Goal: Task Accomplishment & Management: Manage account settings

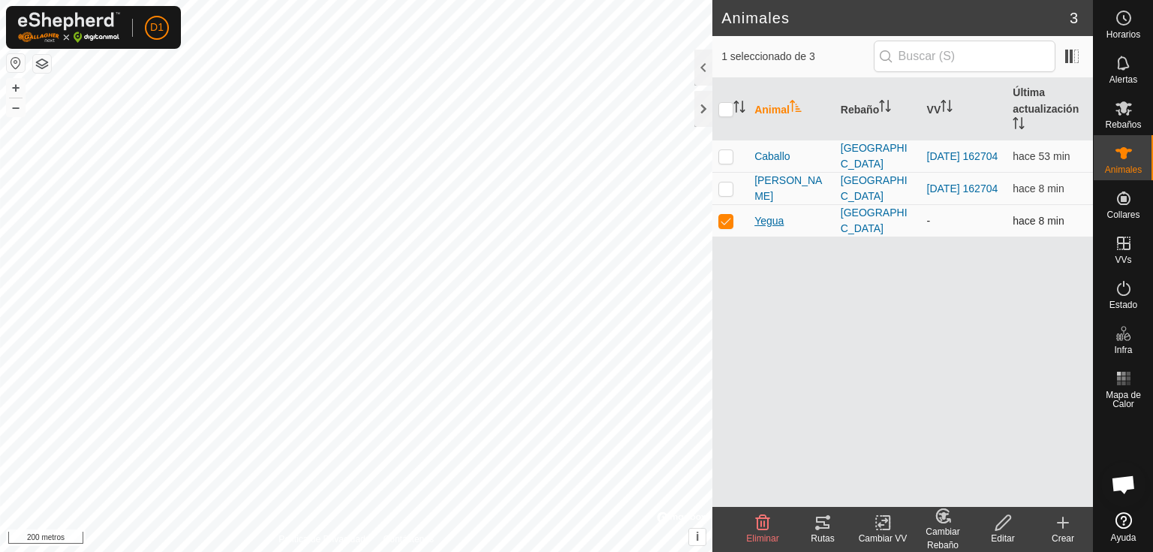
click at [769, 222] on font "Yegua" at bounding box center [769, 221] width 29 height 12
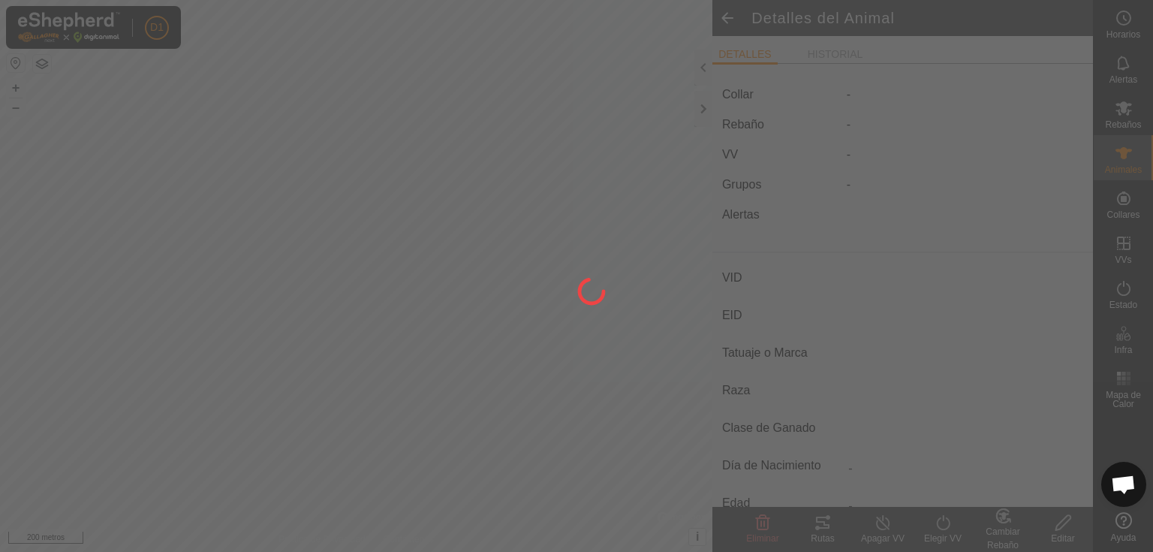
type input "Yegua"
type input "-"
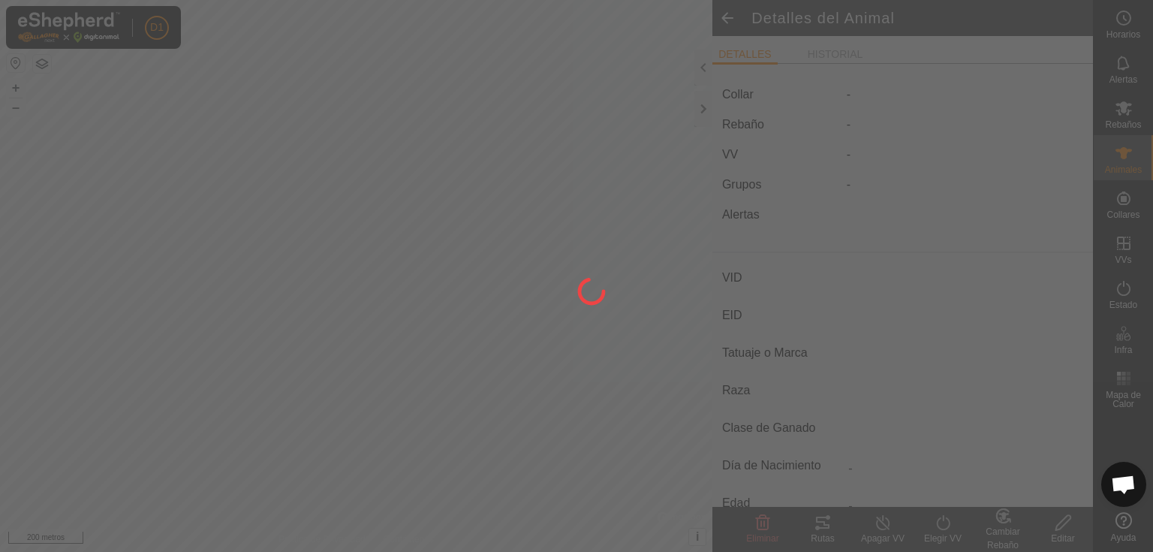
type input "0 kg"
type input "-"
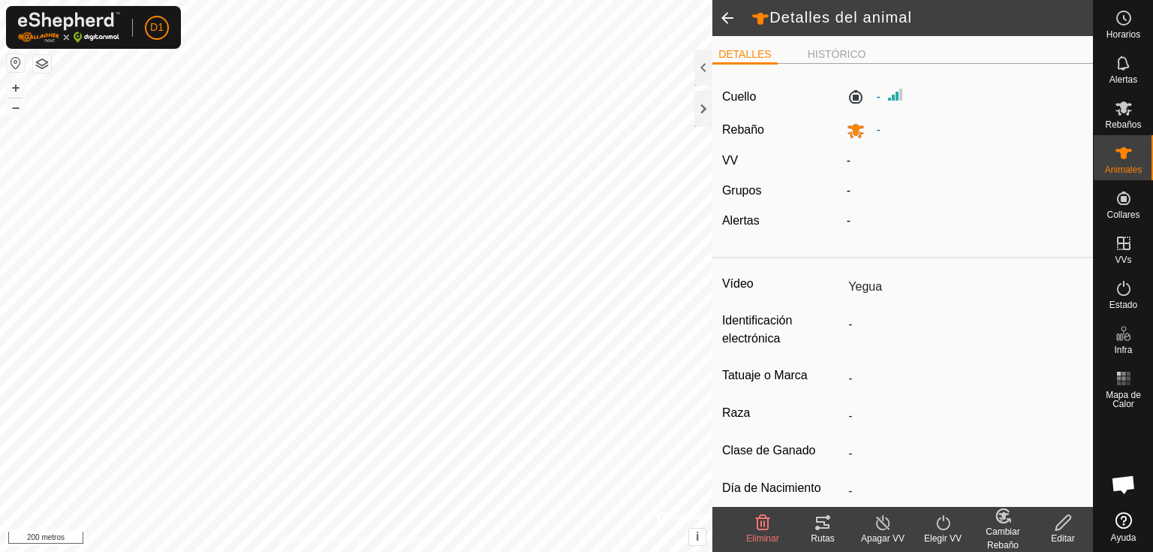
click at [1062, 523] on icon at bounding box center [1063, 523] width 19 height 18
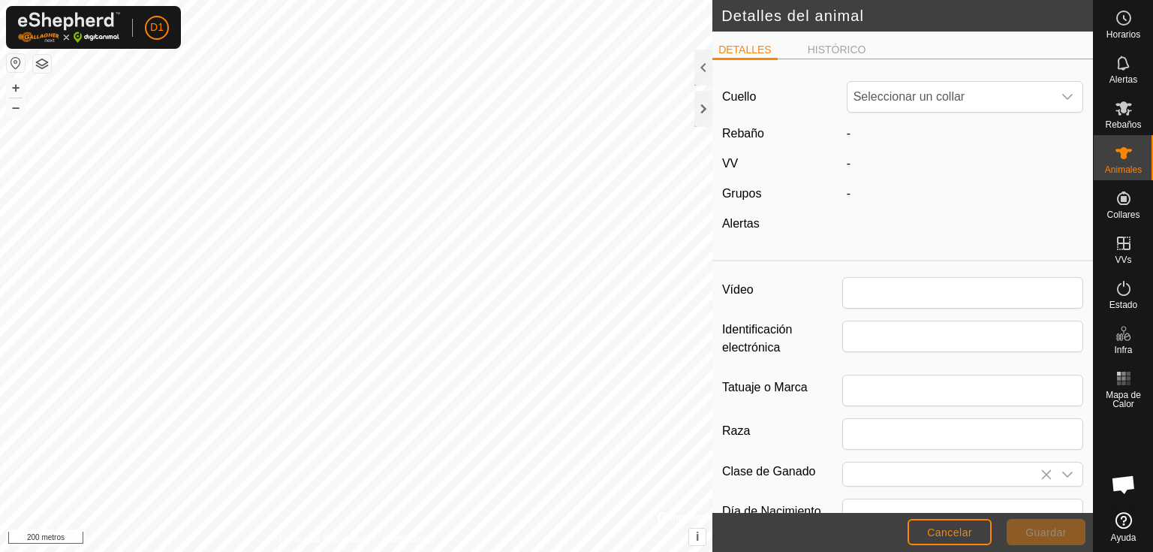
type input "Yegua"
type input "0"
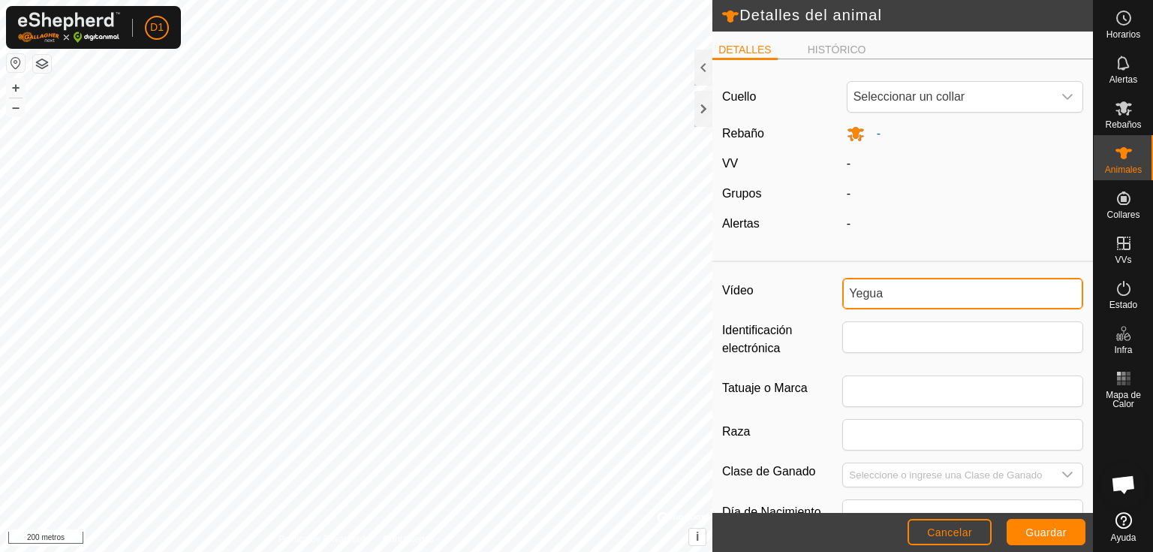
click at [884, 300] on input "Yegua" at bounding box center [962, 294] width 241 height 32
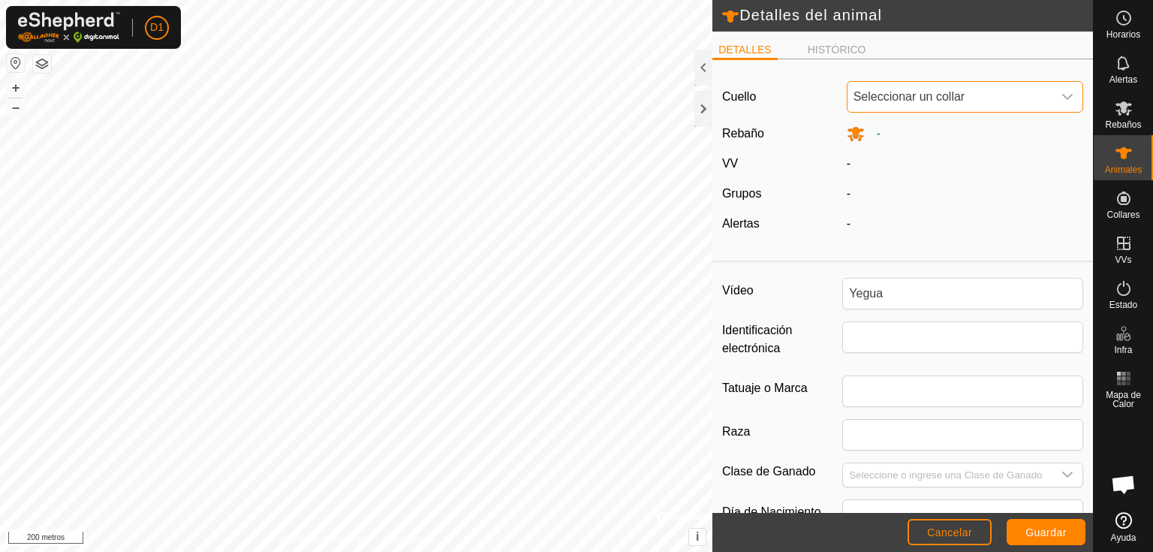
click at [878, 100] on font "Seleccionar un collar" at bounding box center [910, 96] width 112 height 13
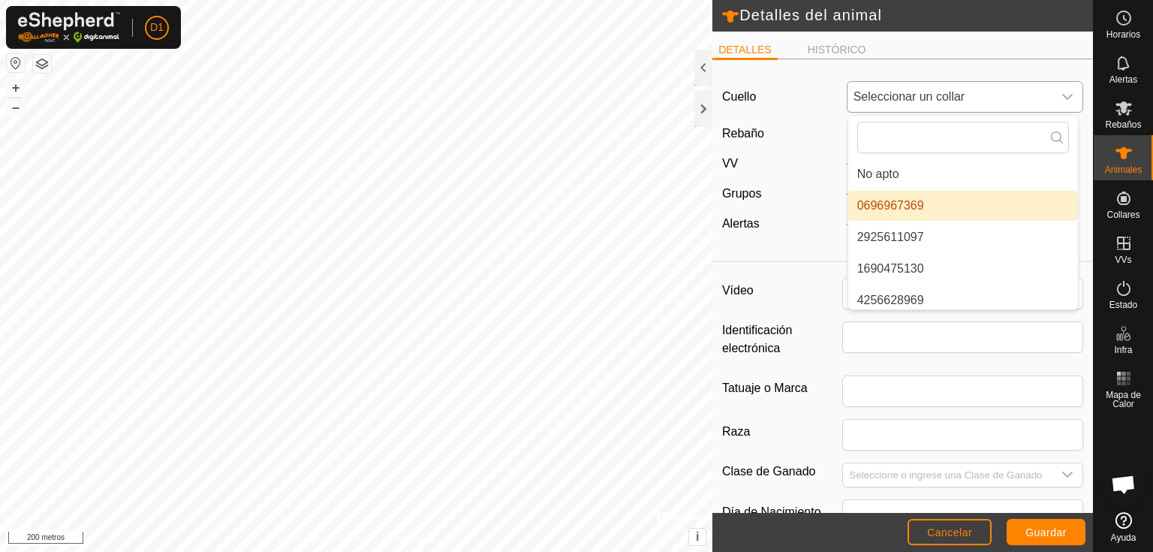
click at [929, 204] on li "0696967369" at bounding box center [963, 206] width 230 height 30
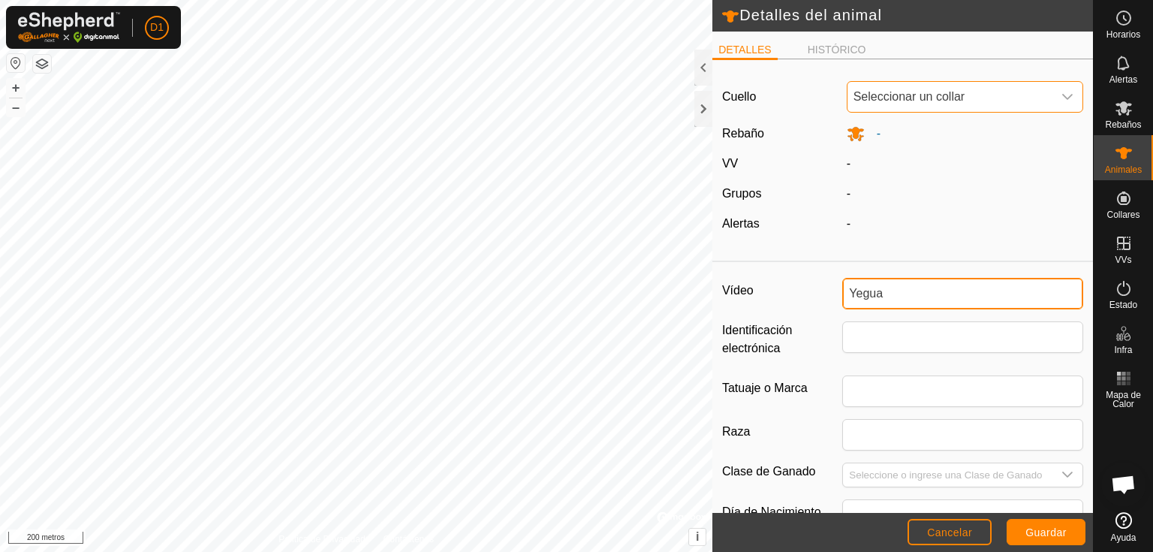
click at [916, 285] on input "Yegua" at bounding box center [962, 294] width 241 height 32
drag, startPoint x: 865, startPoint y: 294, endPoint x: 845, endPoint y: 297, distance: 19.7
click at [845, 297] on input "Yegua" at bounding box center [962, 294] width 241 height 32
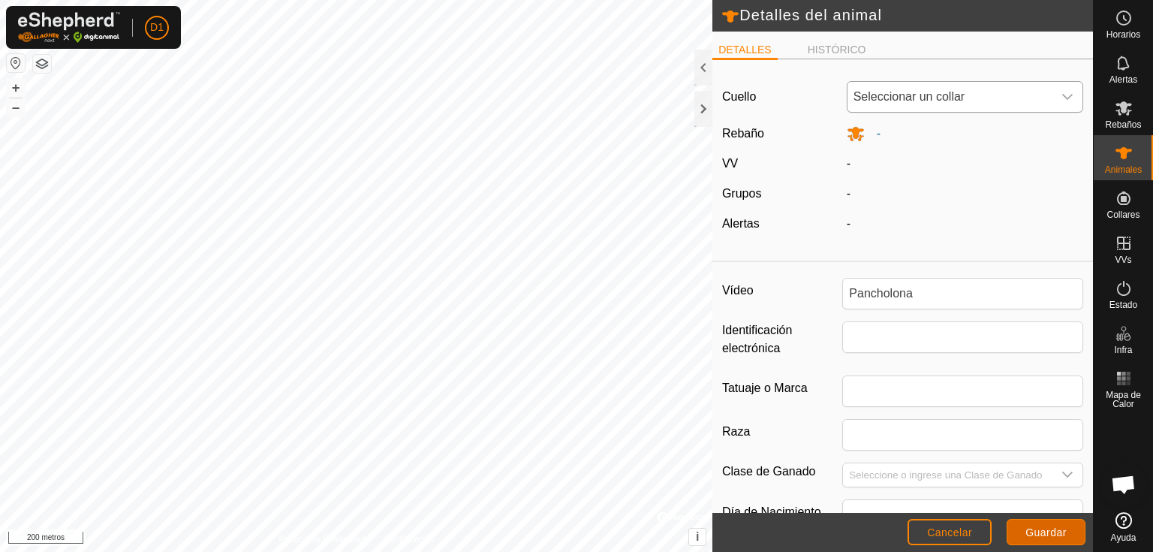
click at [1066, 525] on button "Guardar" at bounding box center [1046, 532] width 79 height 26
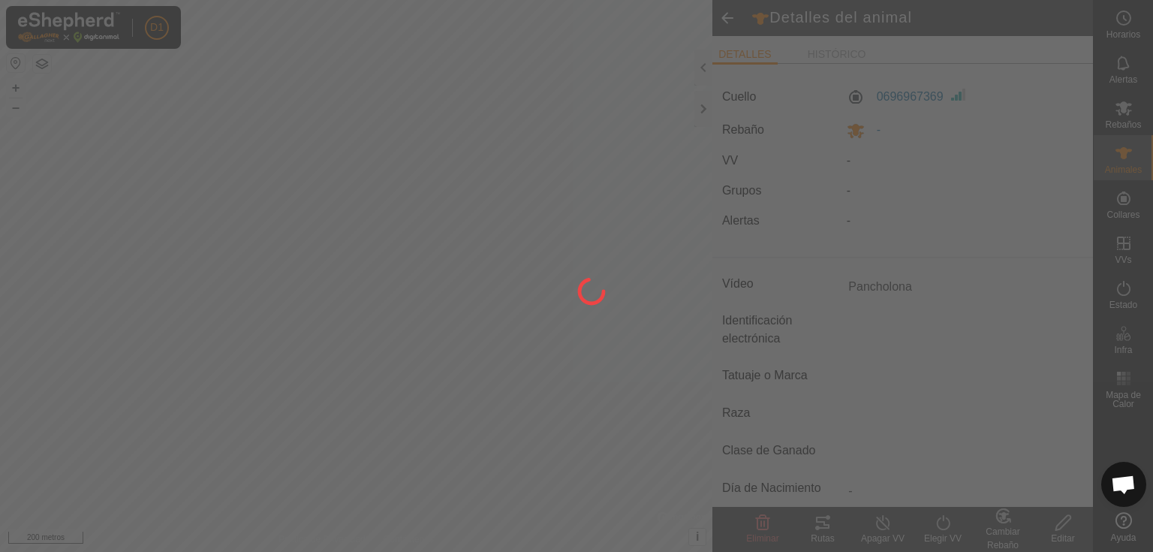
type input "Yegua"
type input "-"
type input "0 kg"
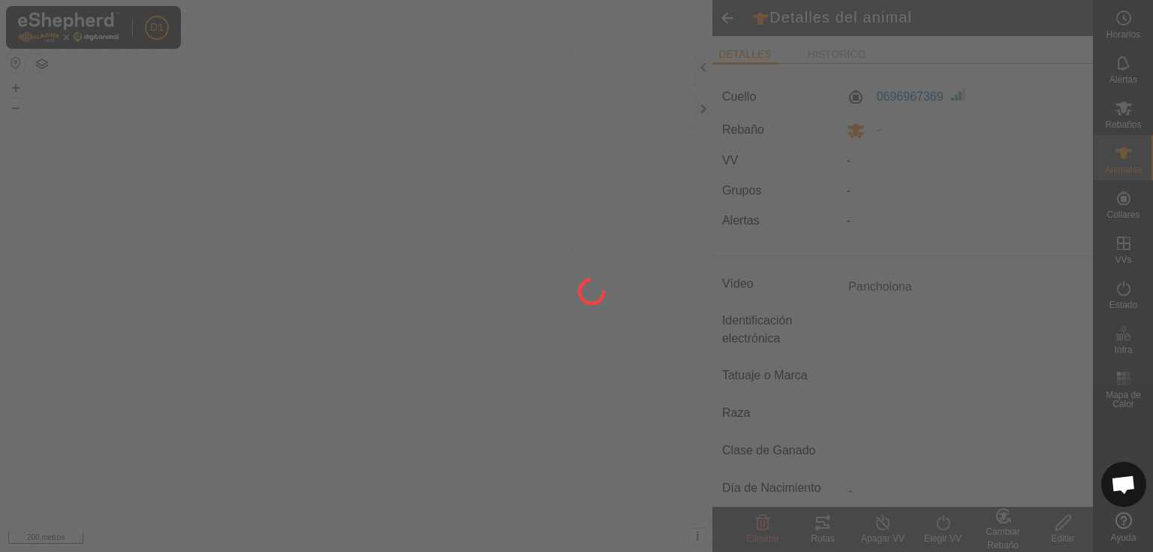
type input "-"
type input "Pancholona"
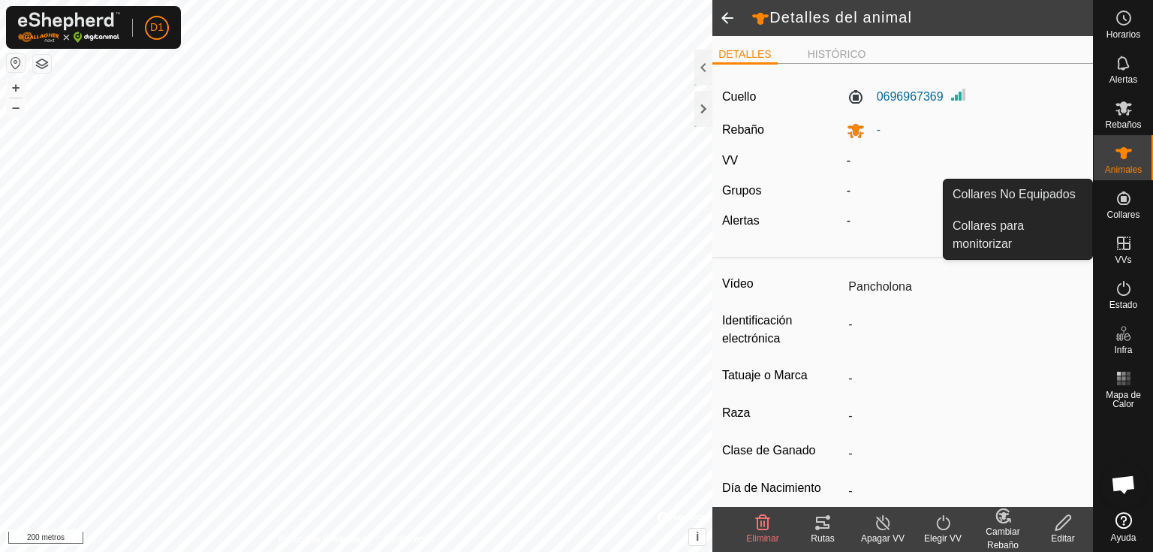
click at [1122, 194] on icon at bounding box center [1124, 198] width 18 height 18
click at [1049, 196] on link "Collares No Equipados" at bounding box center [1018, 194] width 149 height 30
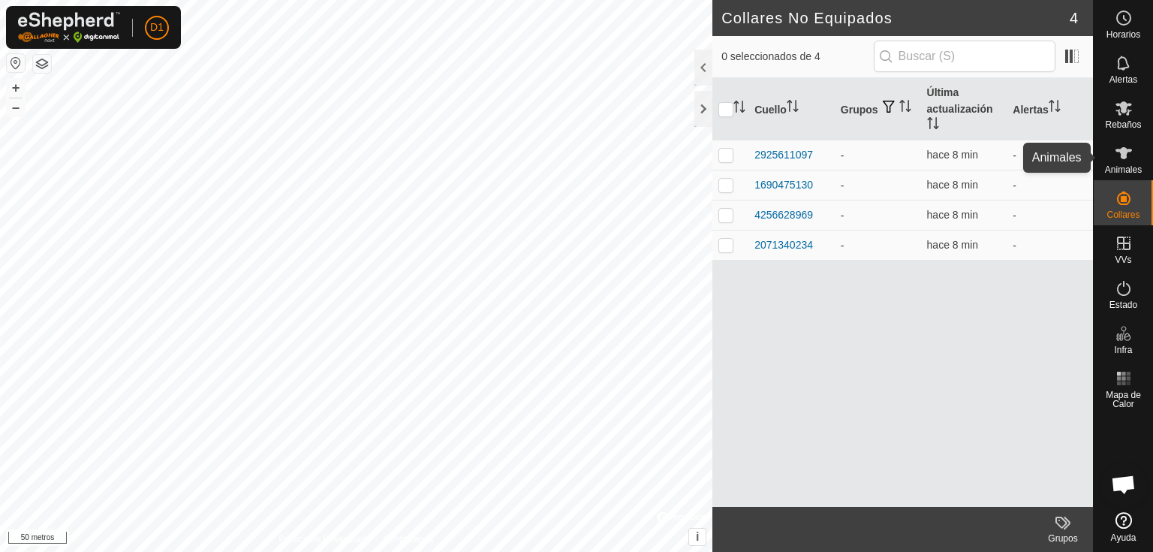
click at [1124, 157] on icon at bounding box center [1124, 153] width 17 height 12
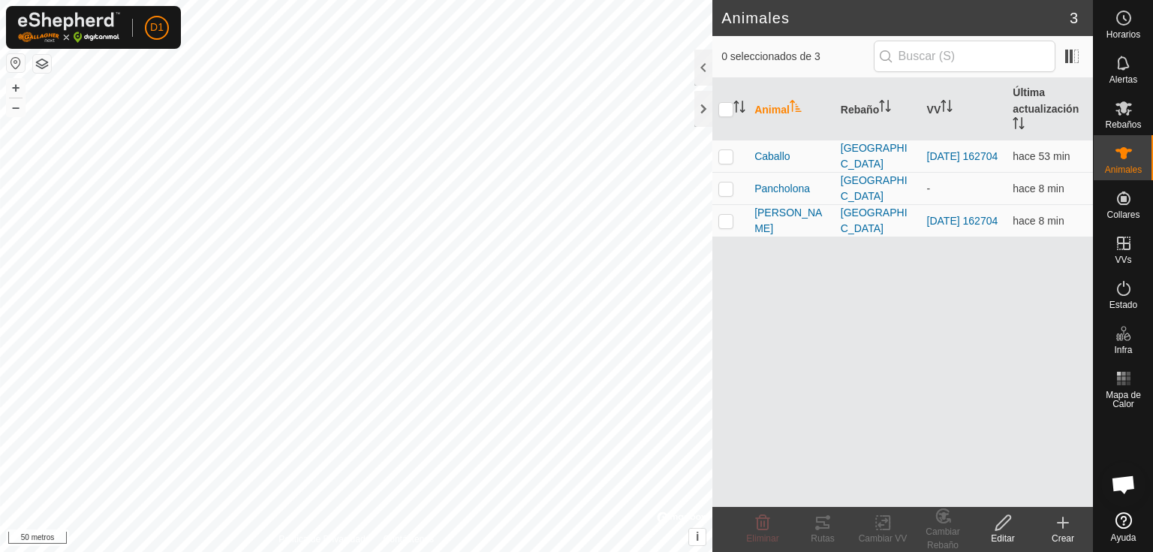
click at [1071, 519] on icon at bounding box center [1063, 523] width 18 height 18
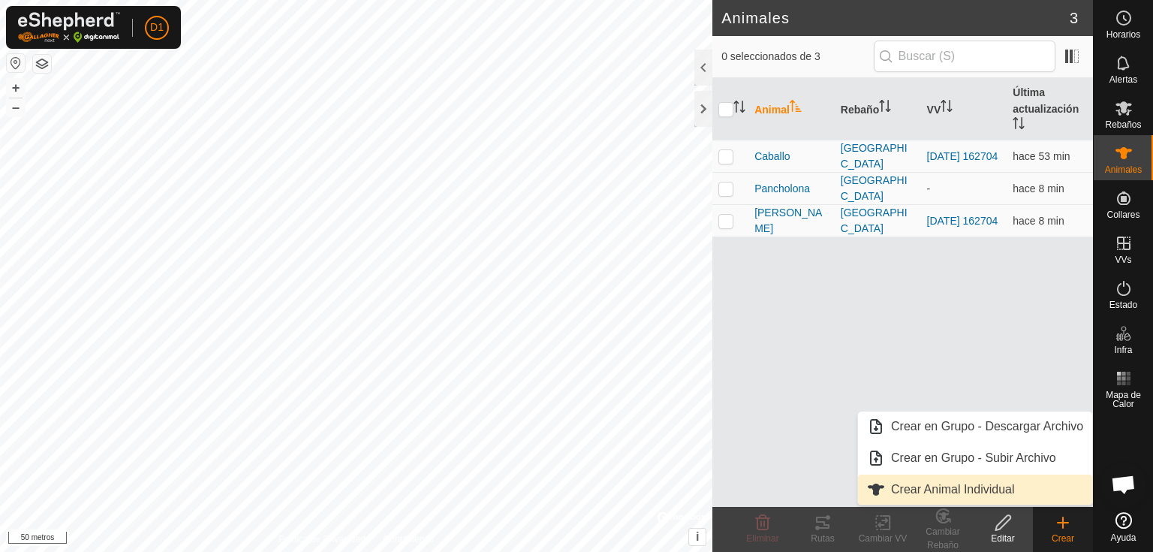
click at [947, 489] on link "Crear Animal Individual" at bounding box center [975, 489] width 234 height 30
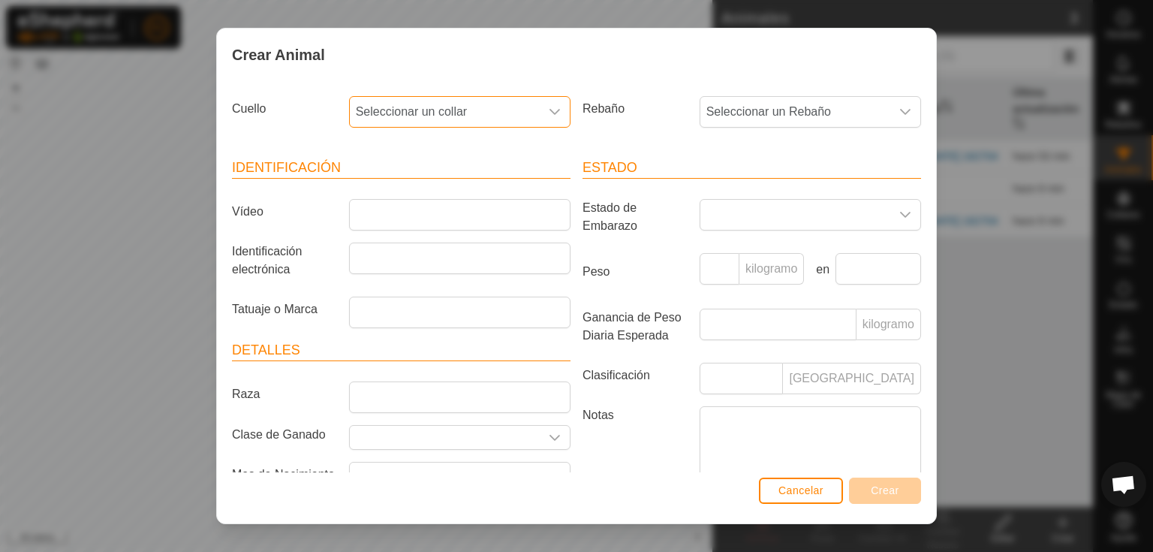
click at [444, 113] on font "Seleccionar un collar" at bounding box center [412, 111] width 112 height 13
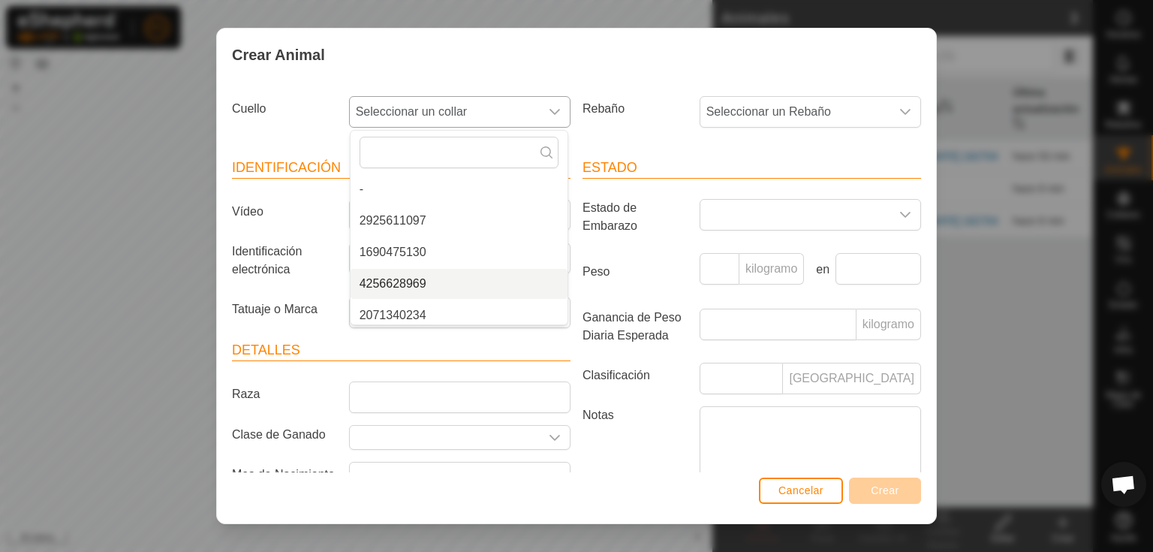
click at [420, 281] on li "4256628969" at bounding box center [459, 284] width 217 height 30
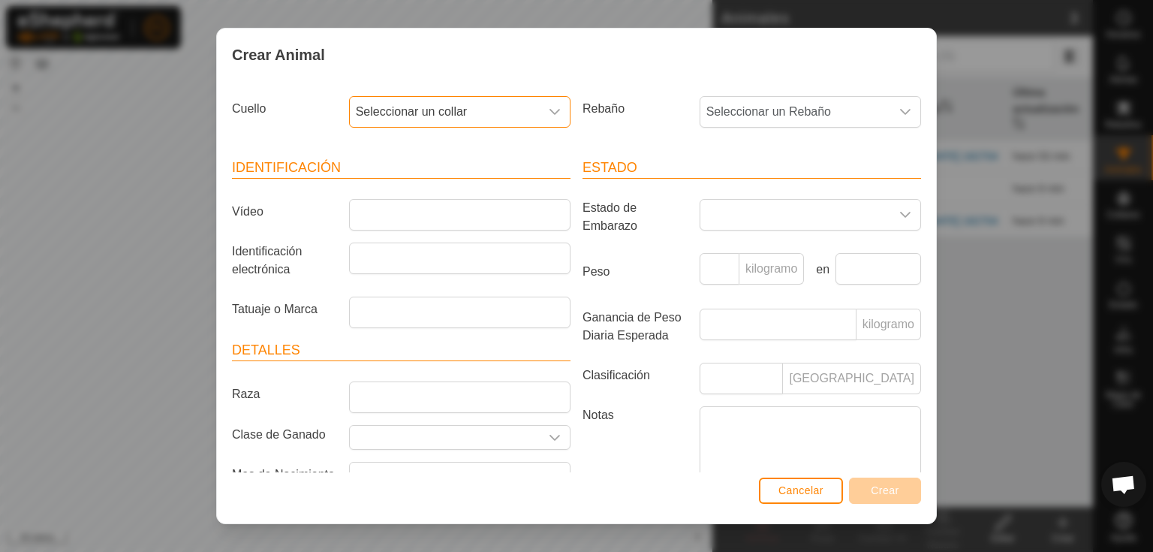
click at [440, 115] on font "Seleccionar un collar" at bounding box center [412, 111] width 112 height 13
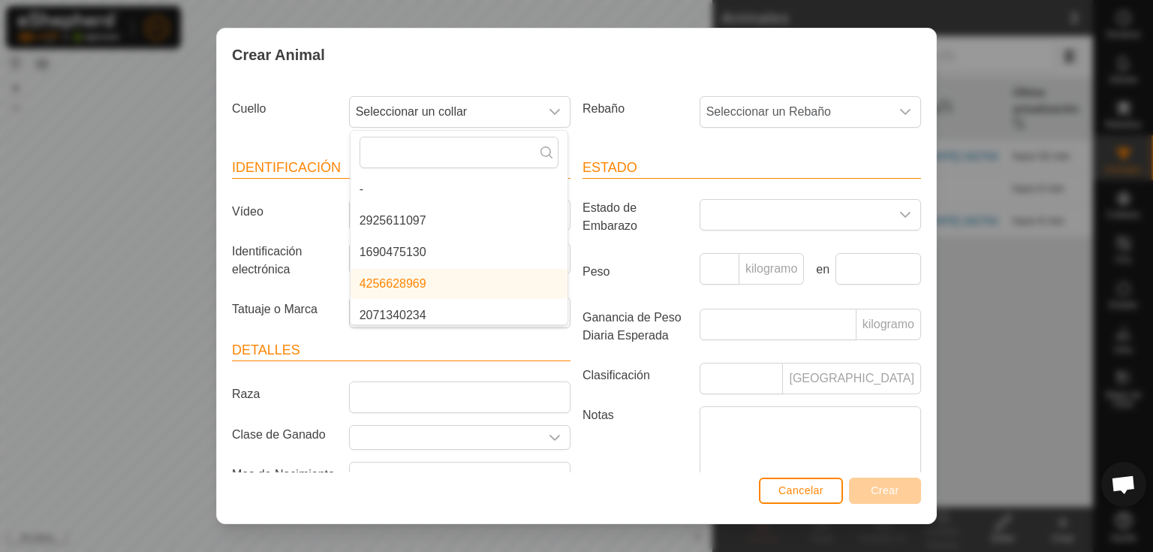
click at [405, 285] on li "4256628969" at bounding box center [459, 284] width 217 height 30
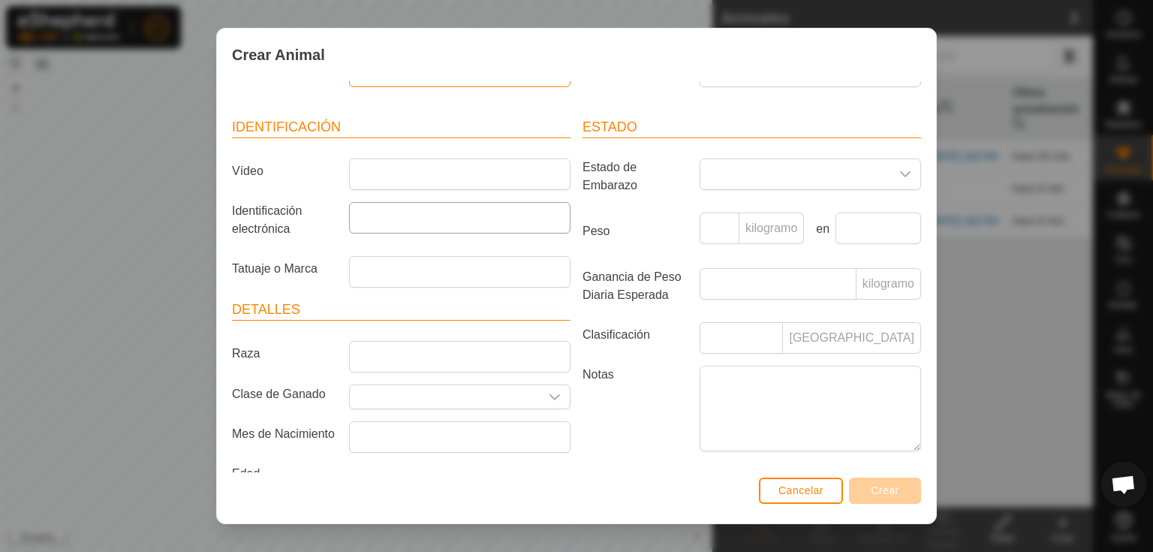
scroll to position [60, 0]
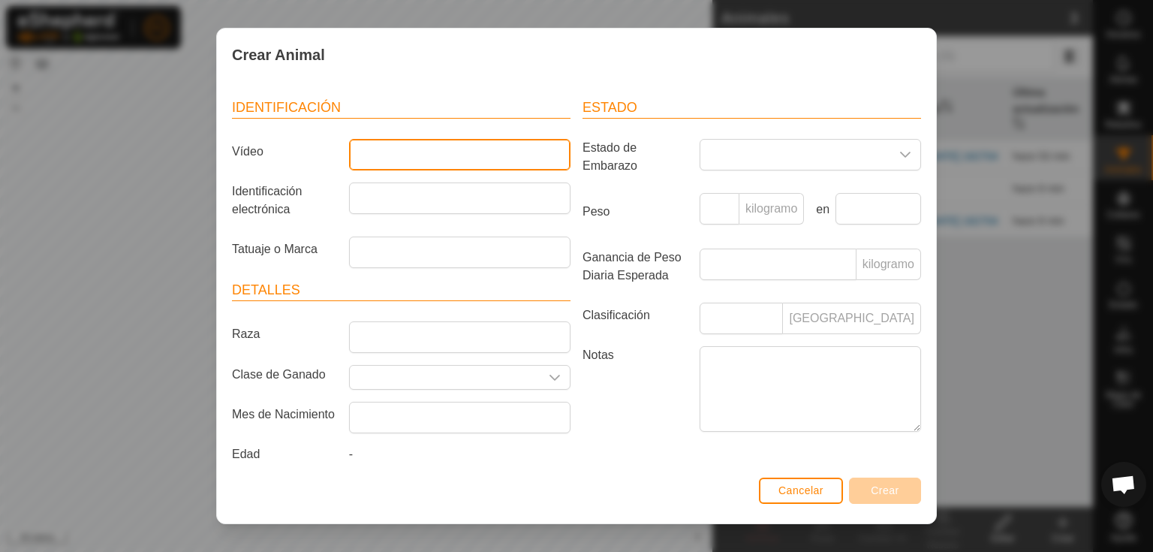
click at [387, 158] on input "Vídeo" at bounding box center [459, 155] width 221 height 32
type input "Apalusgrande"
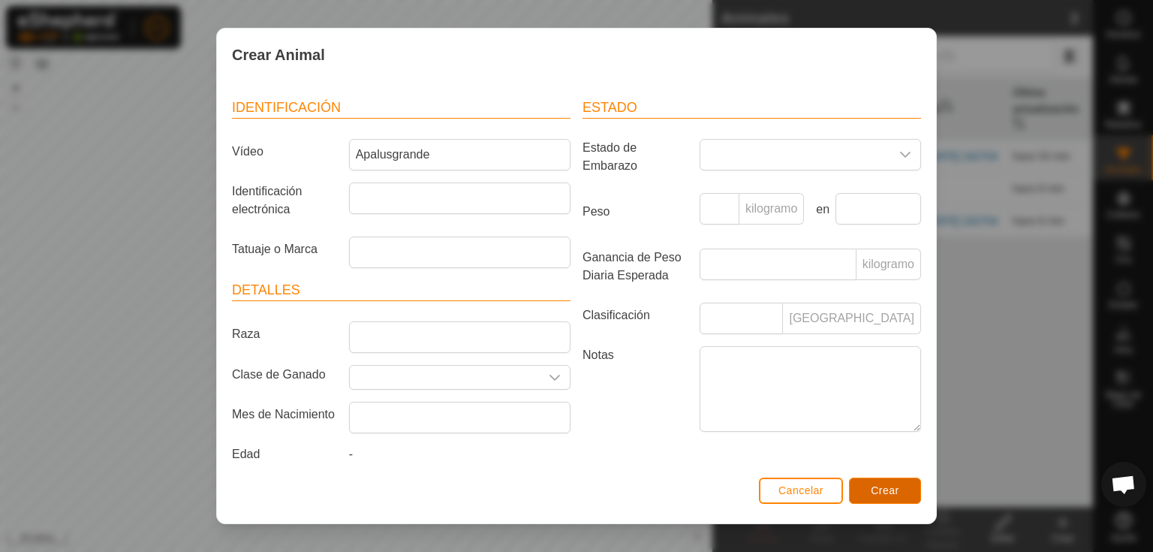
click at [892, 491] on font "Crear" at bounding box center [885, 490] width 29 height 12
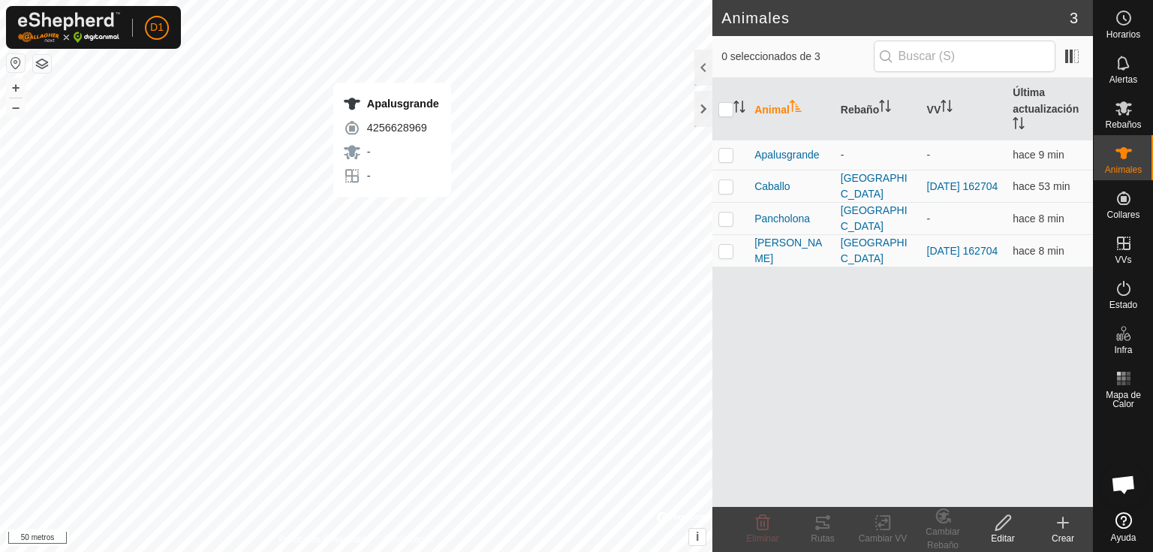
checkbox input "true"
click at [787, 152] on font "Apalusgrande" at bounding box center [787, 155] width 65 height 12
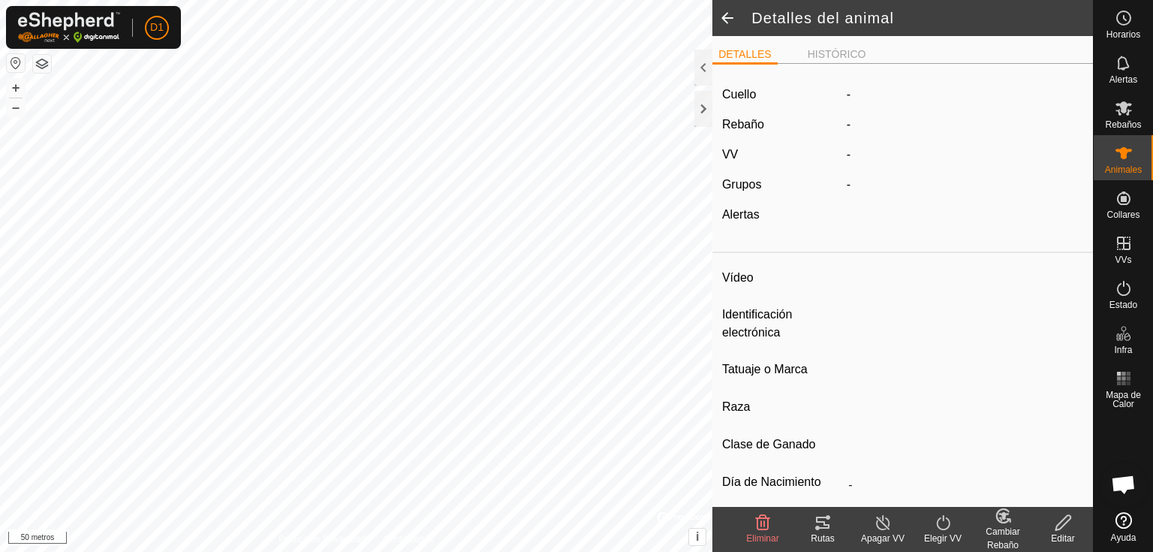
type input "Apalusgrande"
type input "-"
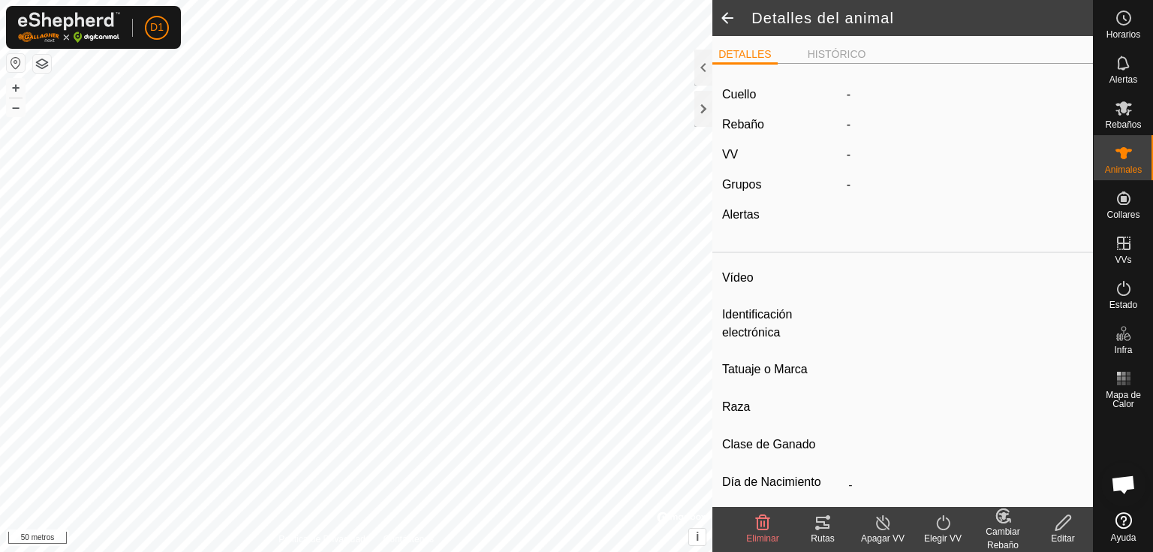
type input "0 kg"
type input "-"
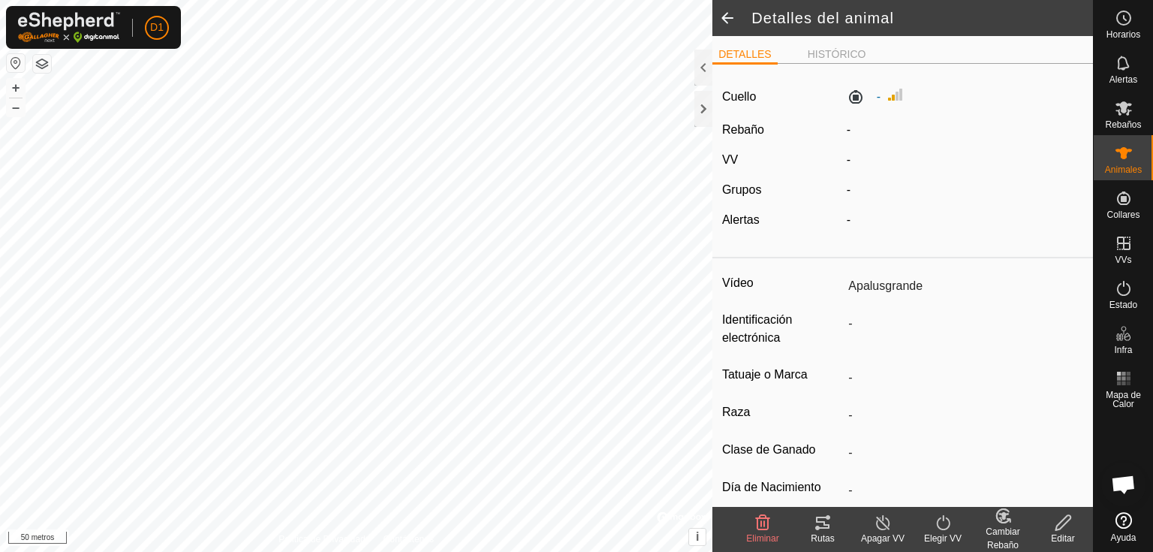
click at [944, 527] on icon at bounding box center [943, 523] width 19 height 18
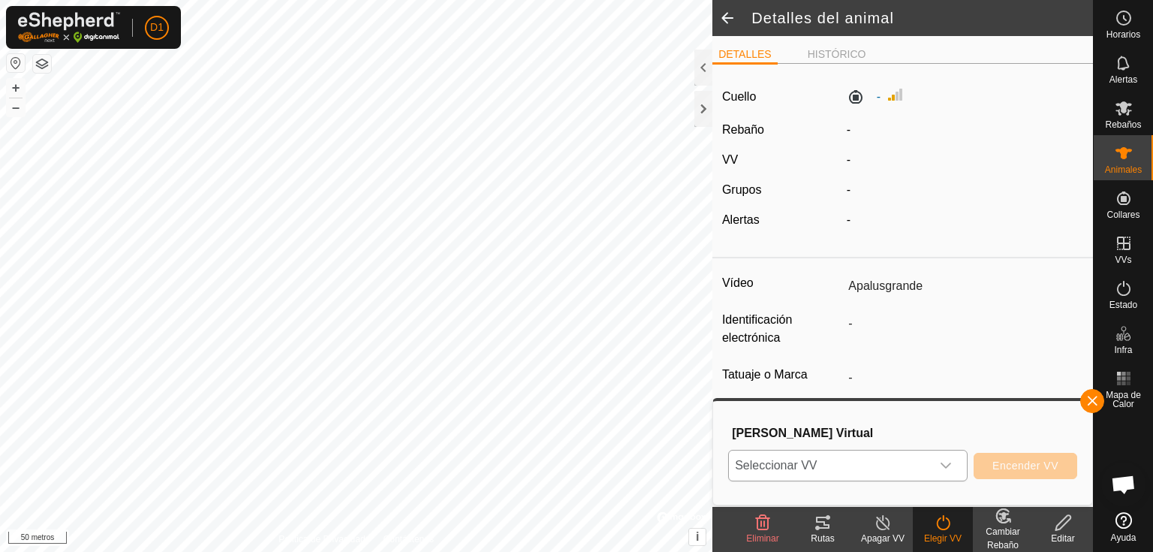
click at [951, 468] on icon "disparador desplegable" at bounding box center [946, 465] width 12 height 12
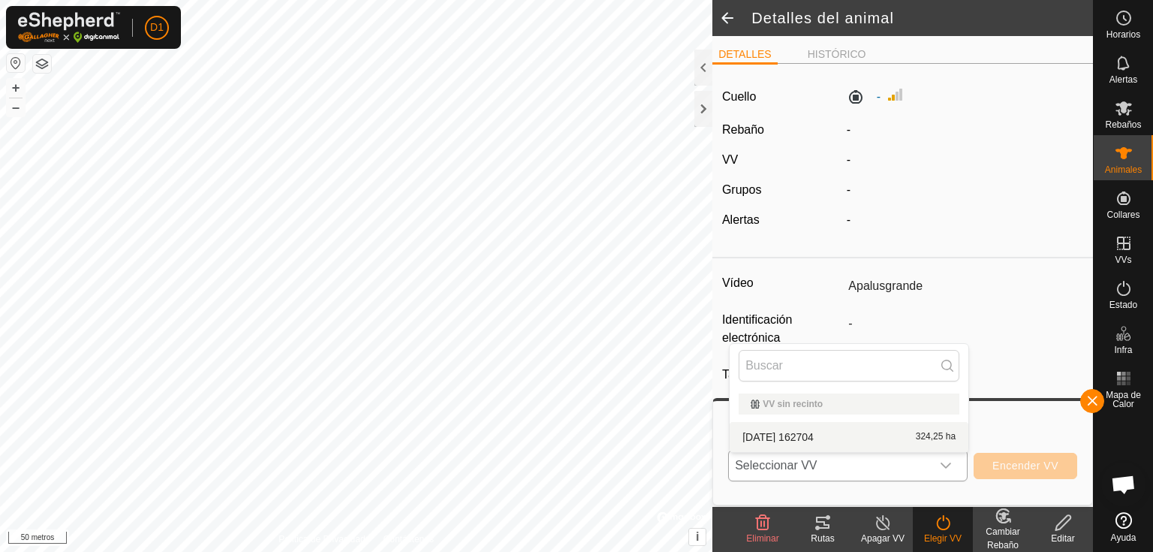
click at [857, 438] on li "[DATE] 162704 324,25 ha" at bounding box center [849, 437] width 239 height 30
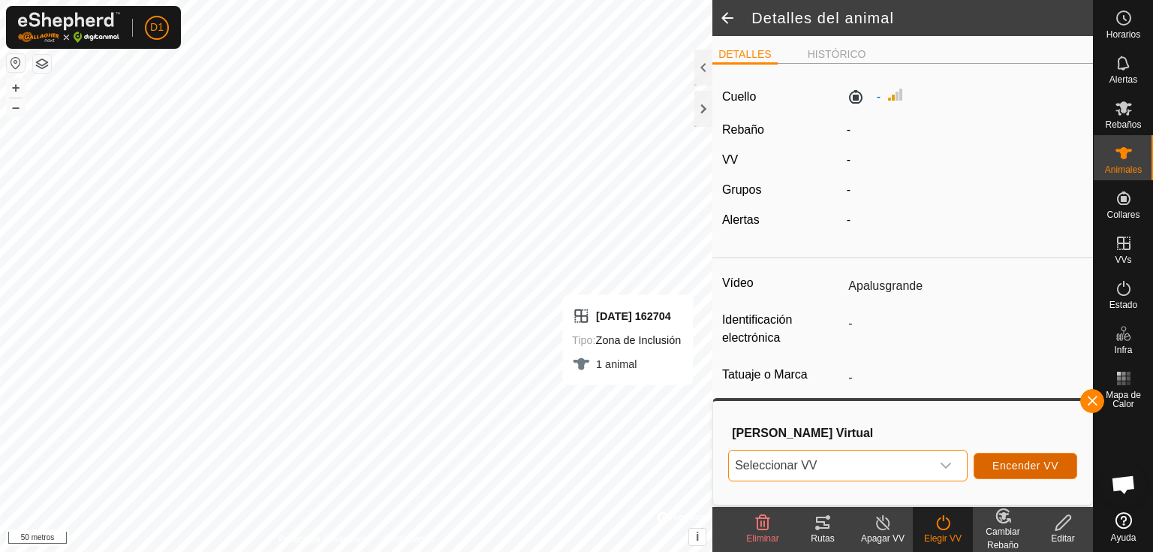
click at [1011, 468] on font "Encender VV" at bounding box center [1026, 465] width 66 height 12
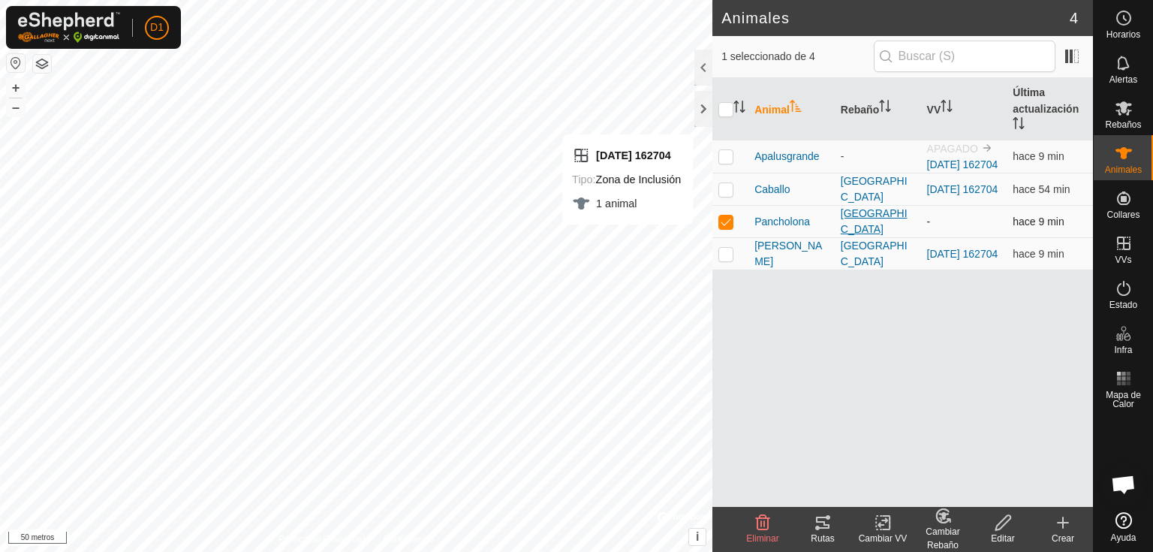
click at [863, 235] on font "[GEOGRAPHIC_DATA]" at bounding box center [874, 221] width 67 height 28
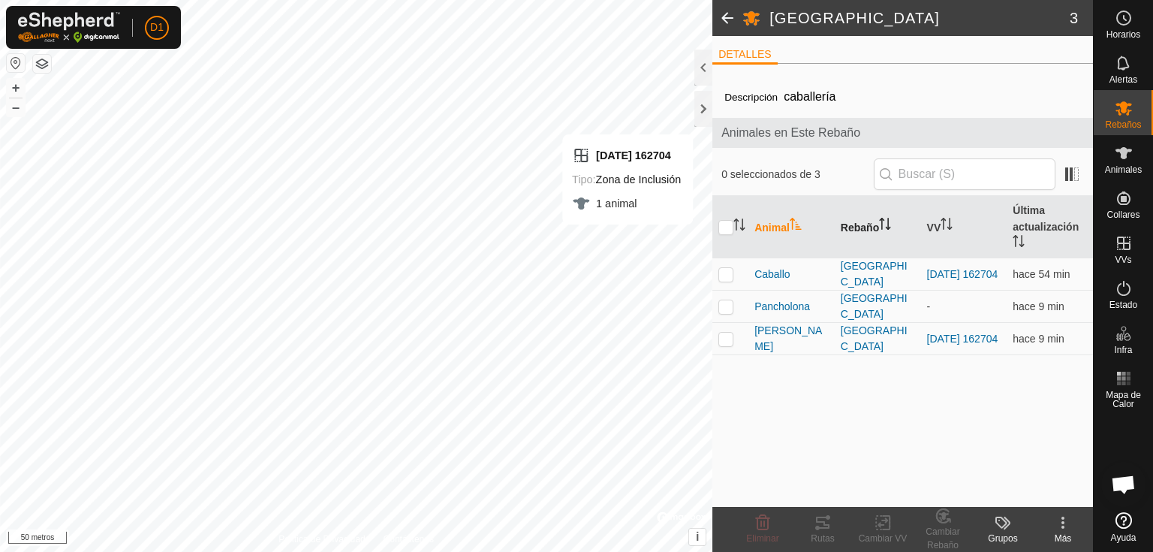
click at [855, 227] on font "Rebaño" at bounding box center [860, 227] width 38 height 12
click at [784, 300] on font "Pancholona" at bounding box center [783, 306] width 56 height 12
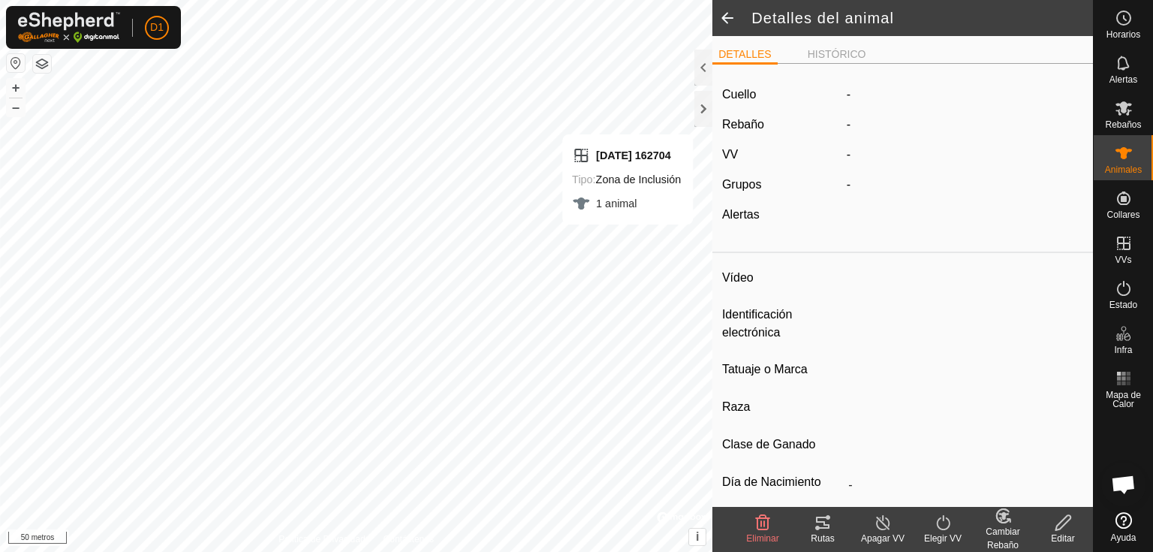
type input "Pancholona"
type input "-"
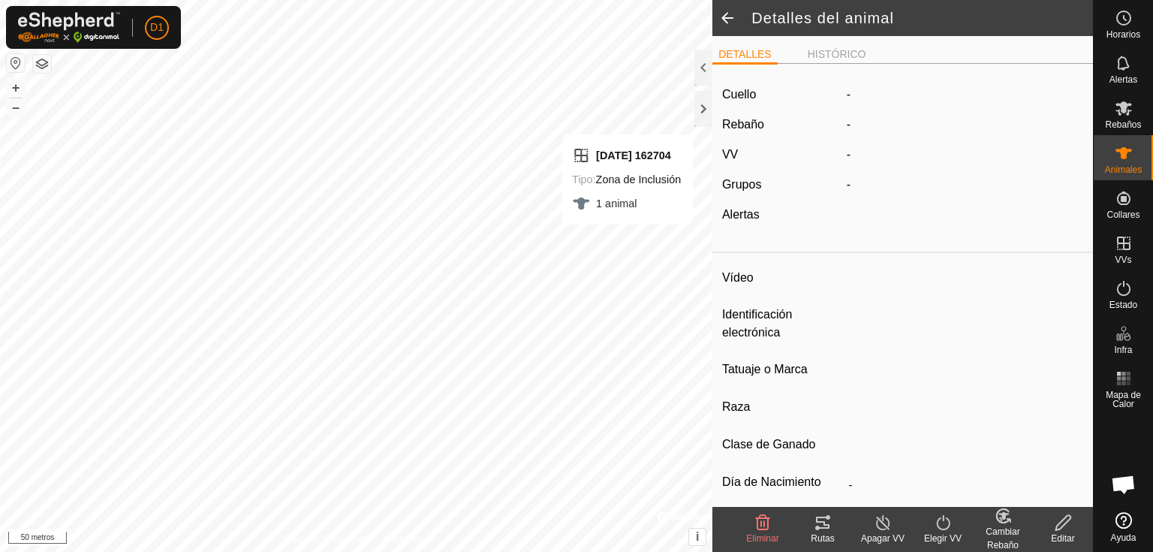
type input "0 kg"
type input "-"
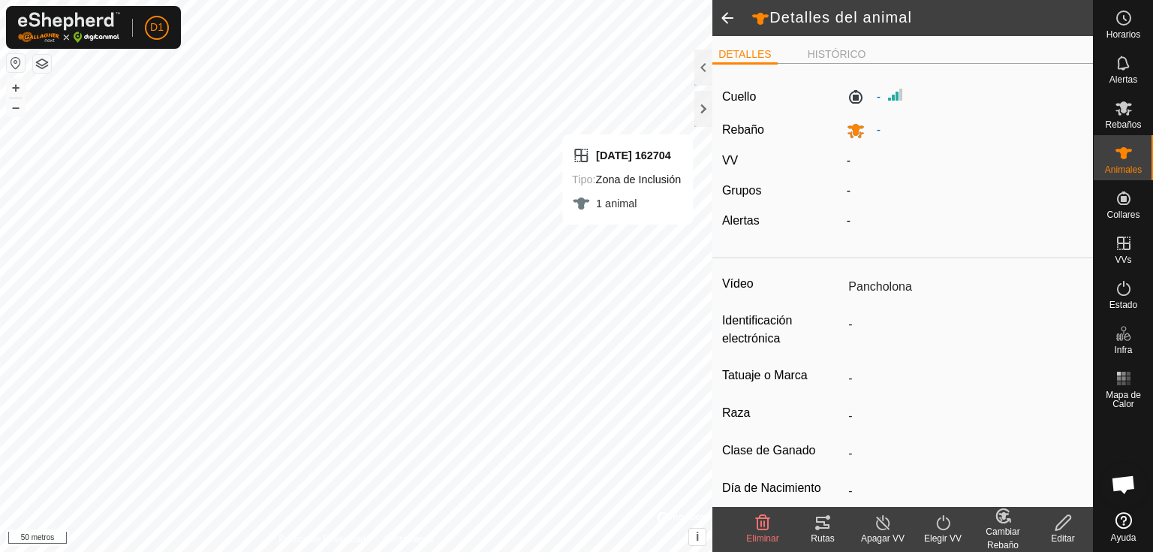
click at [941, 524] on icon at bounding box center [943, 523] width 19 height 18
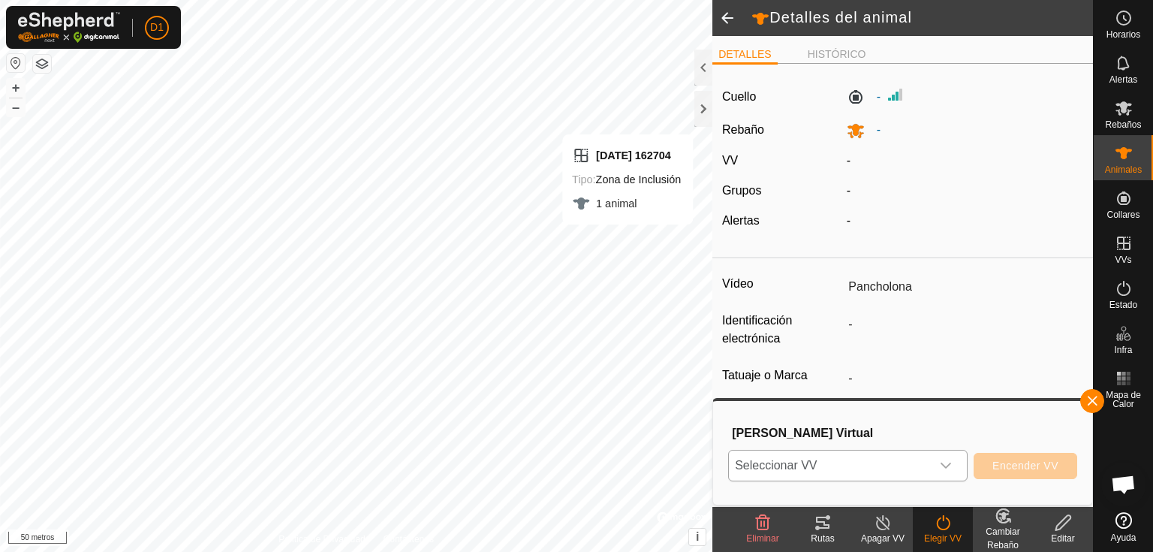
click at [862, 462] on span "Seleccionar VV" at bounding box center [830, 465] width 202 height 30
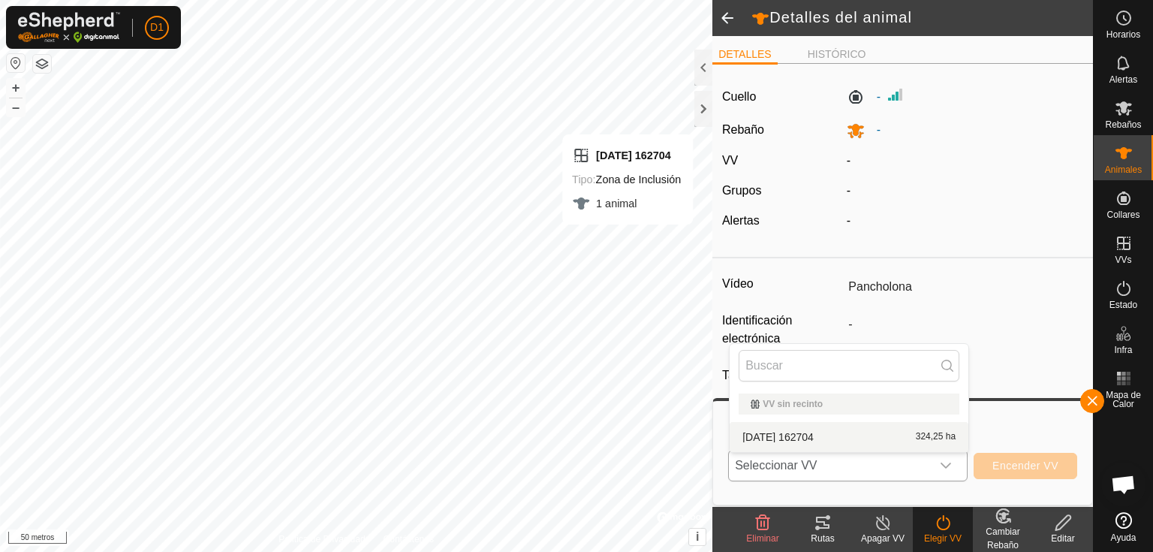
click at [831, 438] on li "[DATE] 162704 324,25 ha" at bounding box center [849, 437] width 239 height 30
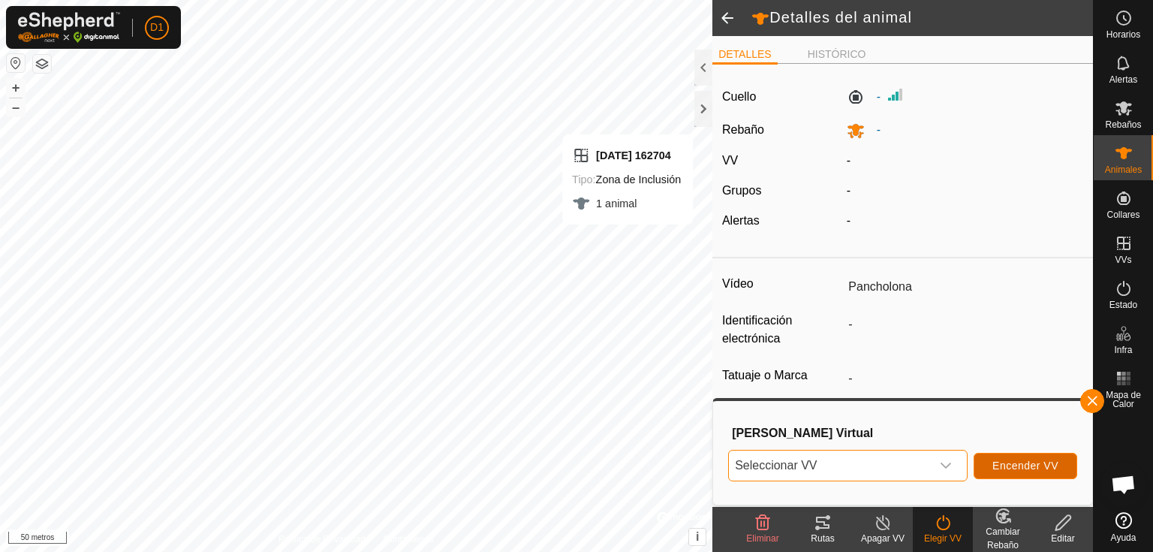
click at [1023, 462] on font "Encender VV" at bounding box center [1026, 465] width 66 height 12
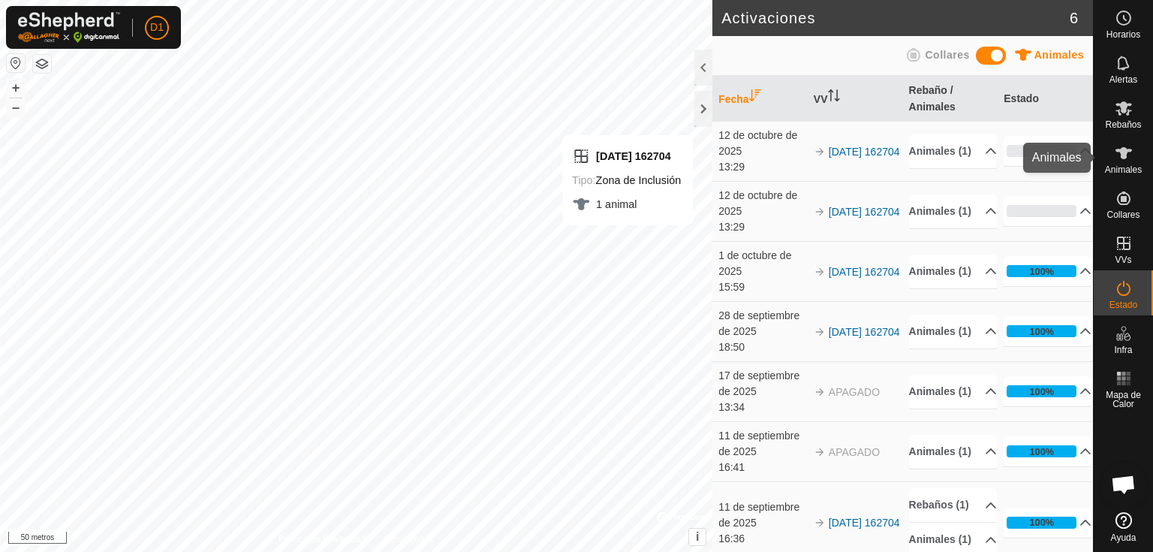
click at [1124, 156] on icon at bounding box center [1124, 153] width 17 height 12
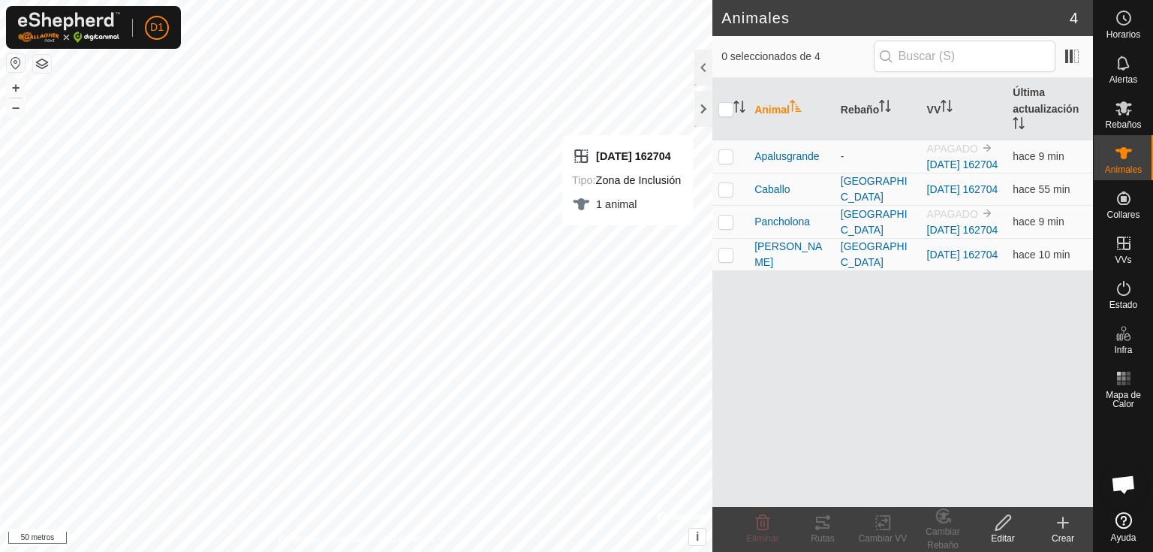
click at [1068, 526] on icon at bounding box center [1063, 523] width 18 height 18
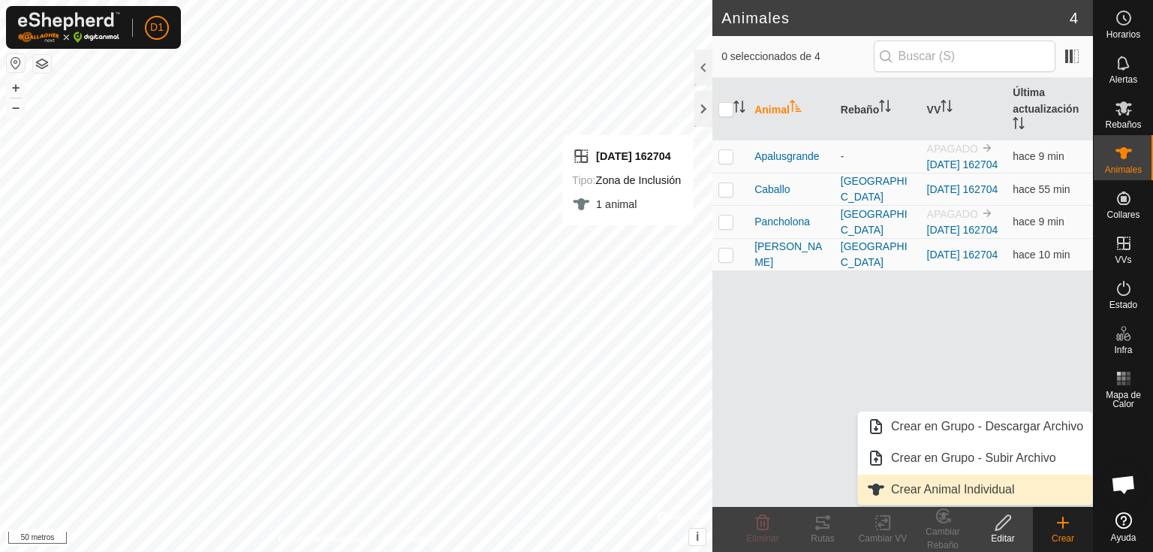
click at [966, 491] on link "Crear Animal Individual" at bounding box center [975, 489] width 234 height 30
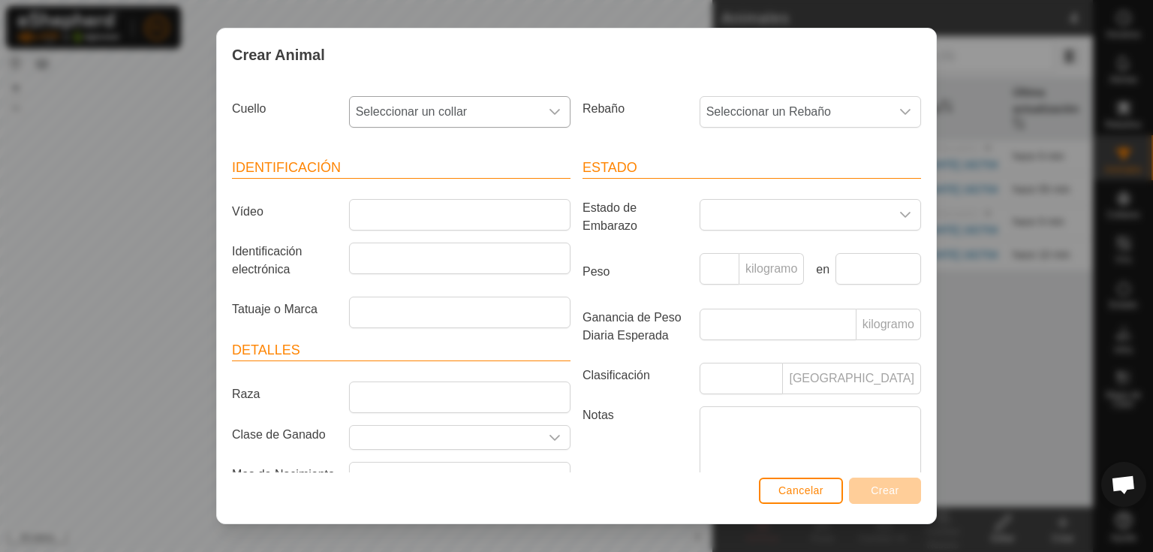
click at [439, 115] on font "Seleccionar un collar" at bounding box center [412, 111] width 112 height 13
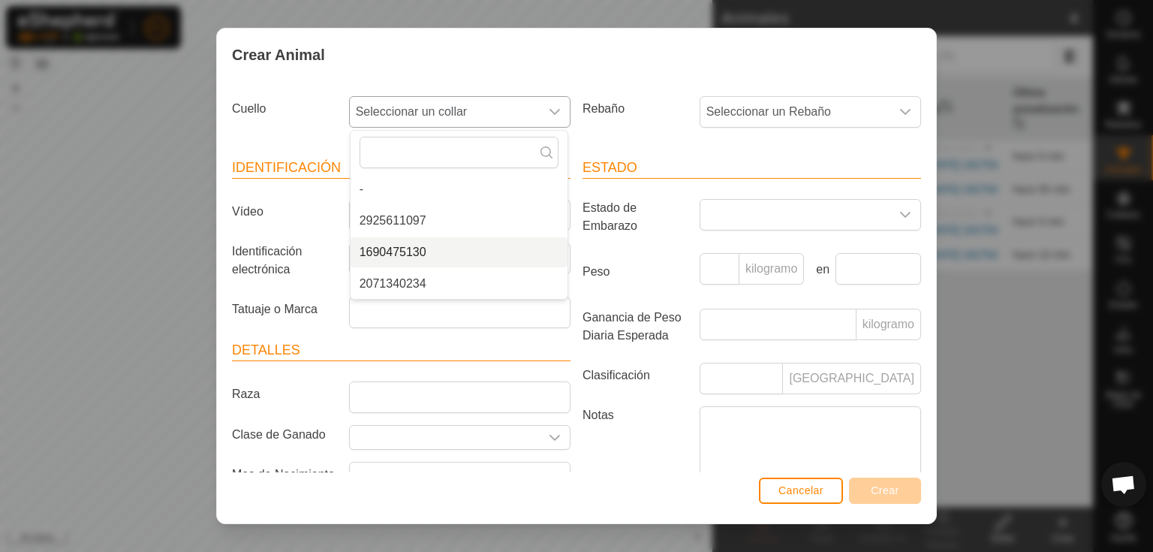
click at [402, 255] on li "1690475130" at bounding box center [459, 252] width 217 height 30
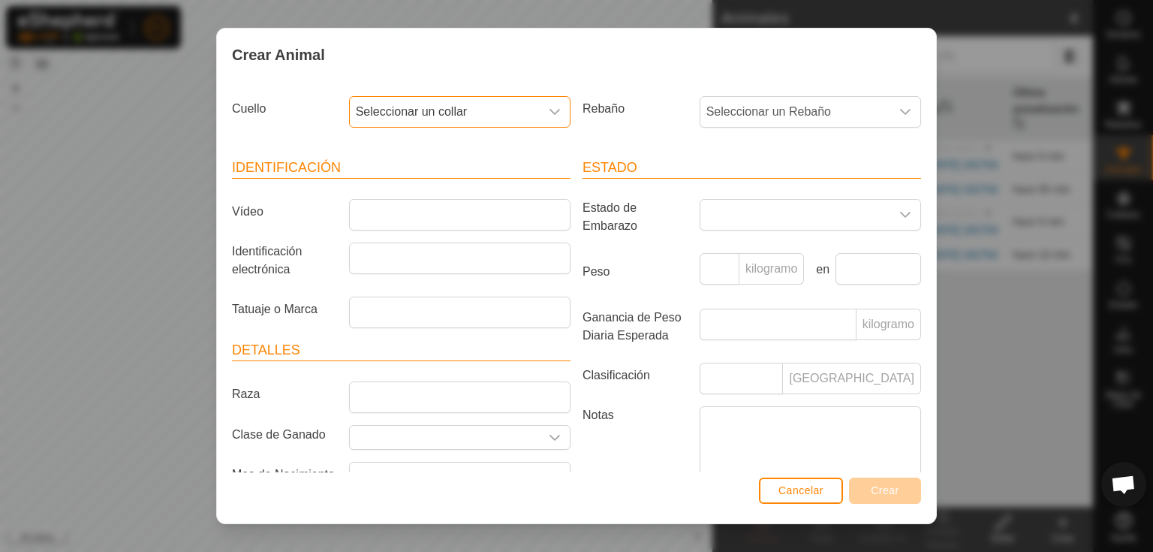
click at [434, 132] on div "Cuello Seleccionar un collar" at bounding box center [401, 118] width 351 height 56
click at [432, 117] on font "Seleccionar un collar" at bounding box center [412, 111] width 112 height 13
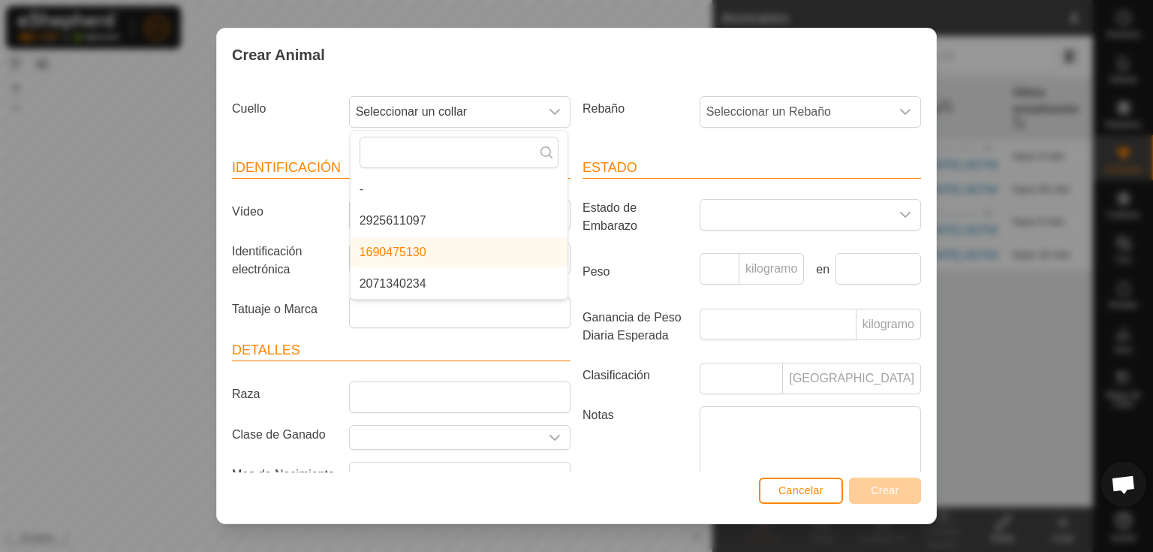
click at [416, 244] on li "1690475130" at bounding box center [459, 252] width 217 height 30
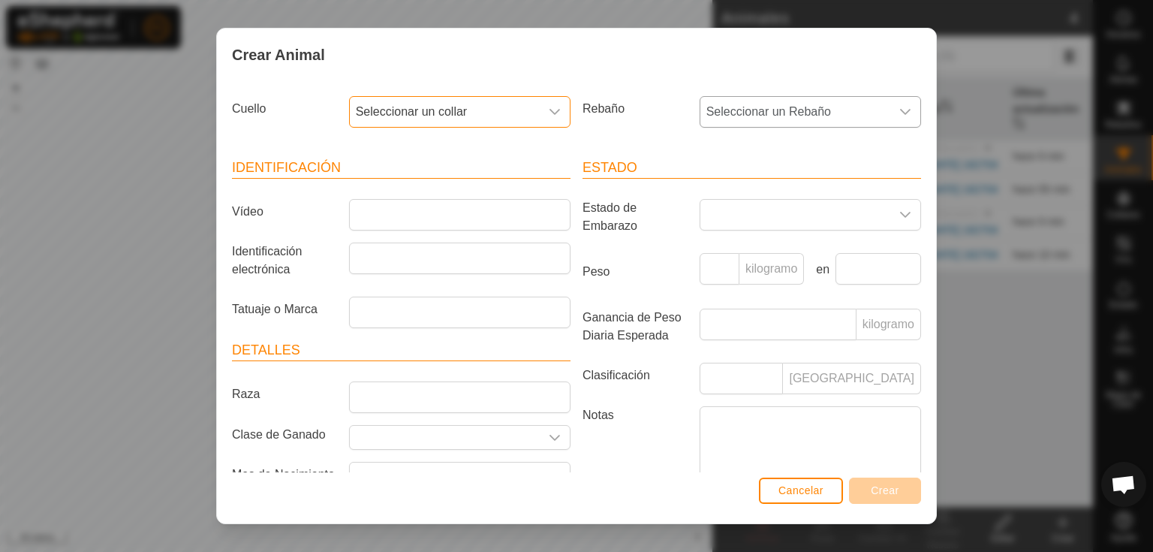
click at [793, 113] on font "Seleccionar un Rebaño" at bounding box center [768, 111] width 125 height 13
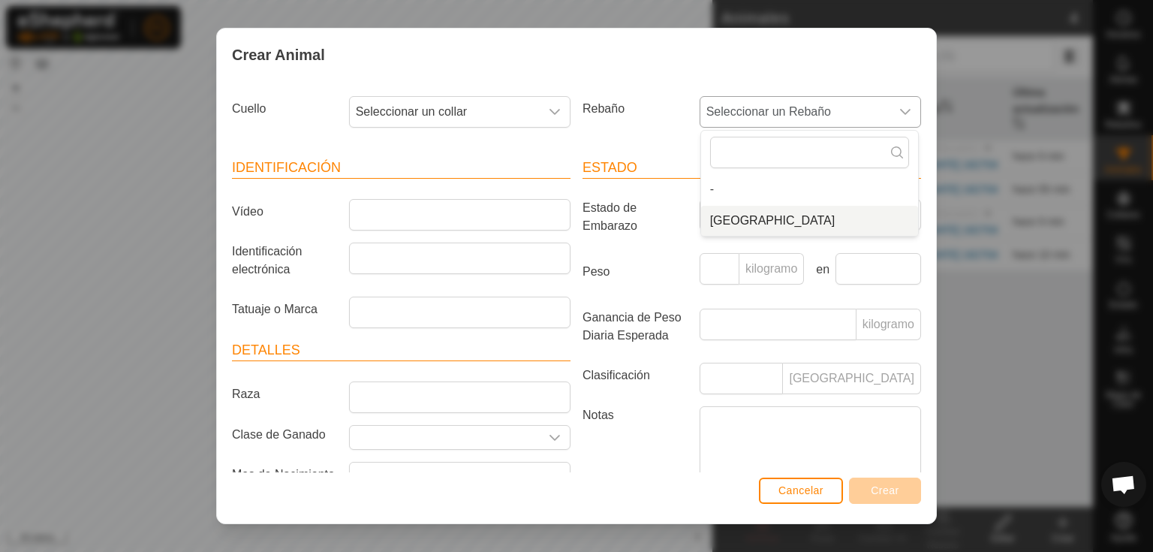
click at [741, 225] on li "[GEOGRAPHIC_DATA]" at bounding box center [809, 221] width 217 height 30
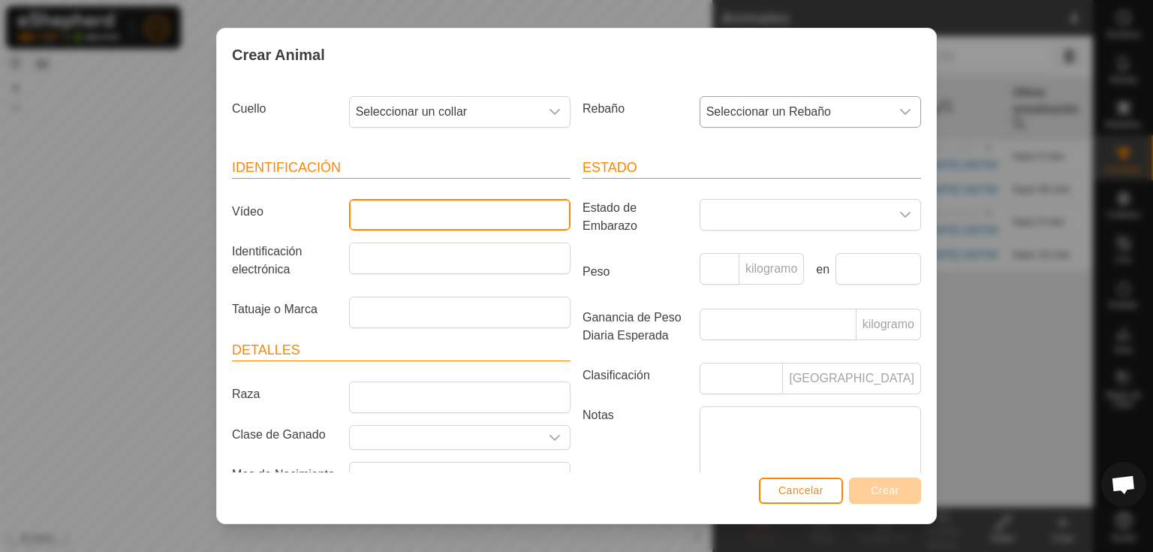
click at [411, 213] on input "Vídeo" at bounding box center [459, 215] width 221 height 32
type input "Alazana"
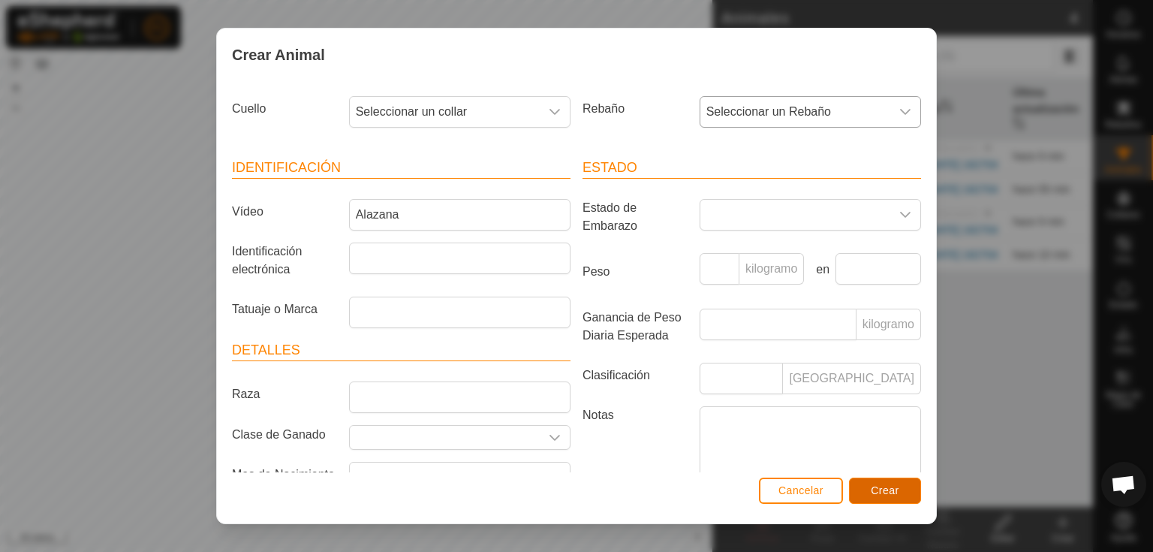
click at [885, 492] on font "Crear" at bounding box center [885, 490] width 29 height 12
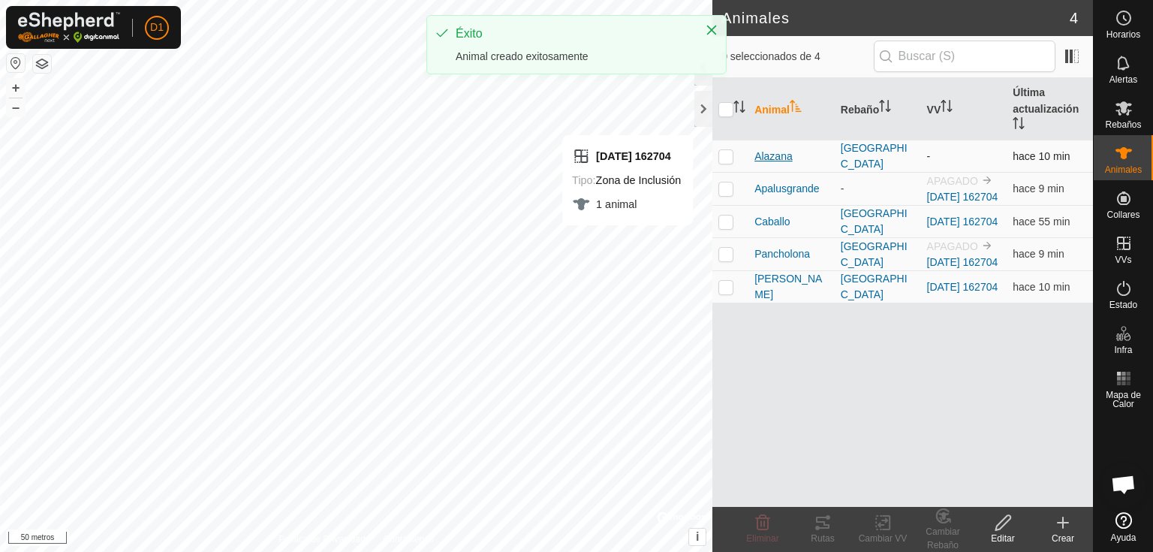
click at [769, 156] on font "Alazana" at bounding box center [774, 156] width 38 height 12
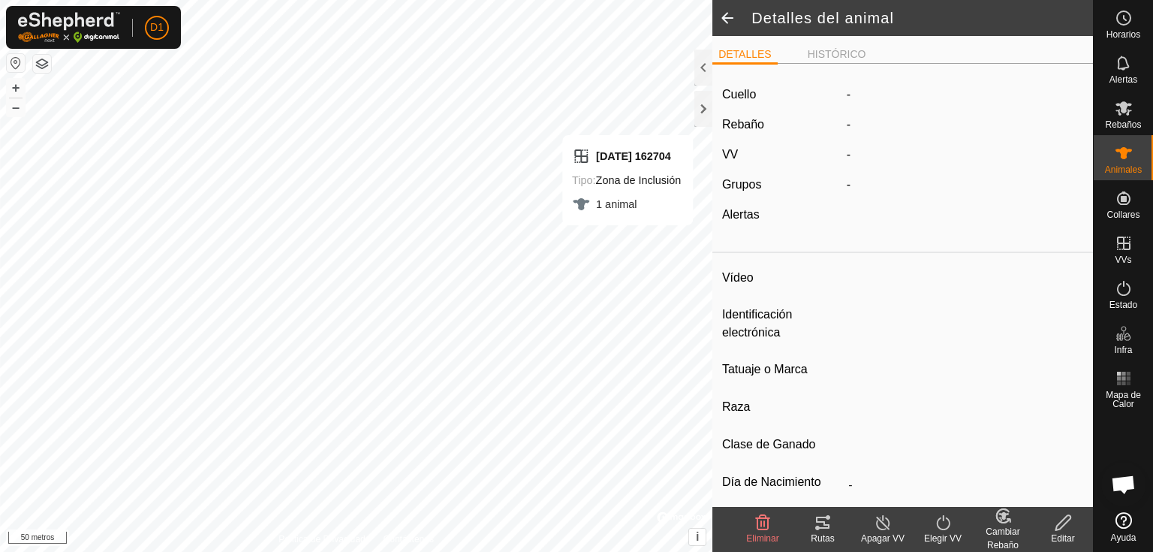
type input "Alazana"
type input "-"
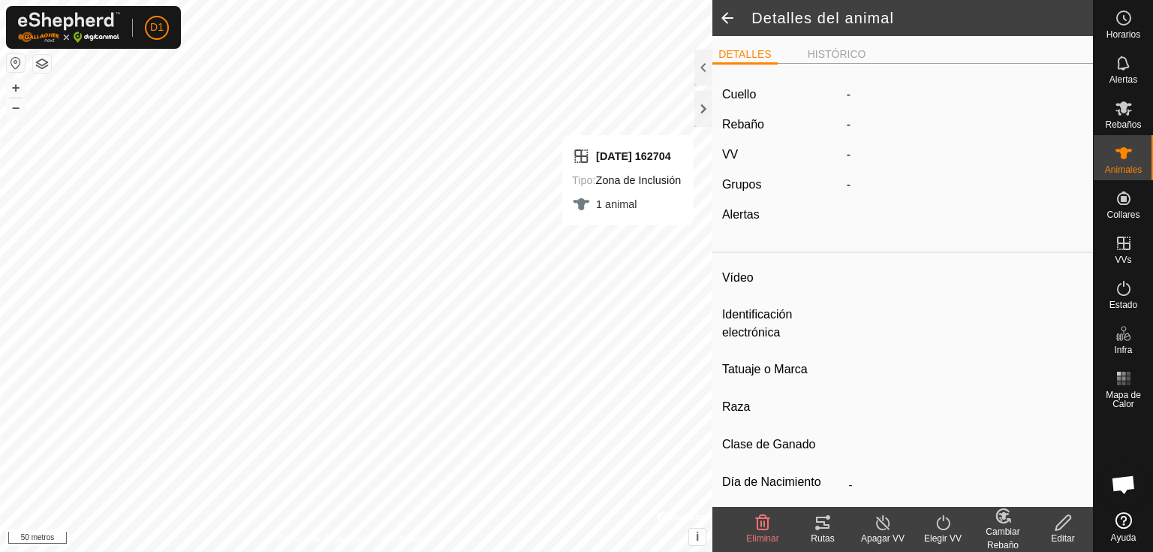
type input "0 kg"
type input "-"
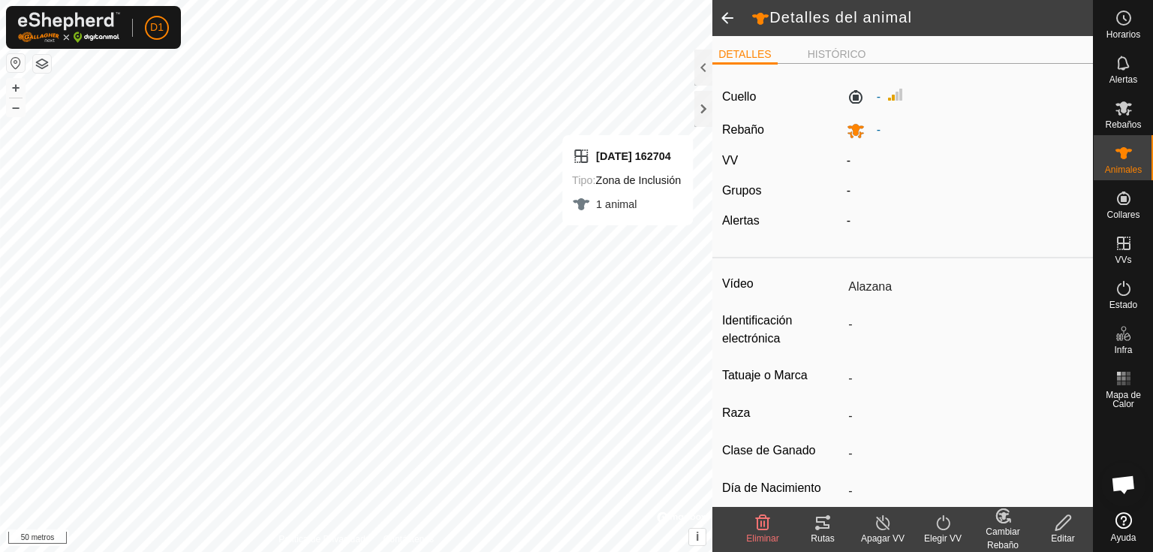
click at [944, 529] on icon at bounding box center [943, 522] width 14 height 15
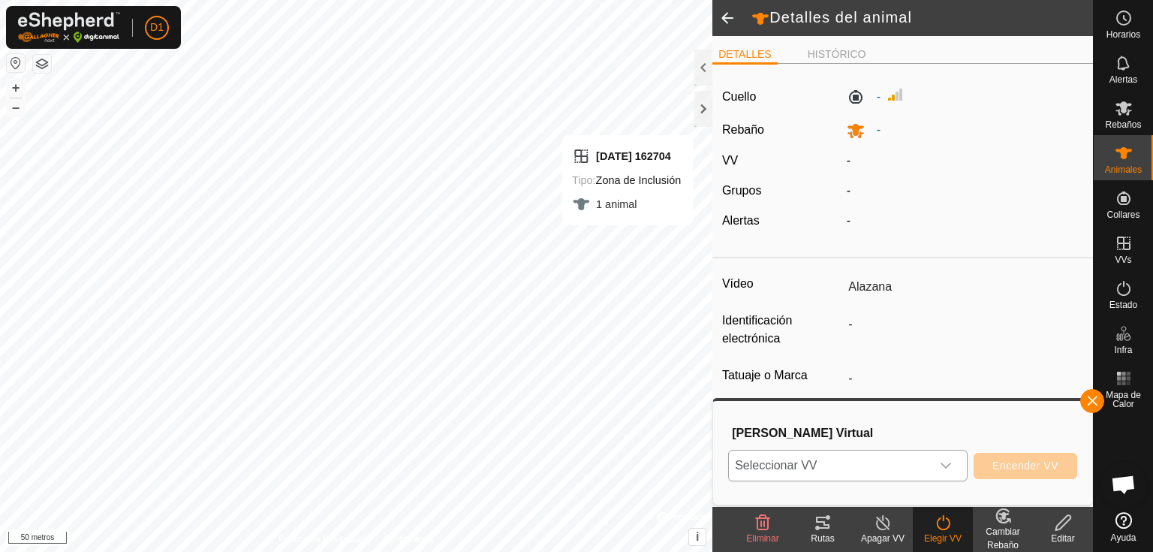
click at [835, 465] on span "Seleccionar VV" at bounding box center [830, 465] width 202 height 30
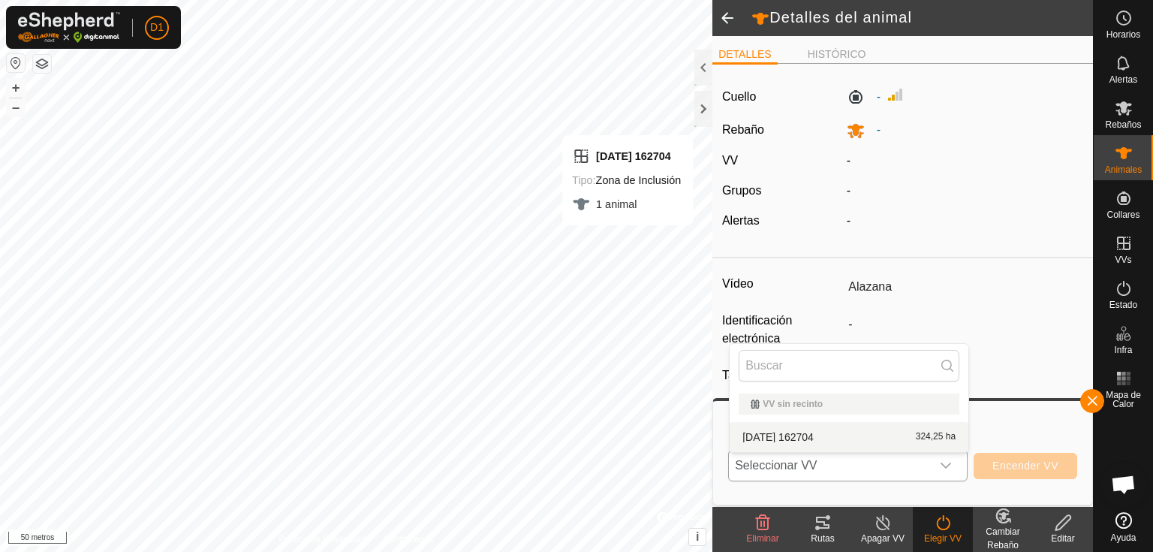
click at [811, 432] on li "[DATE] 162704 324,25 ha" at bounding box center [849, 437] width 239 height 30
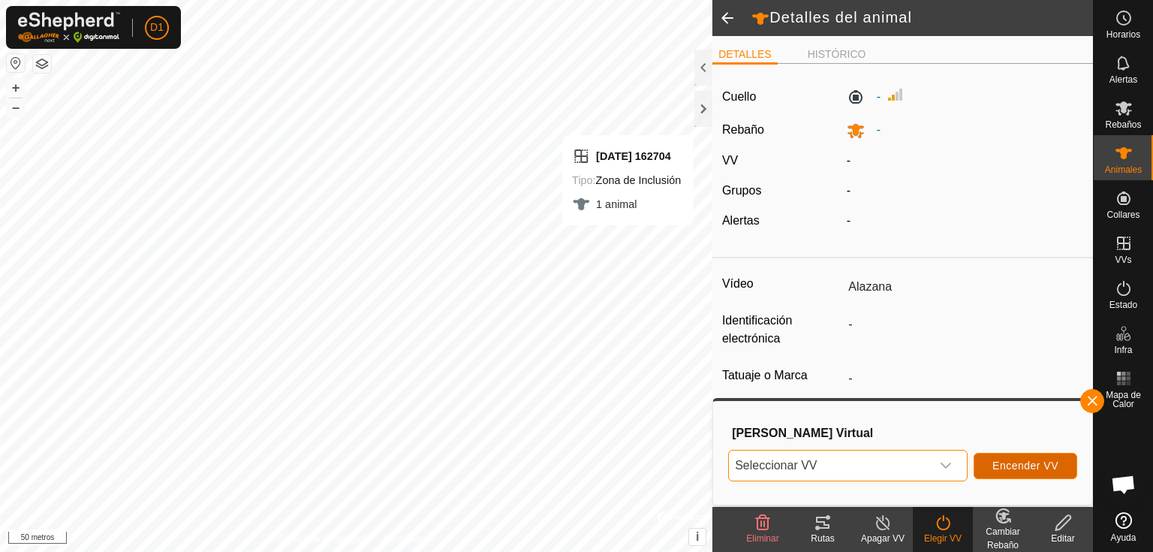
click at [1011, 464] on font "Encender VV" at bounding box center [1026, 465] width 66 height 12
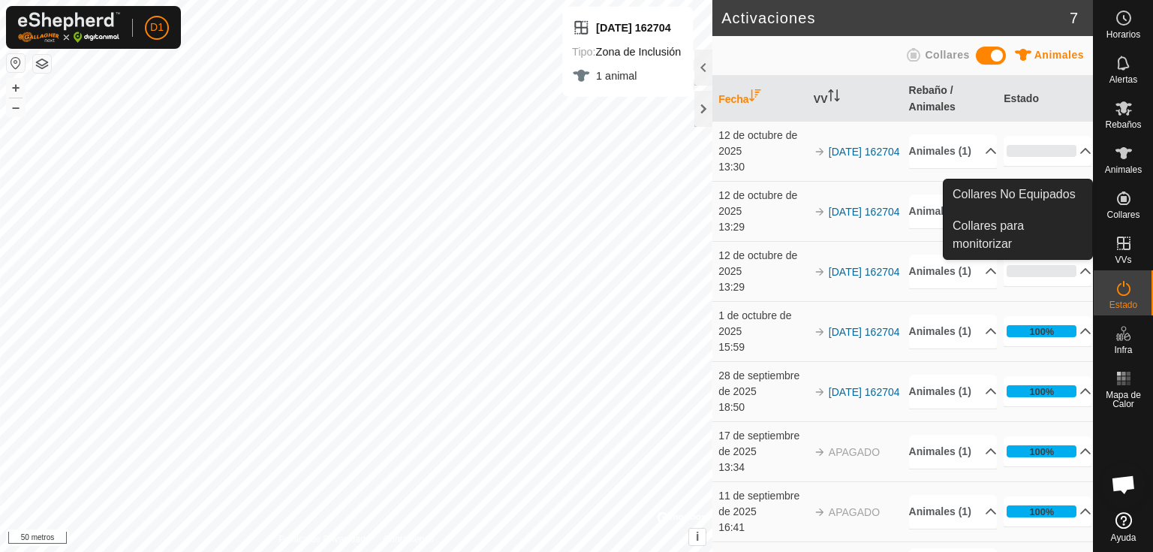
click at [1125, 201] on icon at bounding box center [1124, 198] width 14 height 14
click at [1029, 192] on link "Collares No Equipados" at bounding box center [1018, 194] width 149 height 30
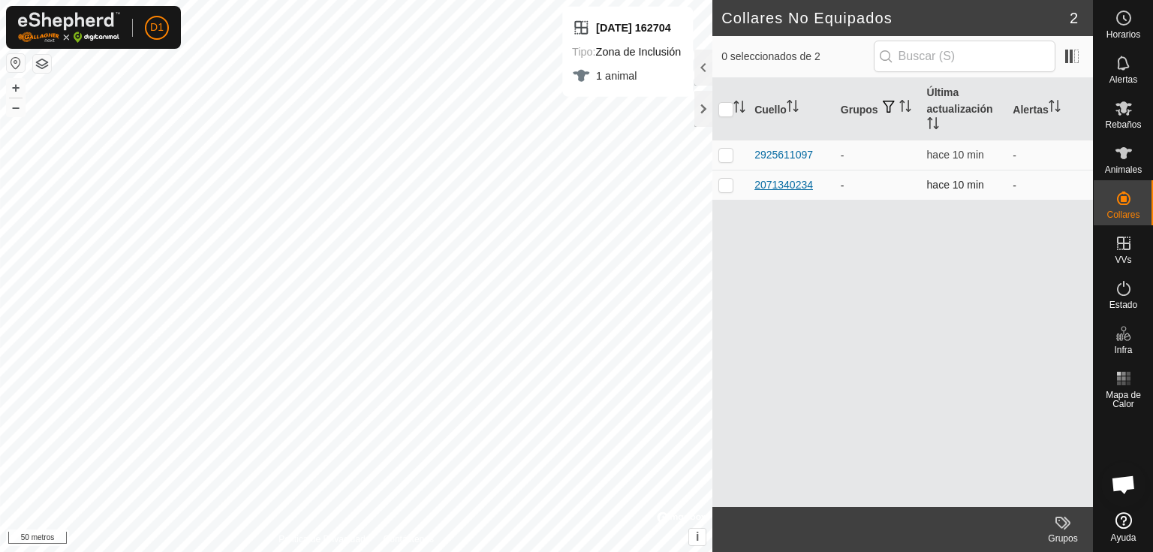
click at [784, 185] on font "2071340234" at bounding box center [784, 185] width 59 height 12
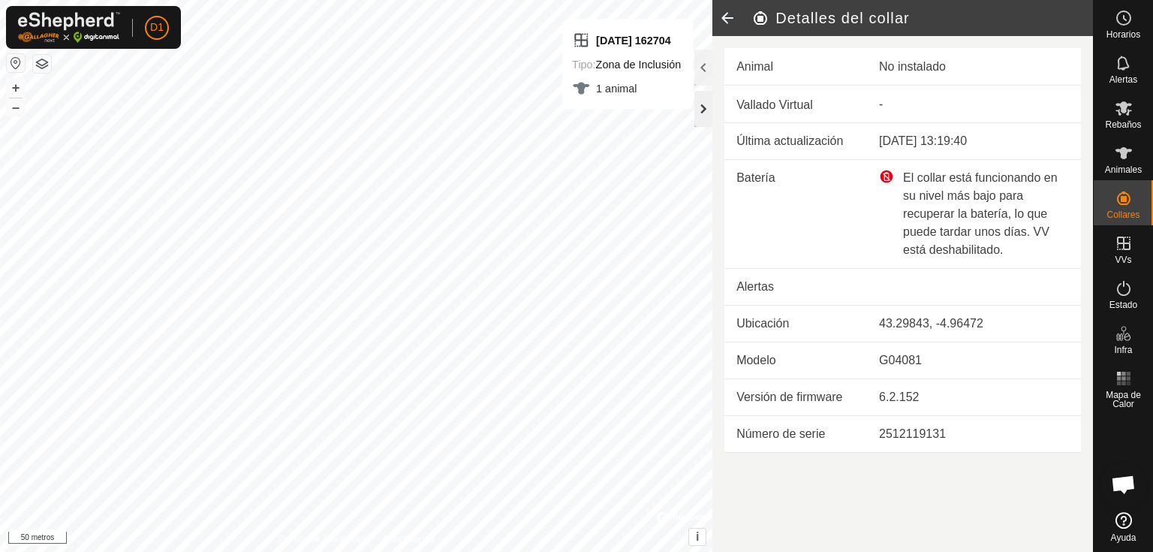
click at [694, 108] on div at bounding box center [703, 109] width 18 height 36
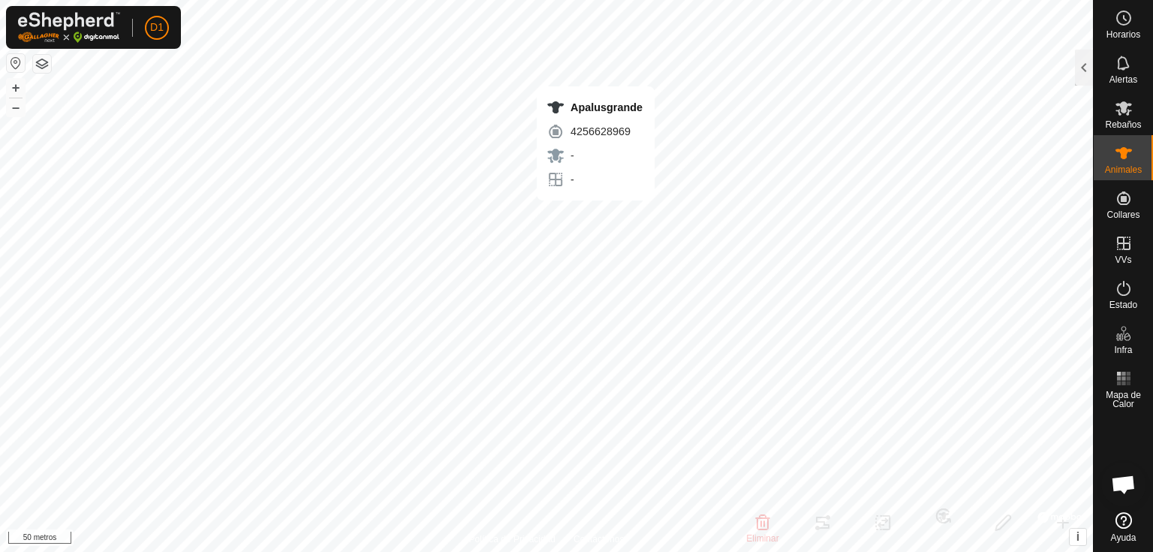
checkbox input "false"
click at [1078, 75] on div at bounding box center [1084, 68] width 18 height 36
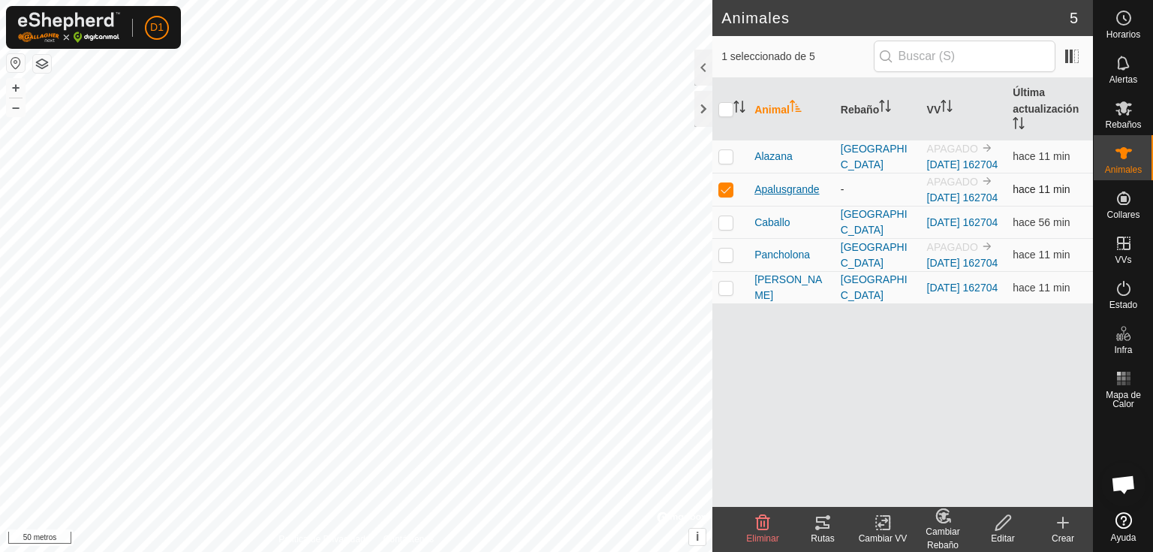
click at [783, 197] on span "Apalusgrande" at bounding box center [787, 190] width 65 height 16
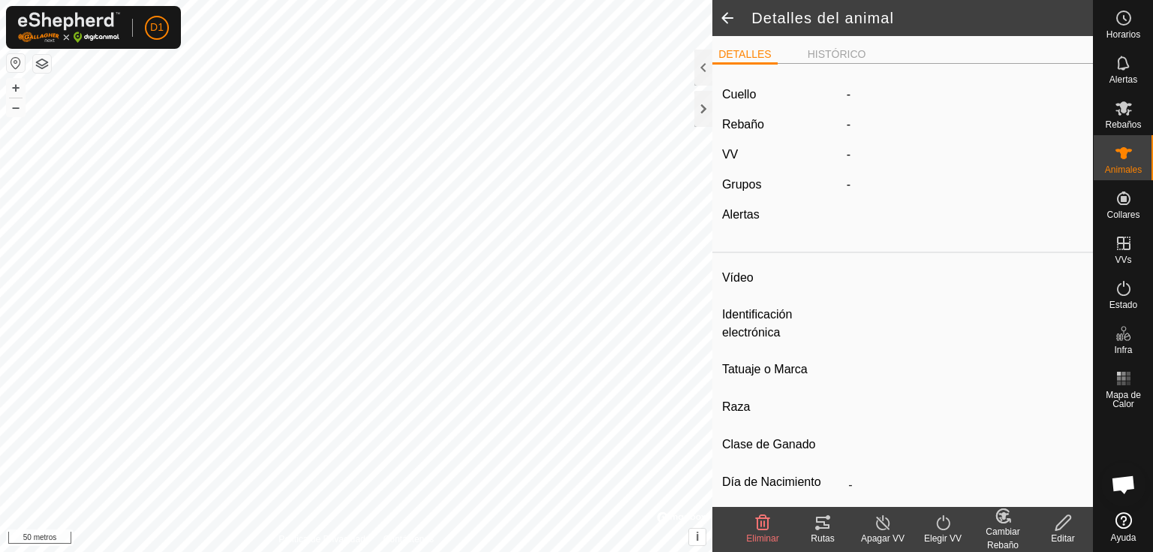
type input "Apalusgrande"
type input "-"
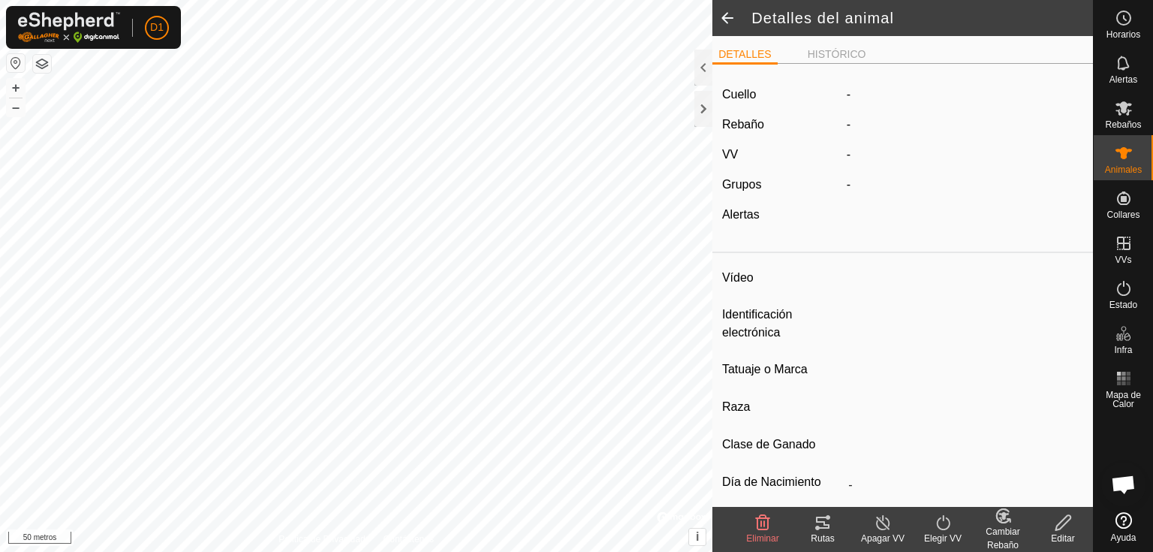
type input "0 kg"
type input "-"
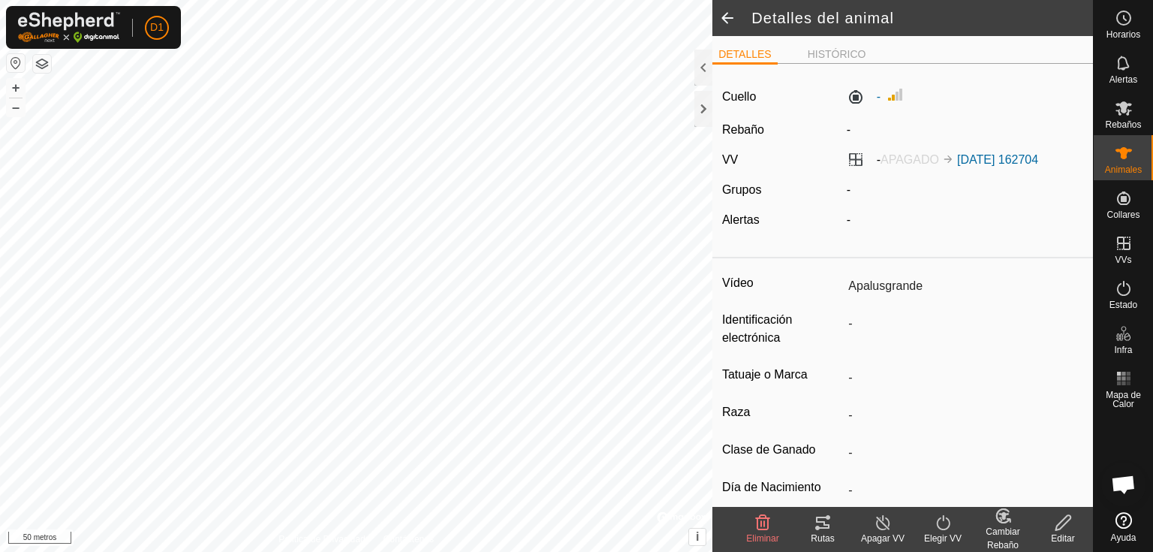
click at [947, 524] on icon at bounding box center [943, 523] width 19 height 18
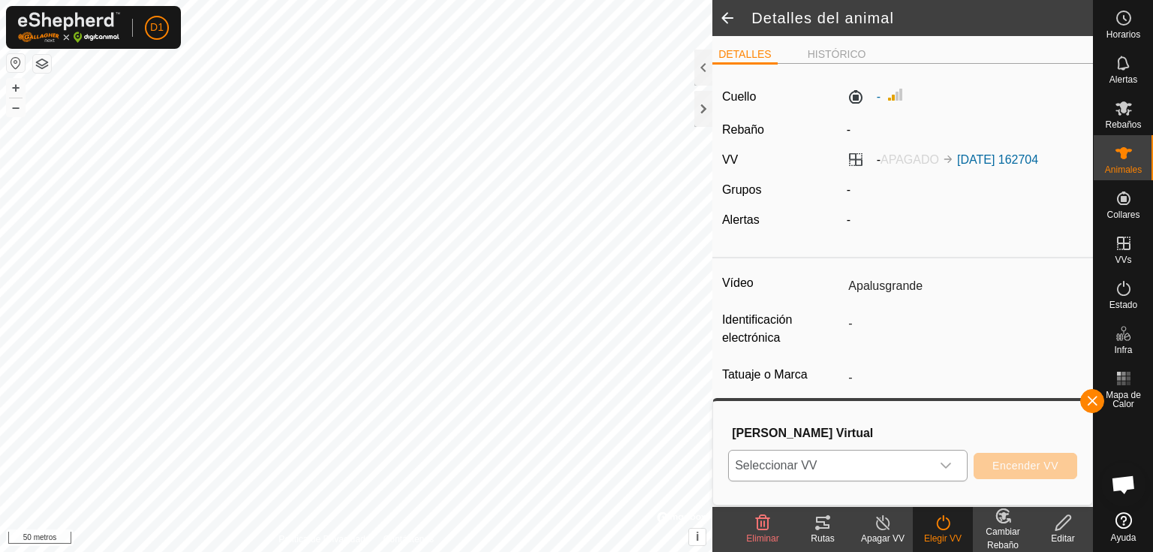
click at [889, 465] on span "Seleccionar VV" at bounding box center [830, 465] width 202 height 30
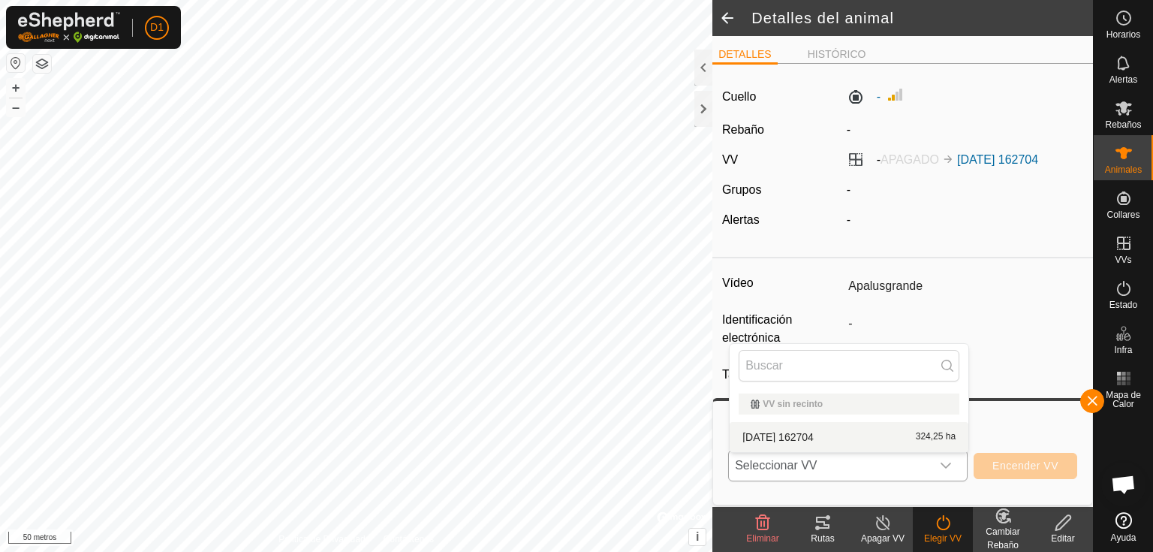
click at [828, 436] on li "[DATE] 162704 324,25 ha" at bounding box center [849, 437] width 239 height 30
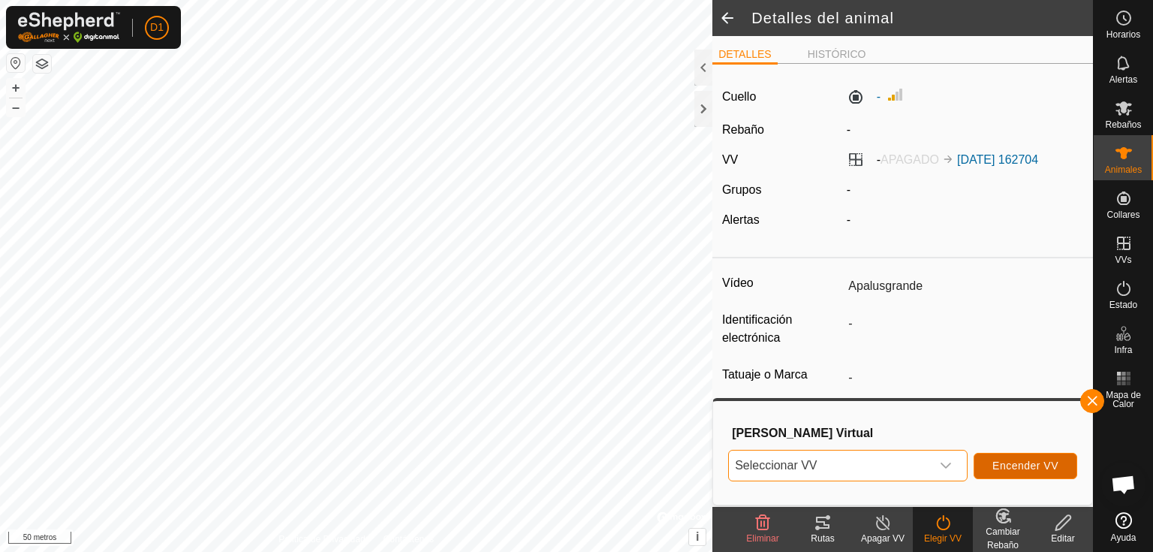
click at [1003, 462] on font "Encender VV" at bounding box center [1026, 465] width 66 height 12
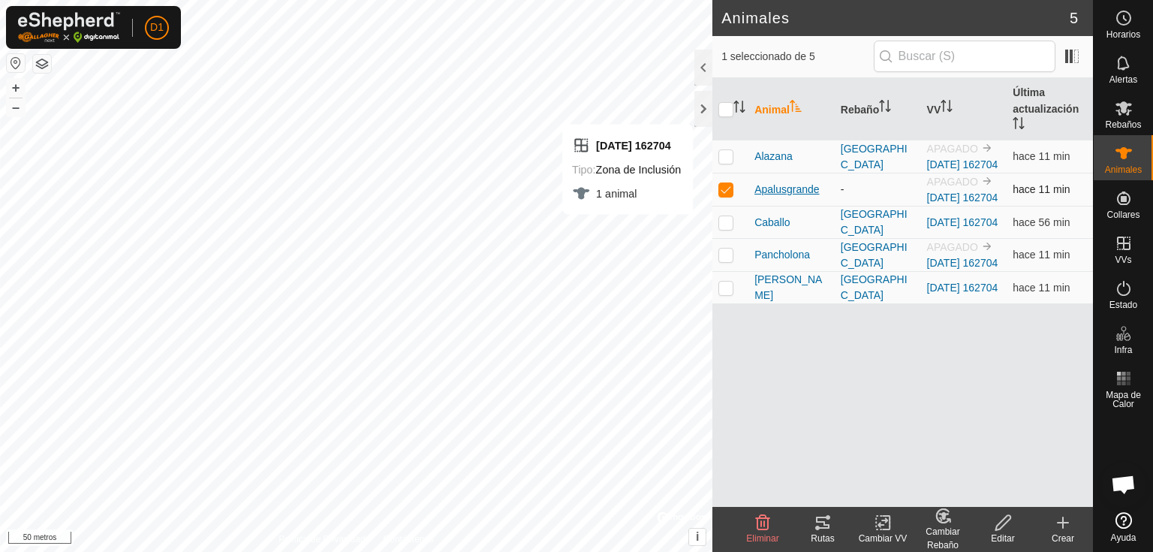
click at [797, 195] on font "Apalusgrande" at bounding box center [787, 189] width 65 height 12
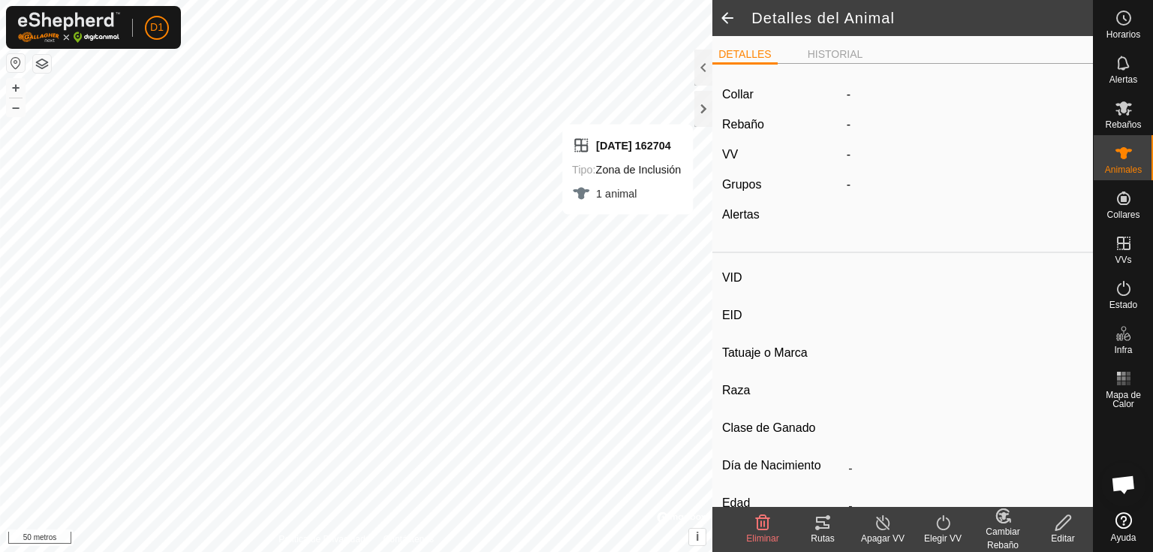
type input "Apalusgrande"
type input "-"
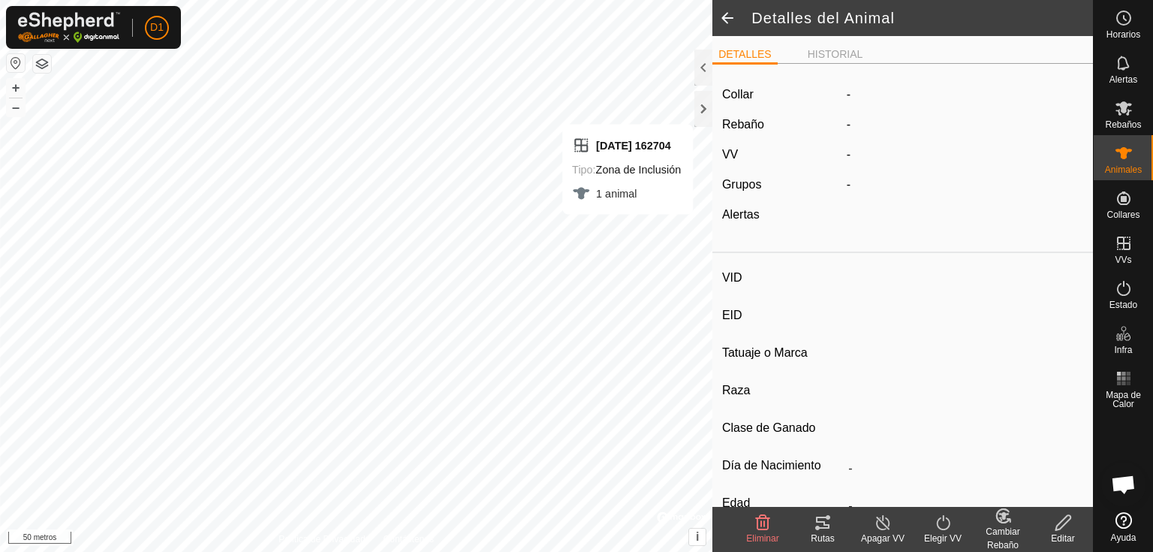
type input "0 kg"
type input "-"
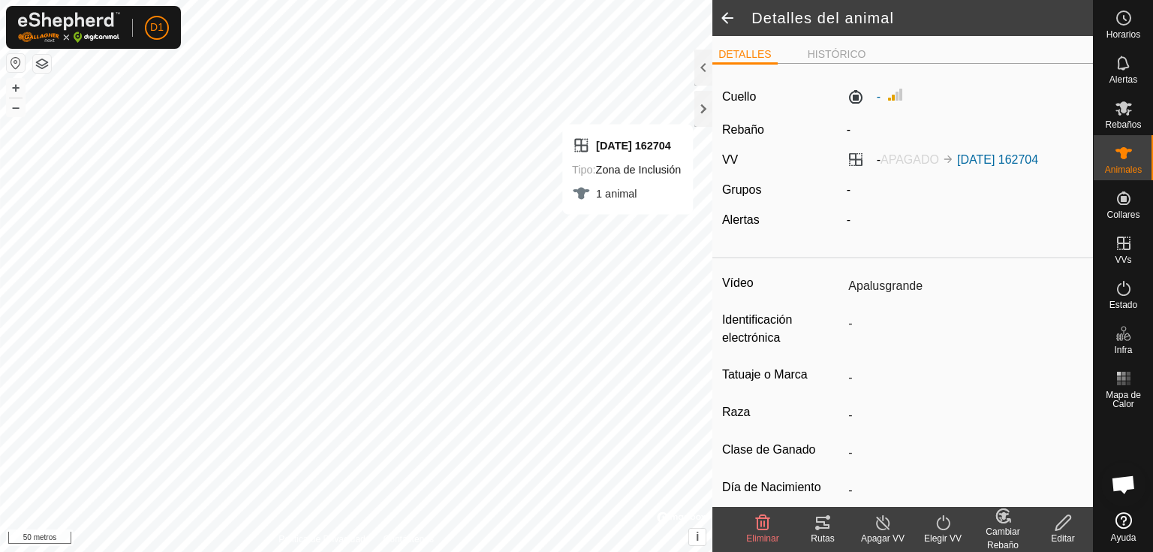
click at [944, 531] on icon at bounding box center [943, 523] width 19 height 18
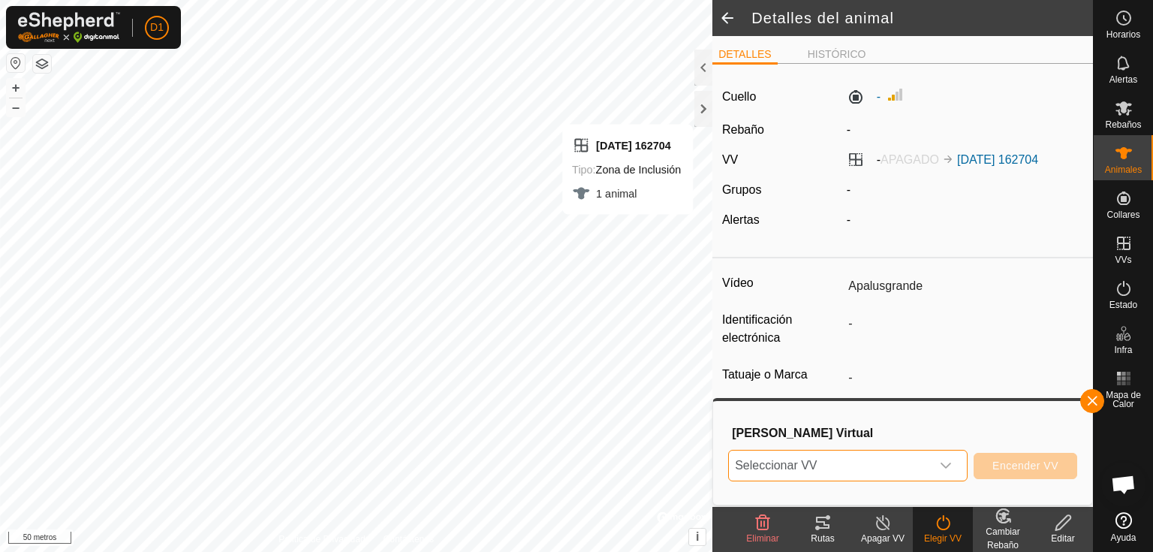
click at [874, 468] on span "Seleccionar VV" at bounding box center [830, 465] width 202 height 30
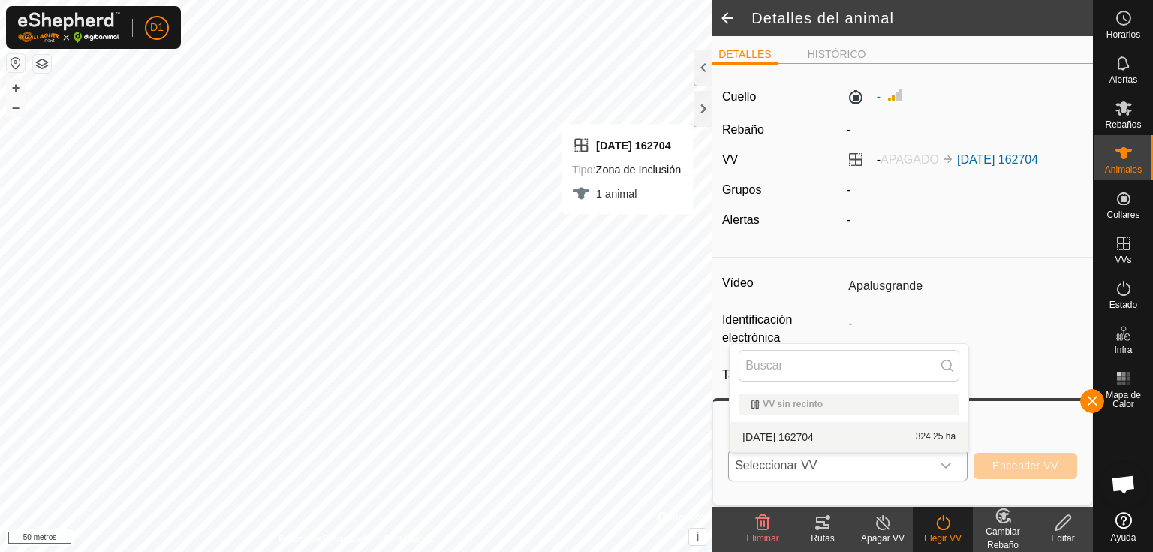
click at [797, 437] on li "[DATE] 162704 324,25 ha" at bounding box center [849, 437] width 239 height 30
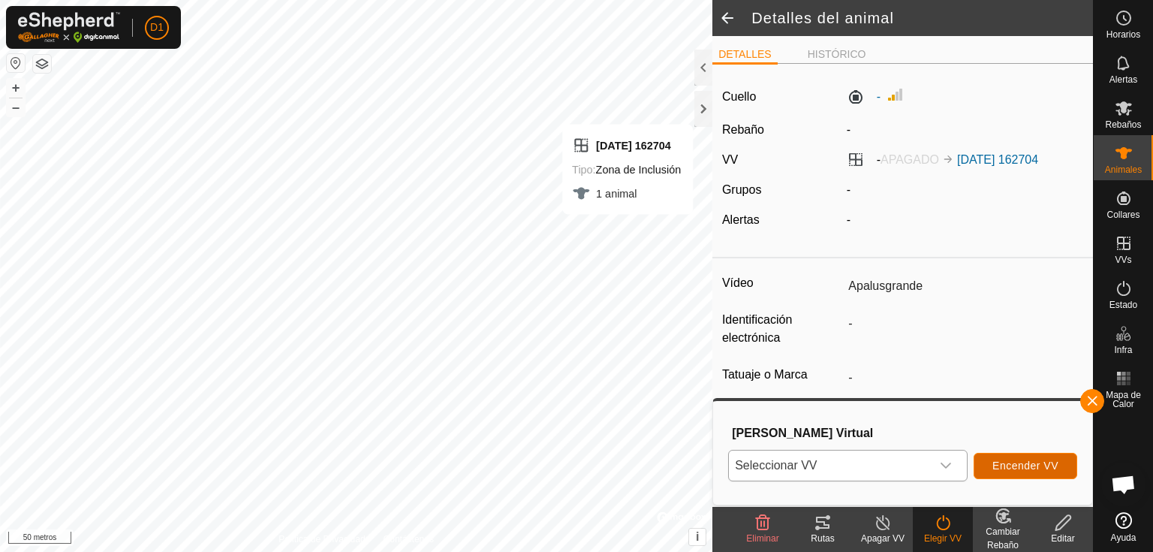
click at [1018, 459] on font "Encender VV" at bounding box center [1026, 465] width 66 height 12
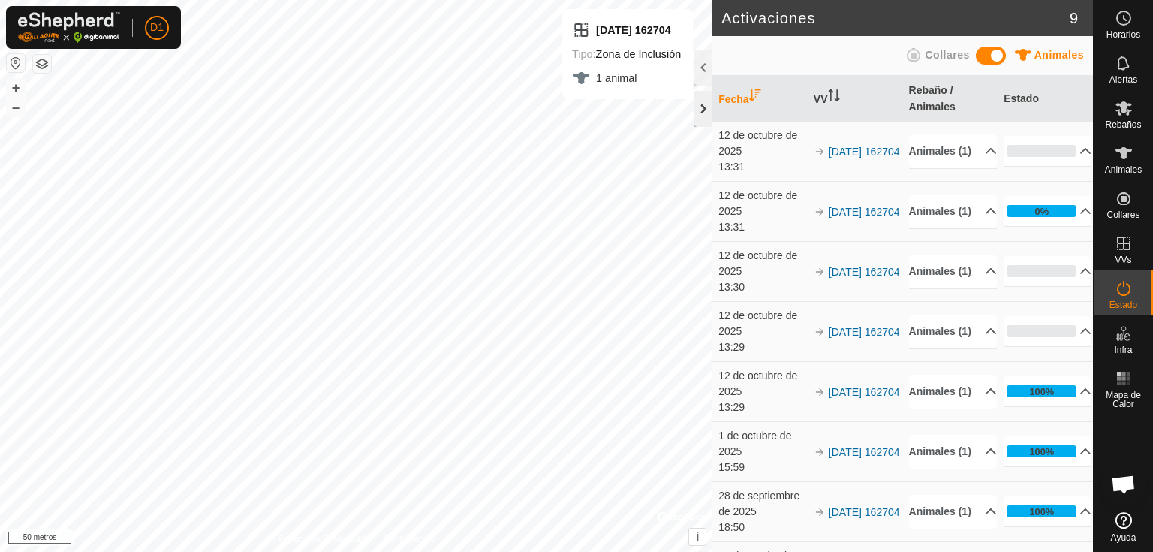
click at [700, 111] on div at bounding box center [703, 109] width 18 height 36
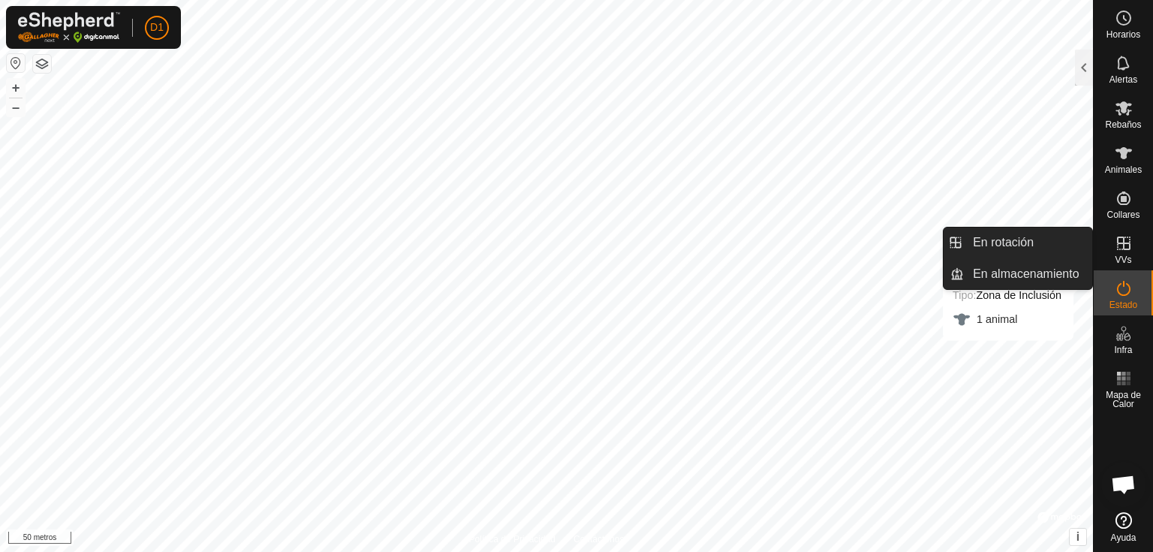
click at [1128, 249] on icon at bounding box center [1124, 243] width 14 height 14
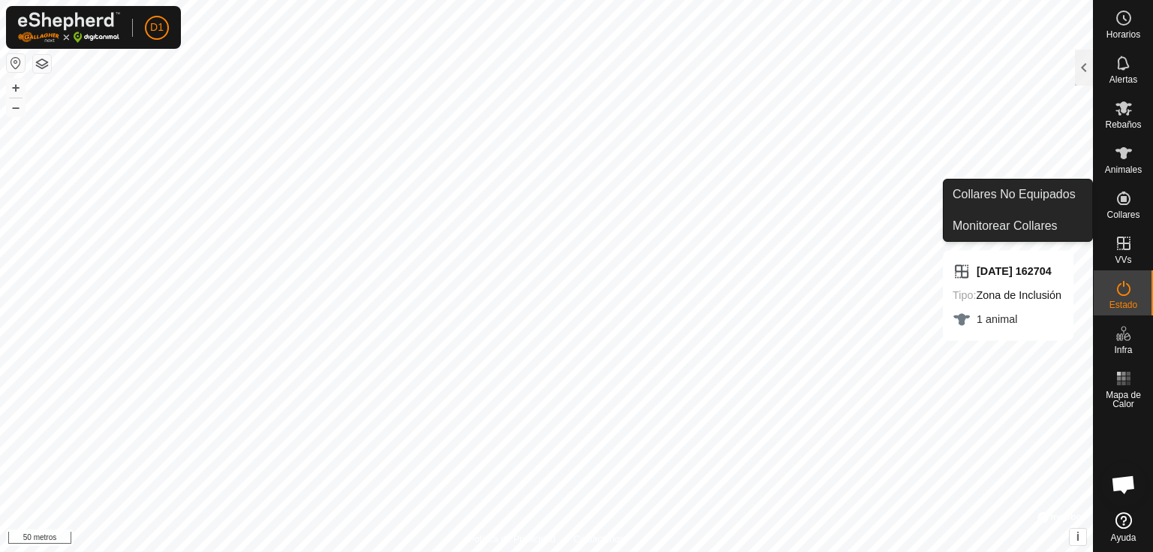
click at [1118, 158] on icon at bounding box center [1124, 153] width 18 height 18
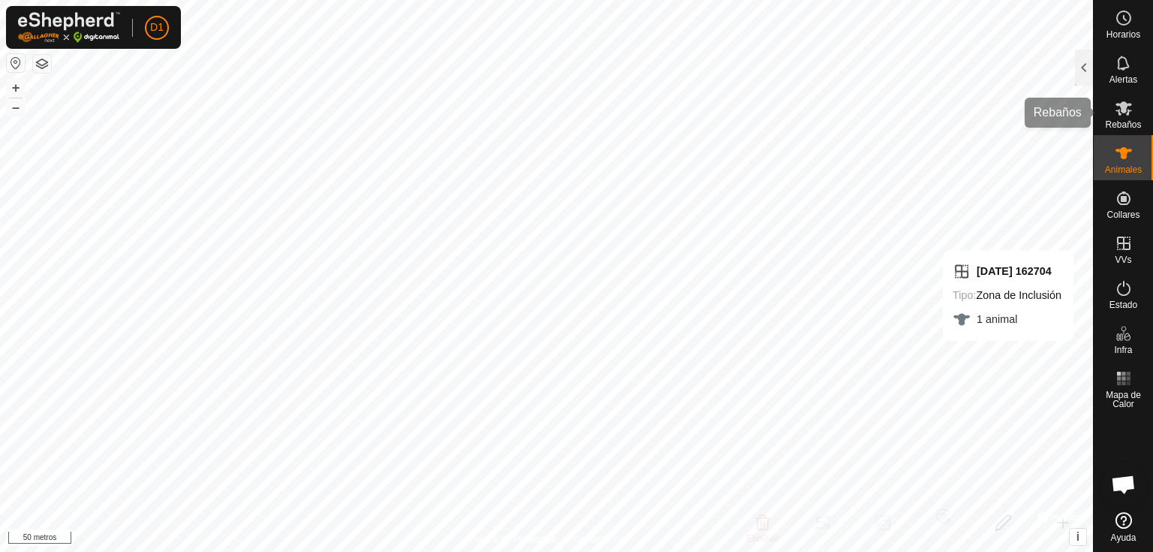
click at [1120, 122] on font "Rebaños" at bounding box center [1123, 124] width 36 height 11
click at [1086, 66] on div at bounding box center [1084, 68] width 18 height 36
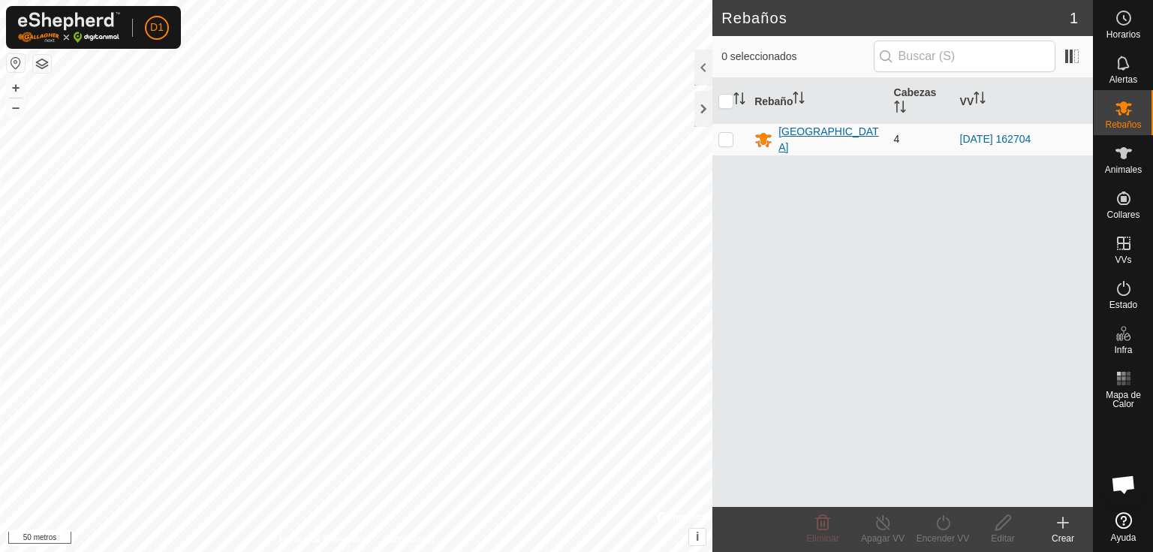
click at [811, 138] on font "[GEOGRAPHIC_DATA]" at bounding box center [829, 139] width 101 height 28
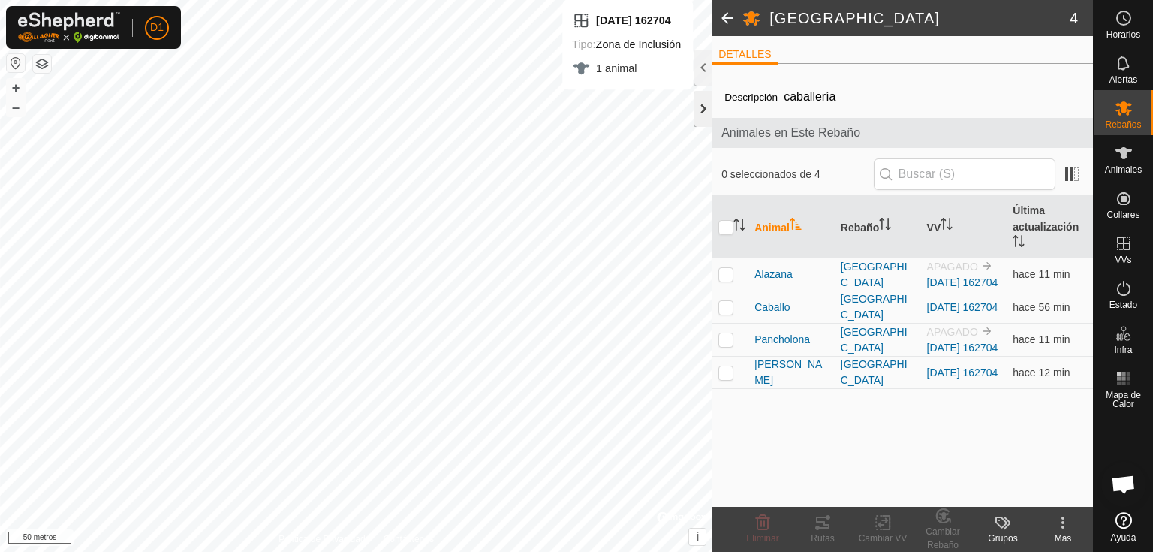
click at [706, 110] on div at bounding box center [703, 109] width 18 height 36
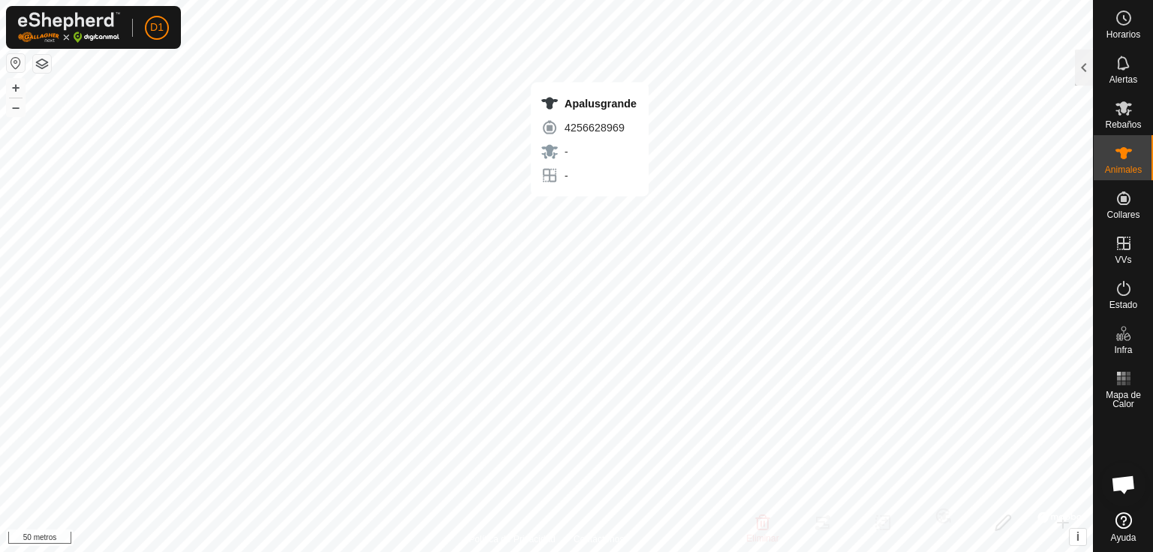
checkbox input "true"
click at [1083, 59] on div at bounding box center [1084, 68] width 18 height 36
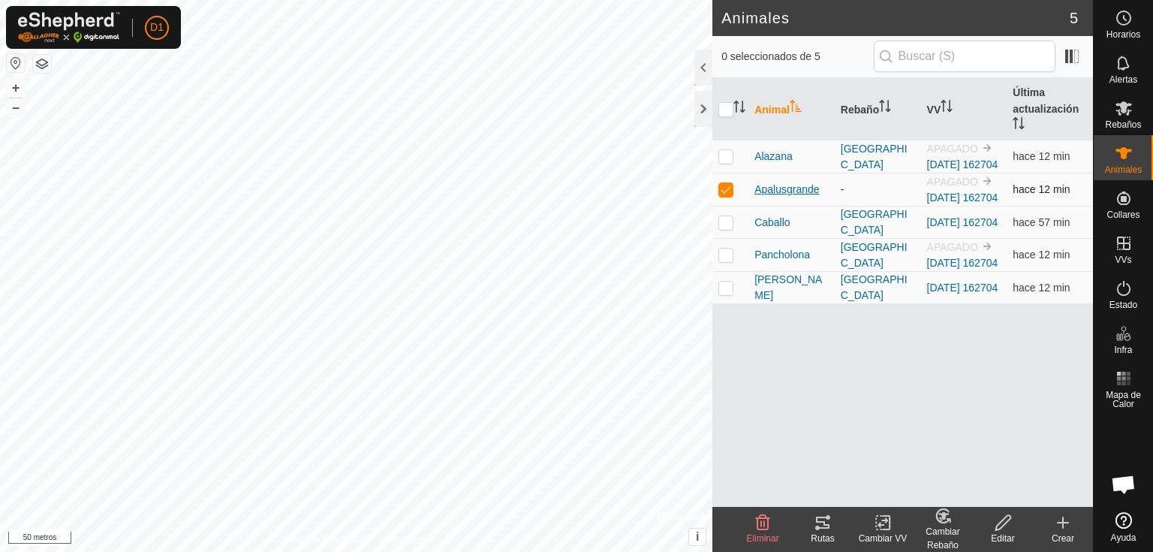
click at [787, 197] on span "Apalusgrande" at bounding box center [787, 190] width 65 height 16
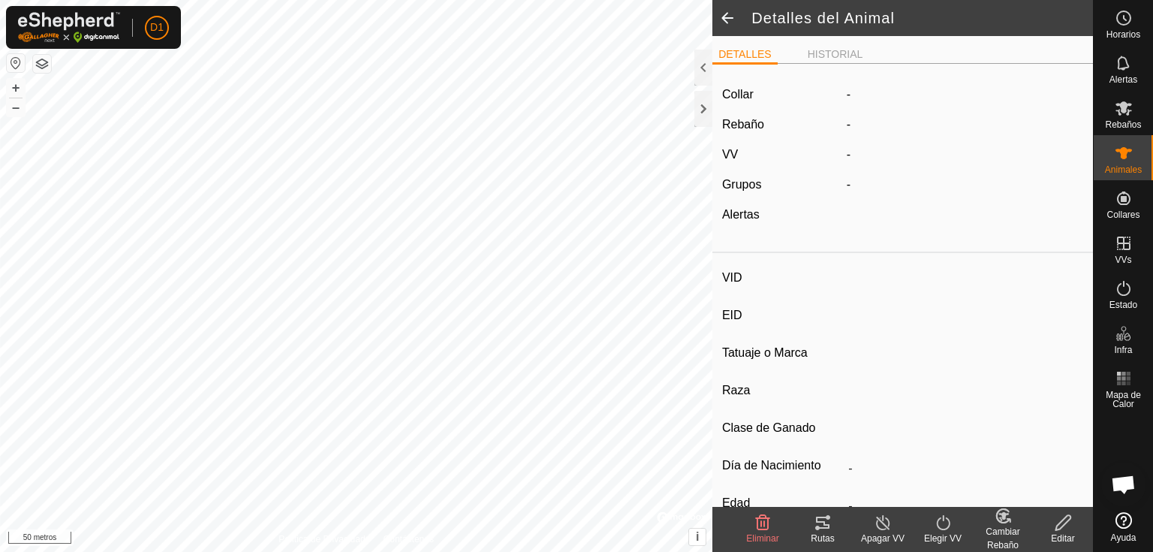
type input "Apalusgrande"
type input "-"
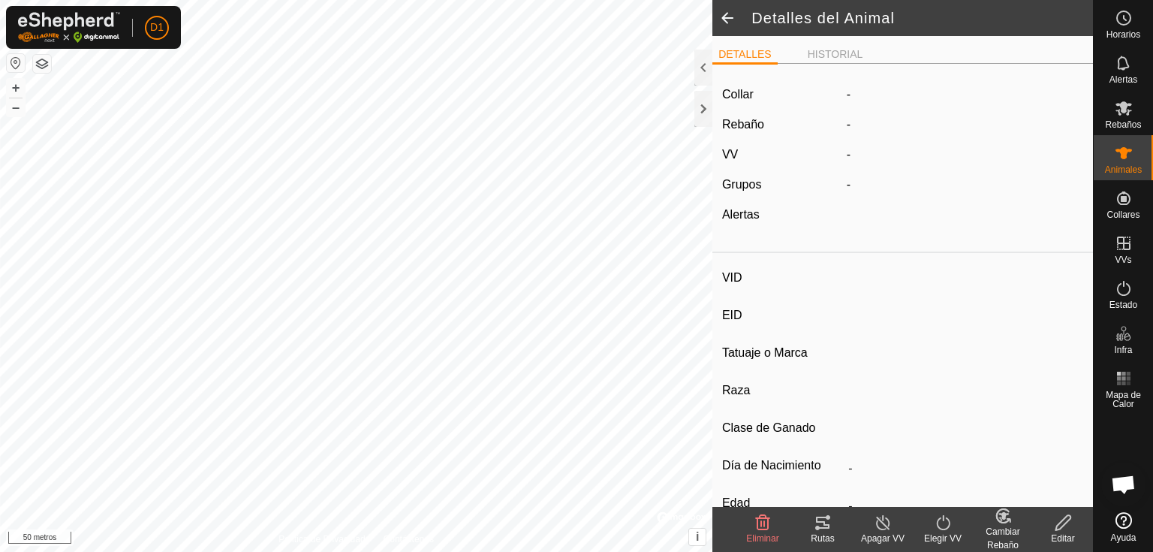
type input "0 kg"
type input "-"
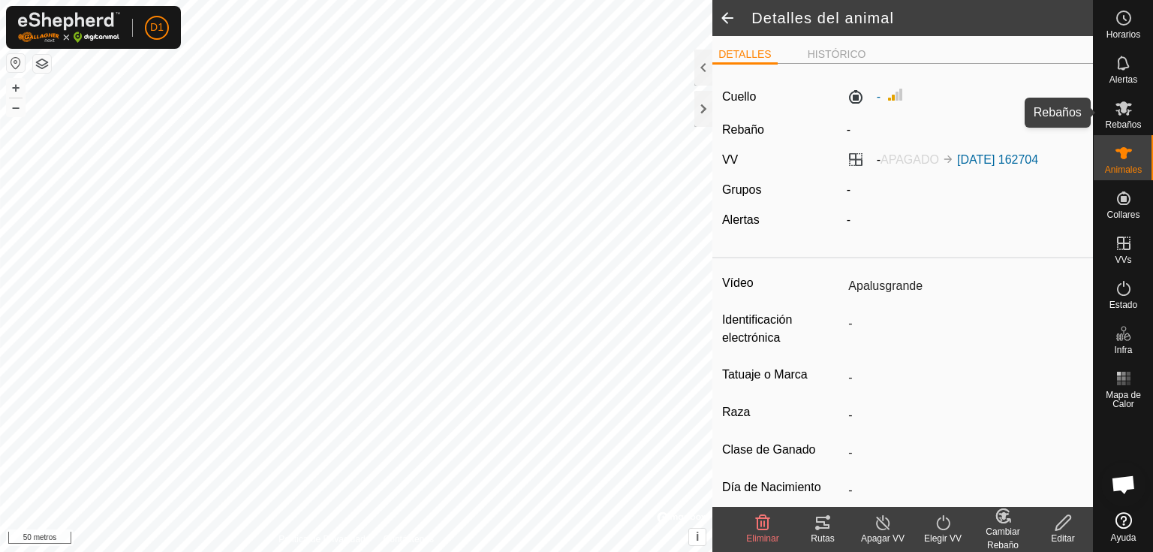
click at [1134, 115] on es-mob-svg-icon at bounding box center [1123, 108] width 27 height 24
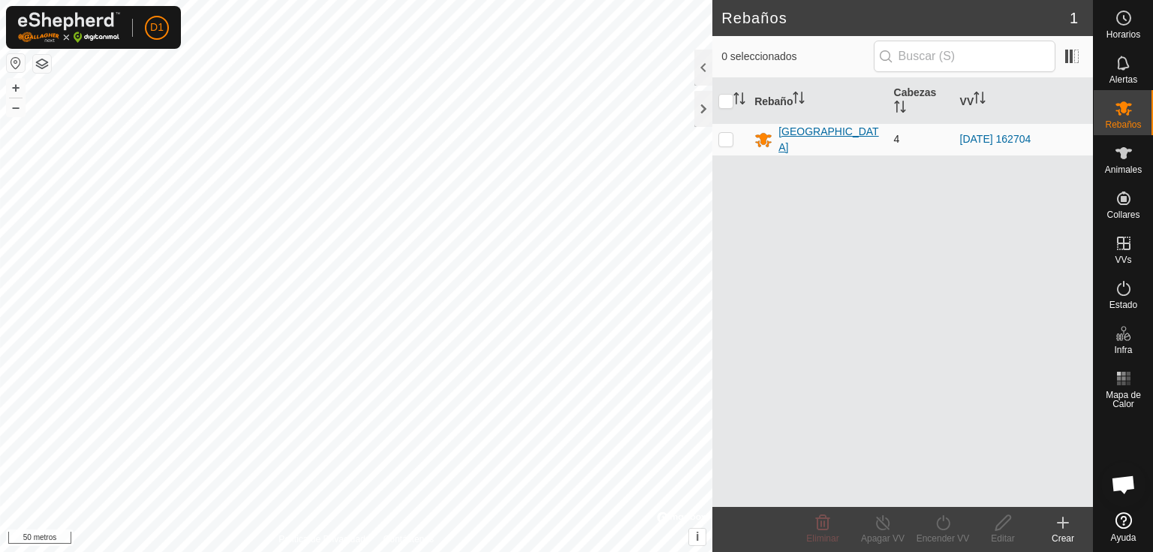
click at [818, 137] on font "[GEOGRAPHIC_DATA]" at bounding box center [829, 139] width 101 height 28
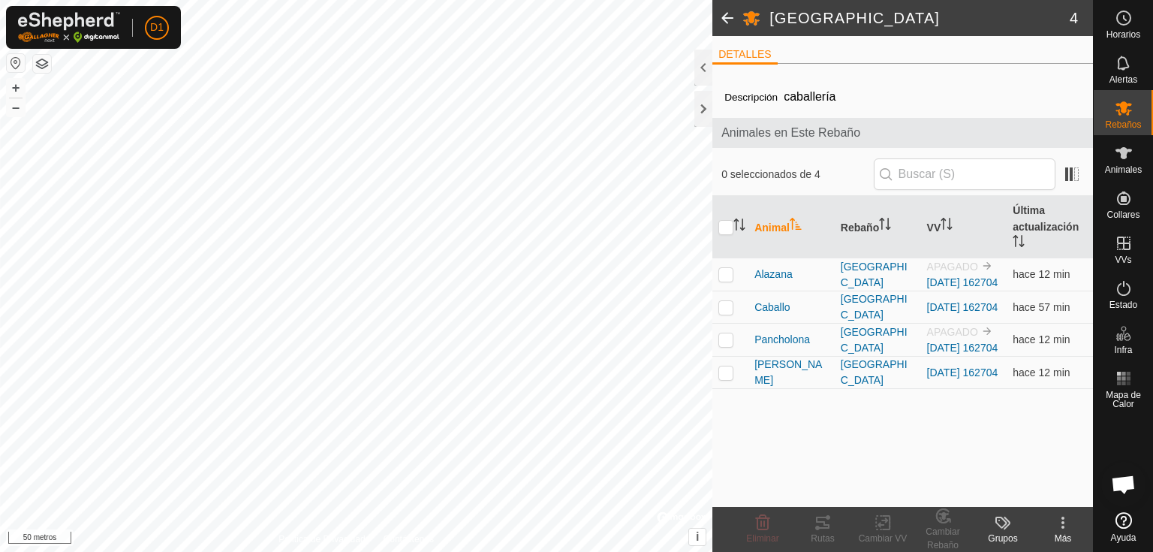
click at [1061, 526] on icon at bounding box center [1063, 523] width 18 height 18
click at [854, 474] on div "Descripción caballería Animales en Este Rebaño 0 seleccionados de 4 Animal Reba…" at bounding box center [902, 291] width 381 height 431
click at [911, 180] on input "text" at bounding box center [965, 174] width 182 height 32
click at [700, 63] on div at bounding box center [703, 68] width 18 height 36
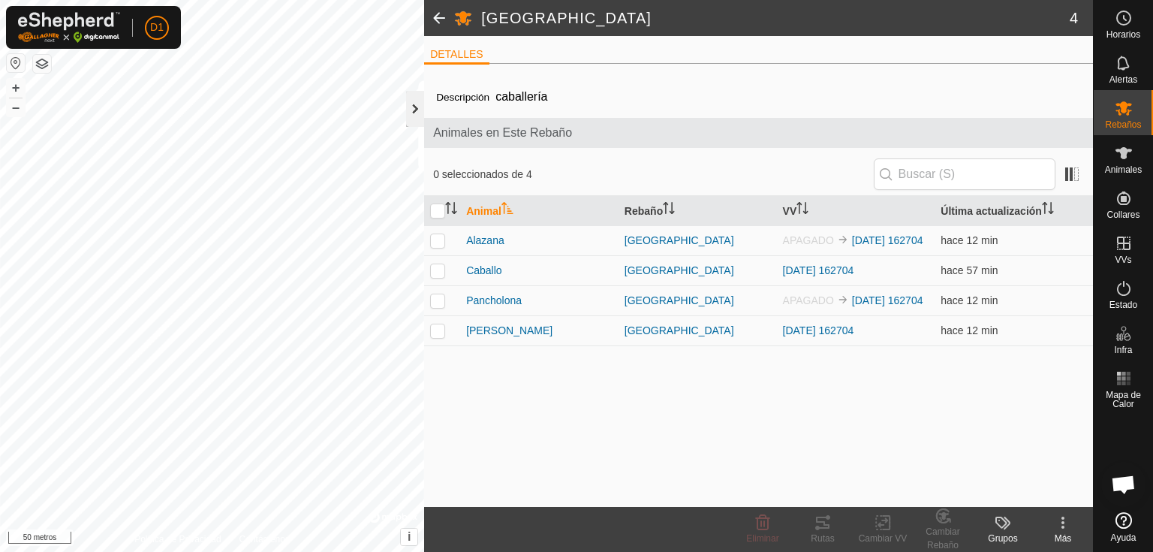
click at [411, 102] on div at bounding box center [415, 109] width 18 height 36
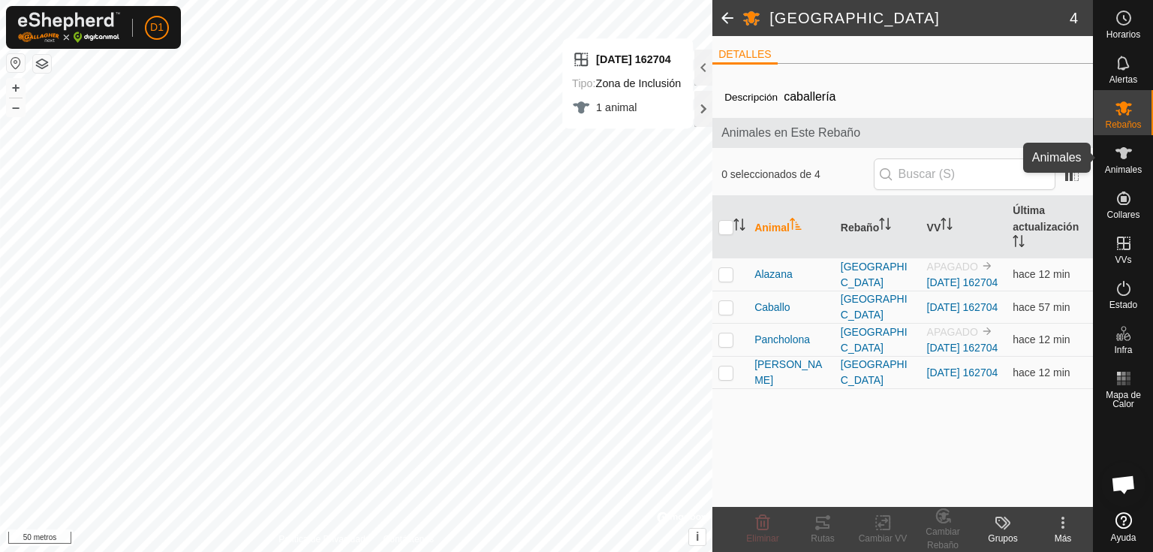
click at [1118, 155] on icon at bounding box center [1124, 153] width 18 height 18
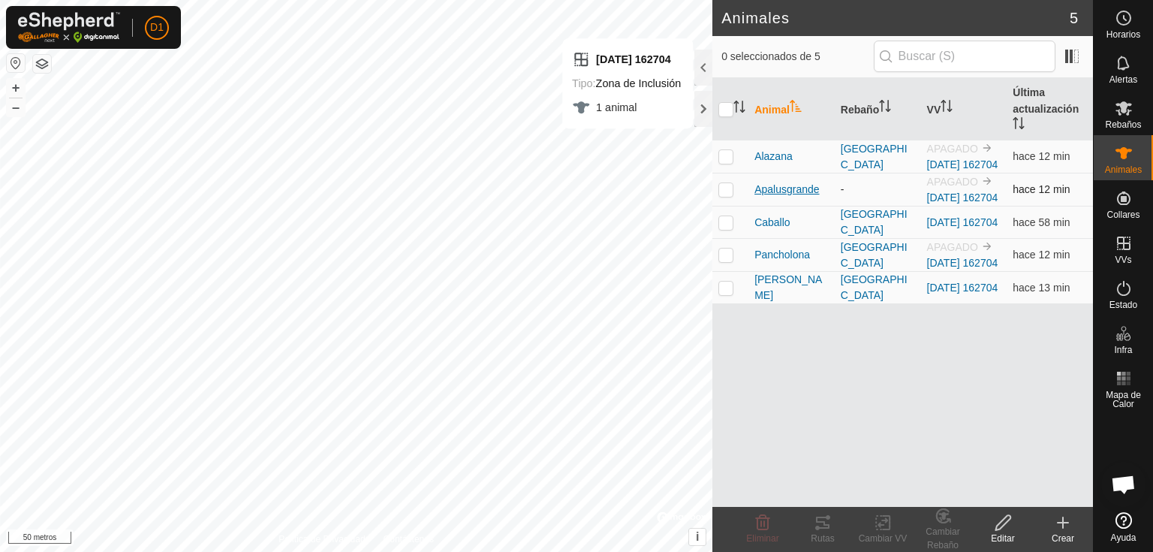
click at [793, 195] on font "Apalusgrande" at bounding box center [787, 189] width 65 height 12
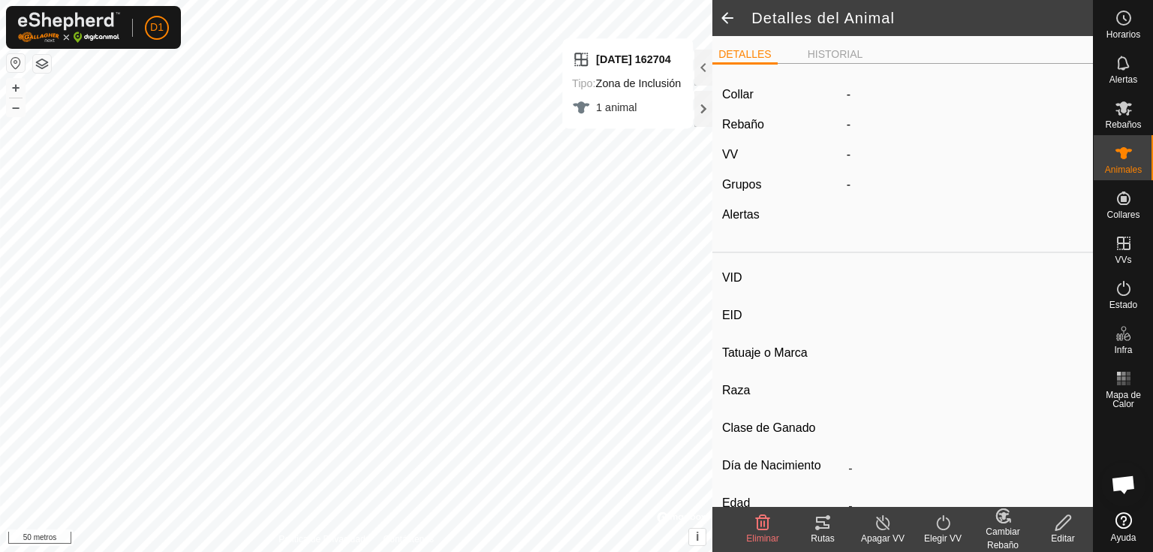
type input "Apalusgrande"
type input "-"
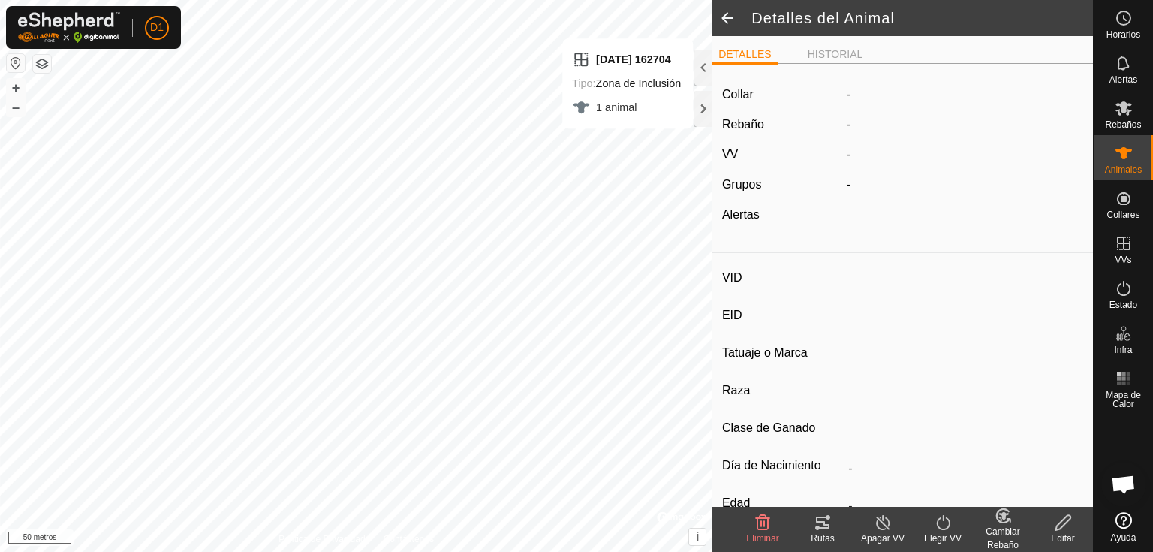
type input "0 kg"
type input "-"
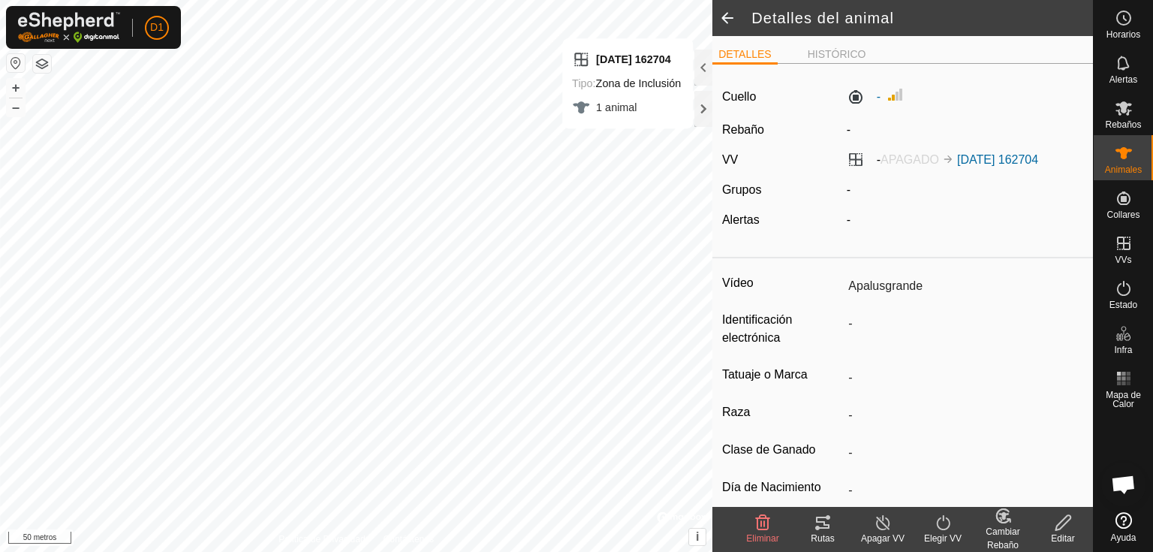
click at [1006, 523] on icon at bounding box center [1003, 516] width 19 height 18
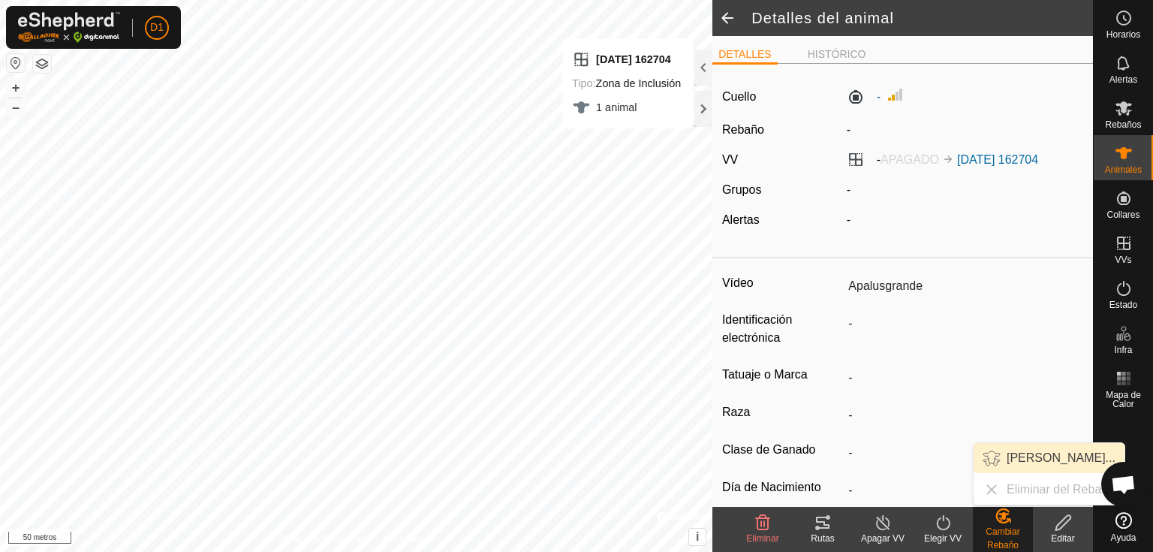
click at [1021, 455] on link "[PERSON_NAME]..." at bounding box center [1049, 458] width 151 height 30
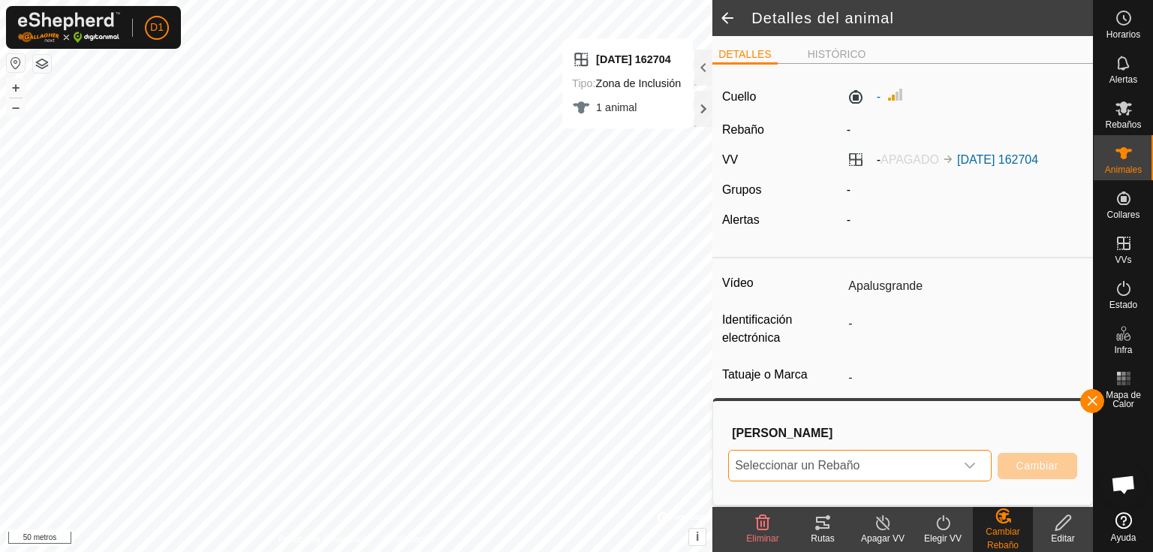
click at [916, 459] on span "Seleccionar un Rebaño" at bounding box center [841, 465] width 225 height 30
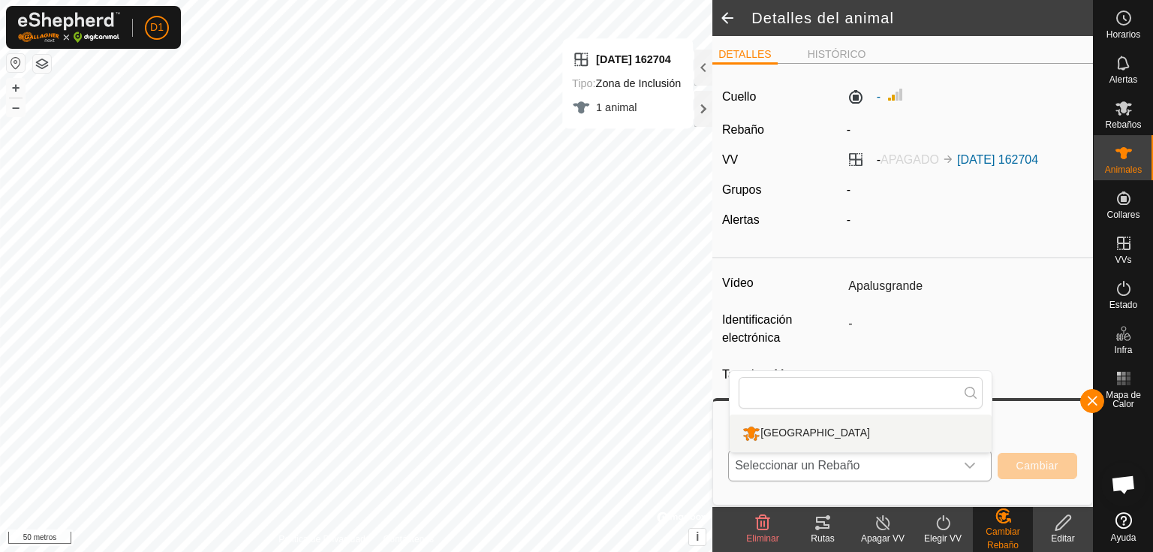
click at [815, 432] on li "[GEOGRAPHIC_DATA]" at bounding box center [861, 433] width 262 height 38
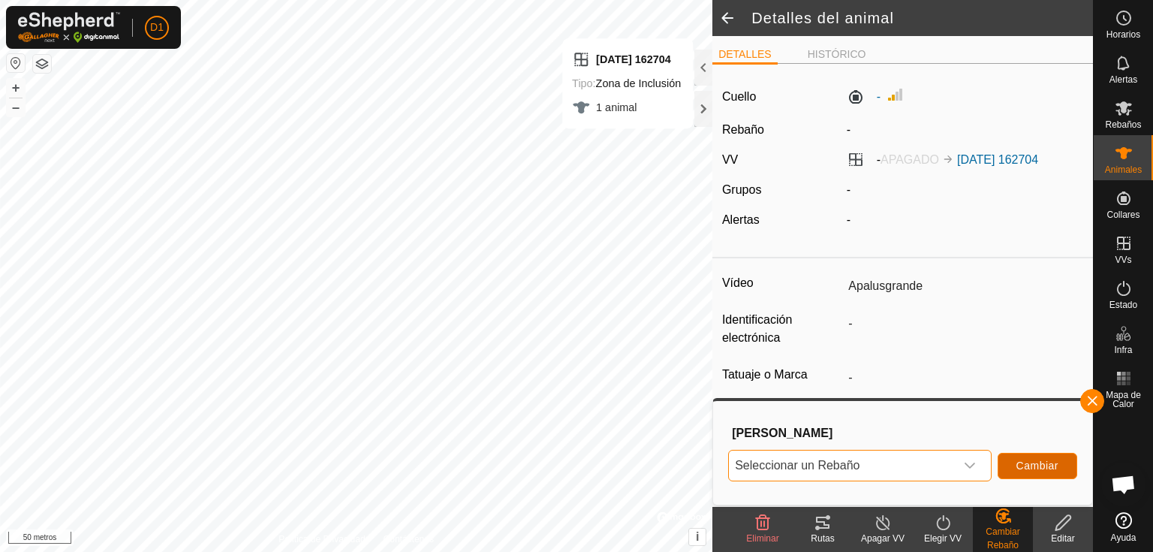
click at [1020, 462] on font "Cambiar" at bounding box center [1038, 465] width 42 height 12
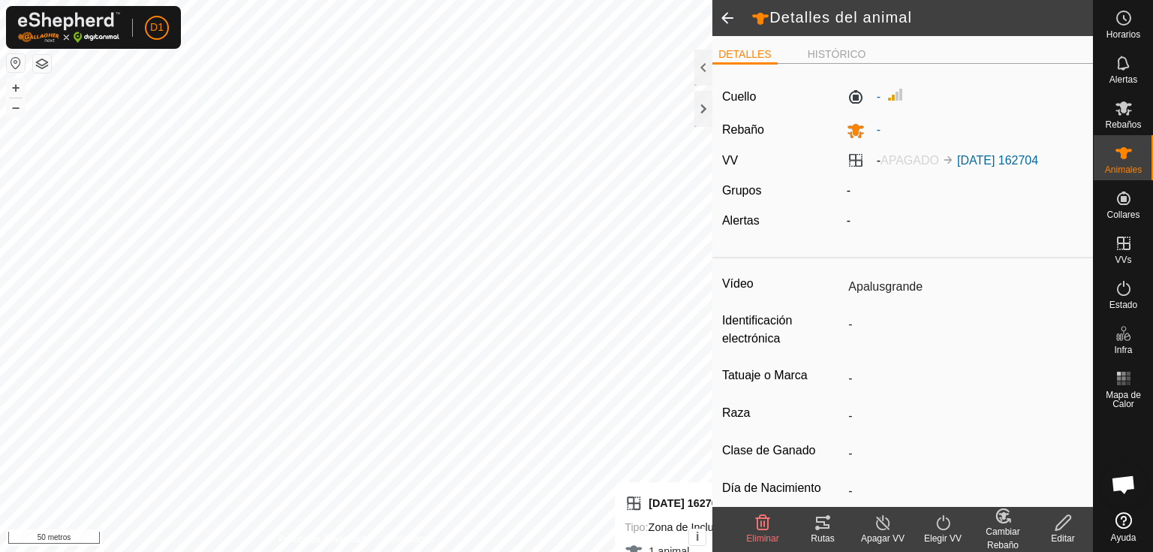
click at [682, 551] on html "D1 Horarios Alertas Rebaños Animales Collares VVs Estado Infra Mapa de Calor Ay…" at bounding box center [576, 276] width 1153 height 552
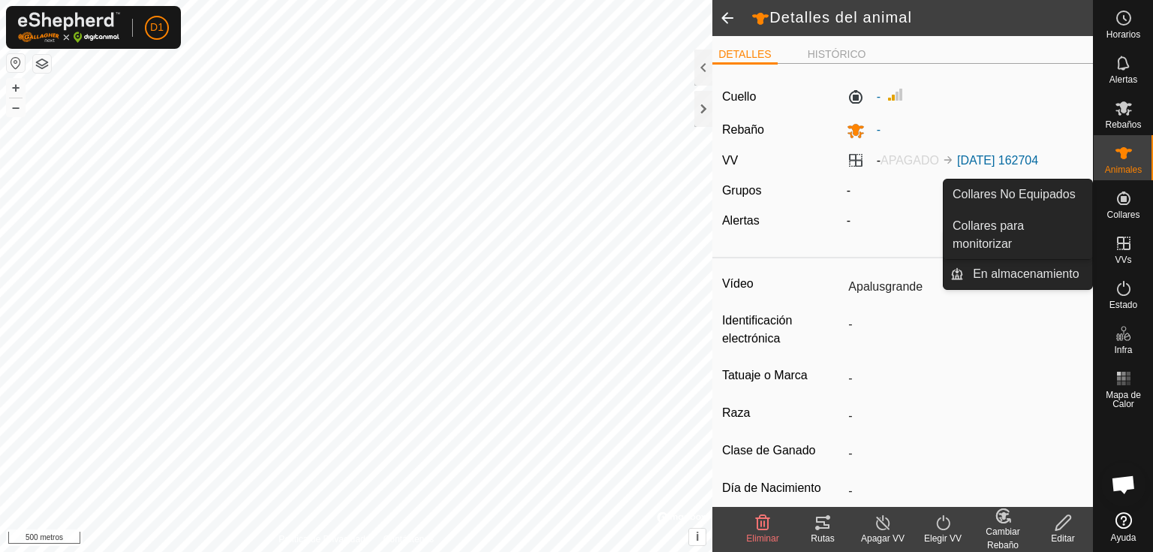
click at [1129, 205] on icon at bounding box center [1124, 198] width 18 height 18
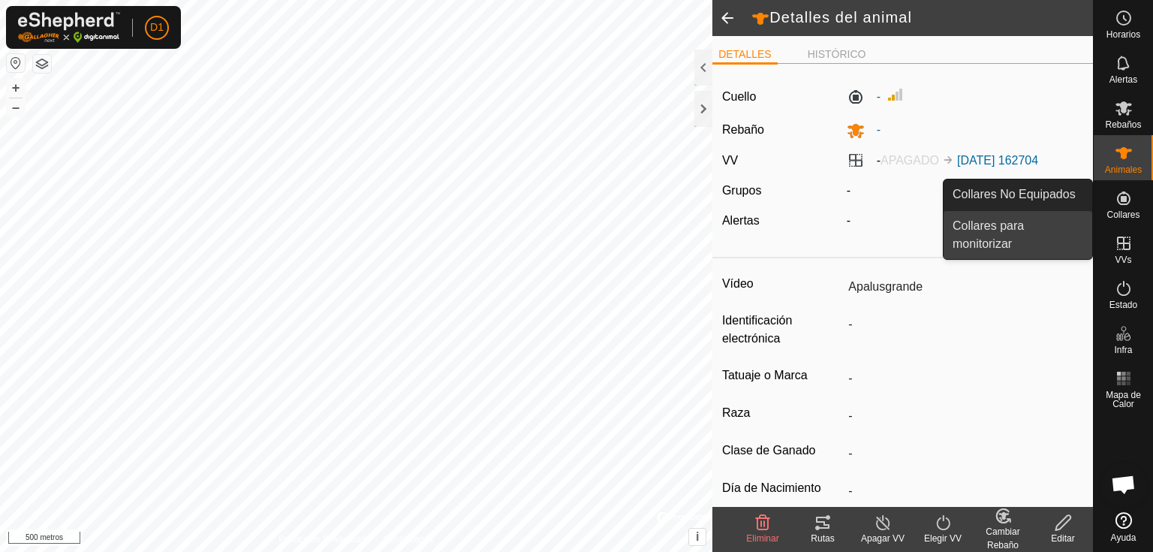
click at [985, 227] on link "Collares para monitorizar" at bounding box center [1018, 235] width 149 height 48
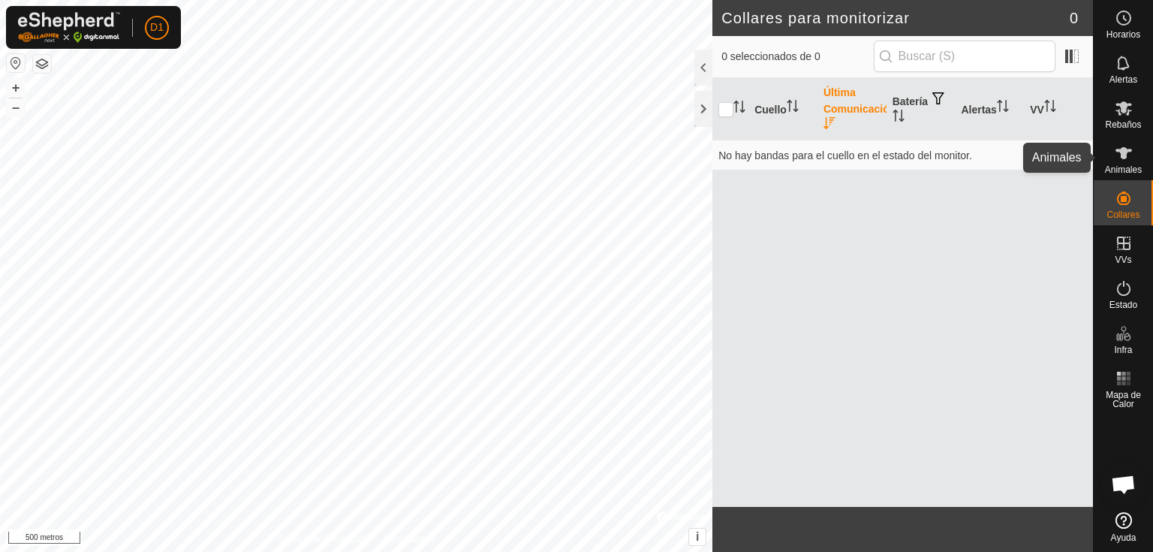
click at [1122, 159] on icon at bounding box center [1124, 153] width 18 height 18
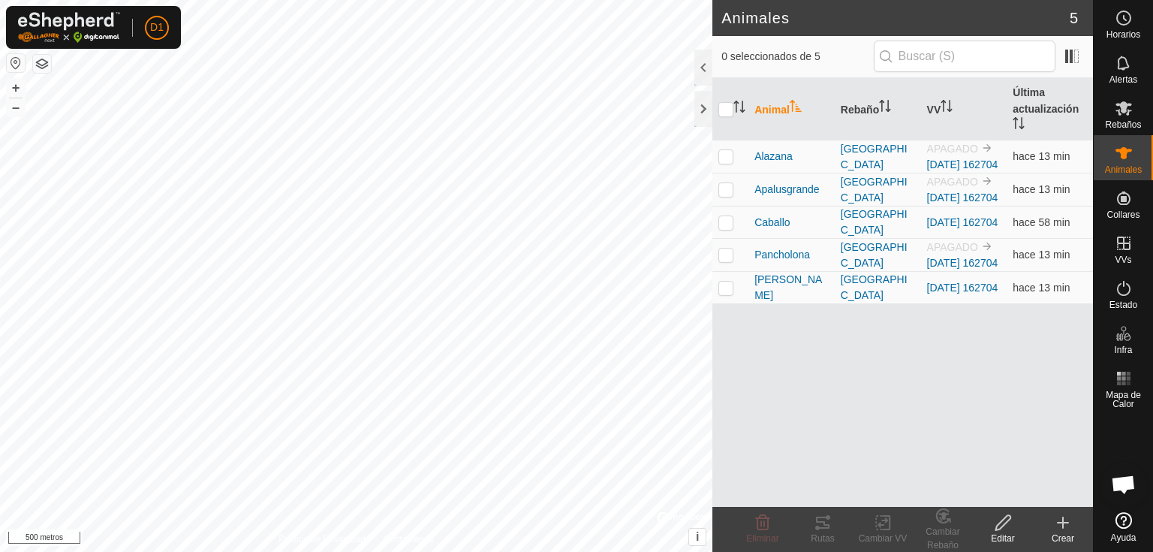
click at [1063, 530] on icon at bounding box center [1063, 523] width 18 height 18
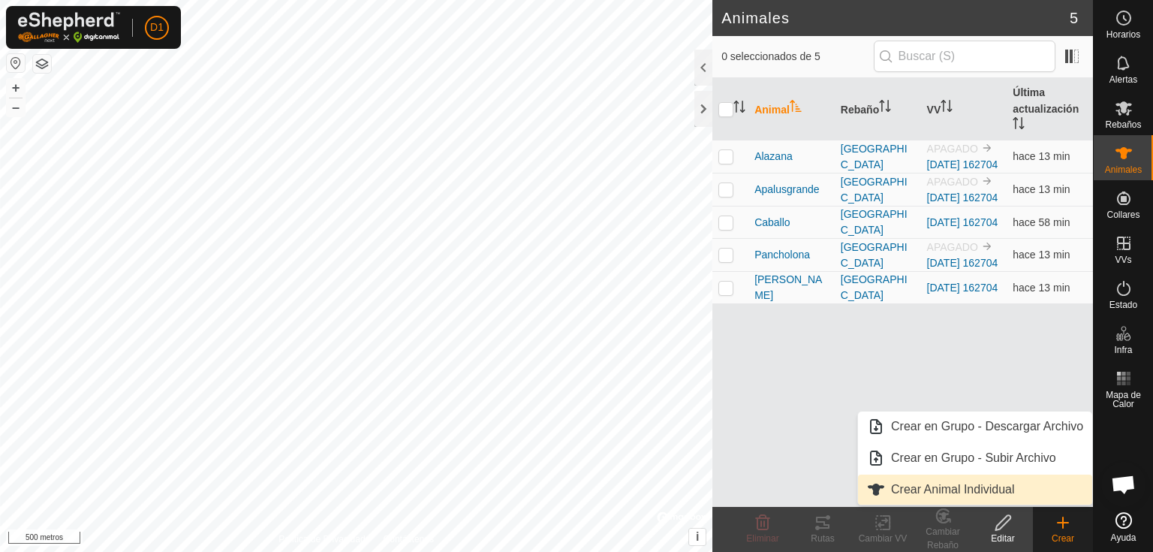
click at [953, 492] on link "Crear Animal Individual" at bounding box center [975, 489] width 234 height 30
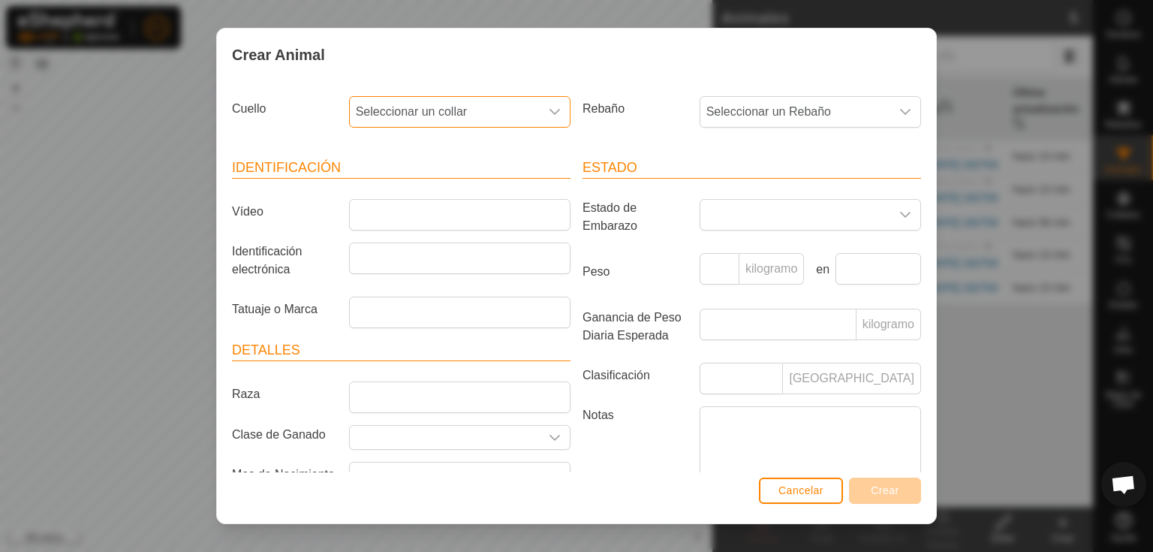
click at [516, 114] on span "Seleccionar un collar" at bounding box center [445, 112] width 190 height 30
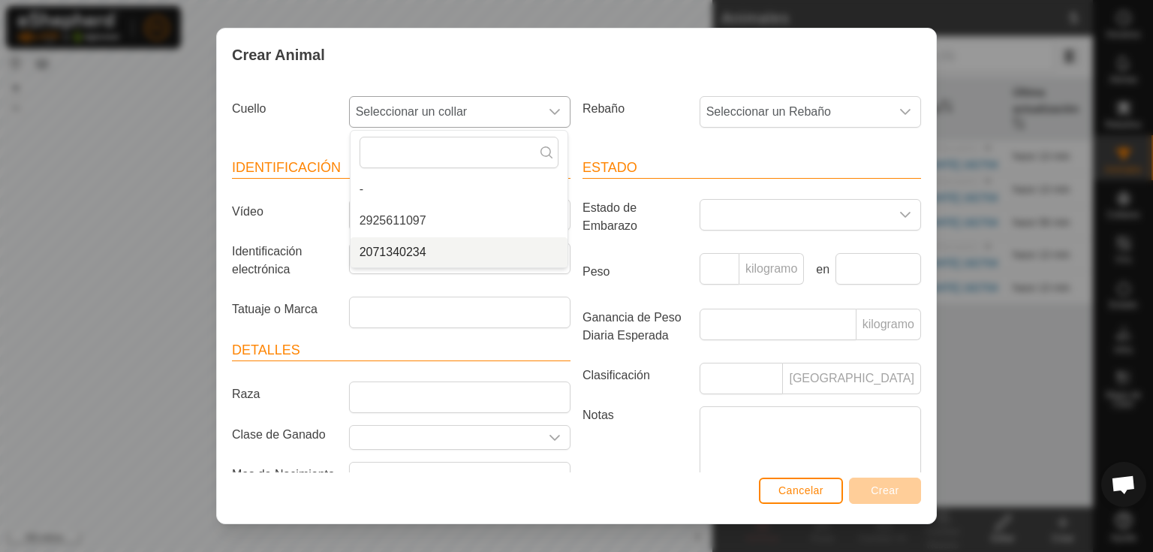
click at [414, 246] on li "2071340234" at bounding box center [459, 252] width 217 height 30
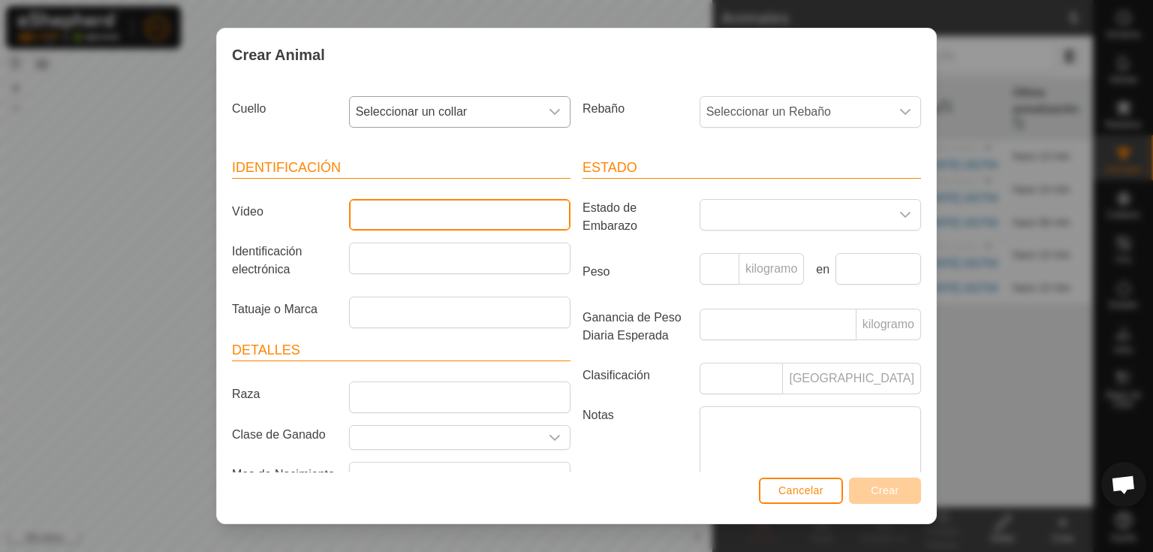
click at [393, 204] on input "Vídeo" at bounding box center [459, 215] width 221 height 32
type input "Apalus"
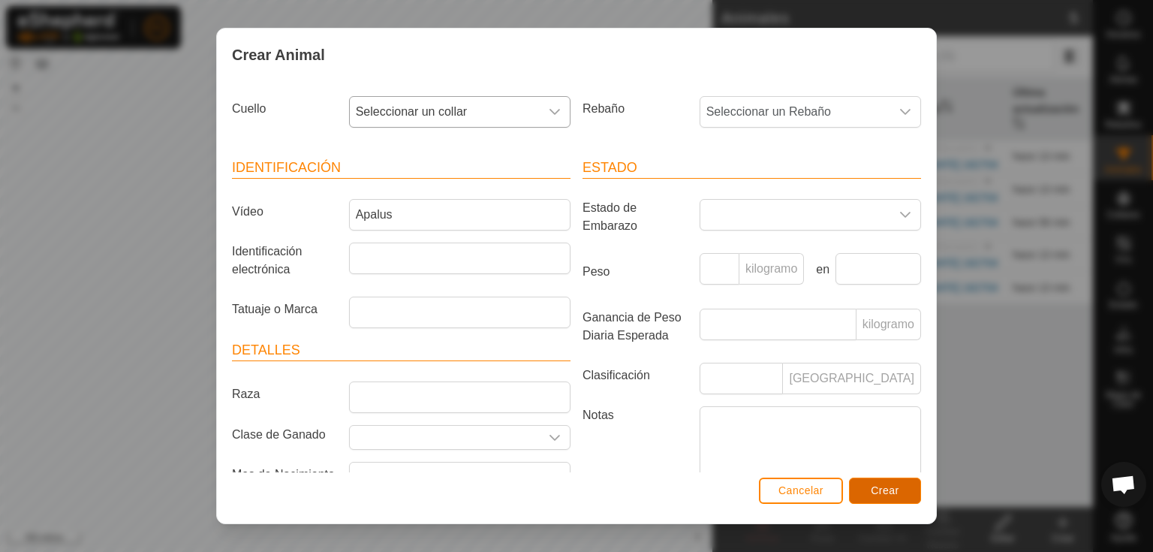
click at [873, 489] on font "Crear" at bounding box center [885, 490] width 29 height 12
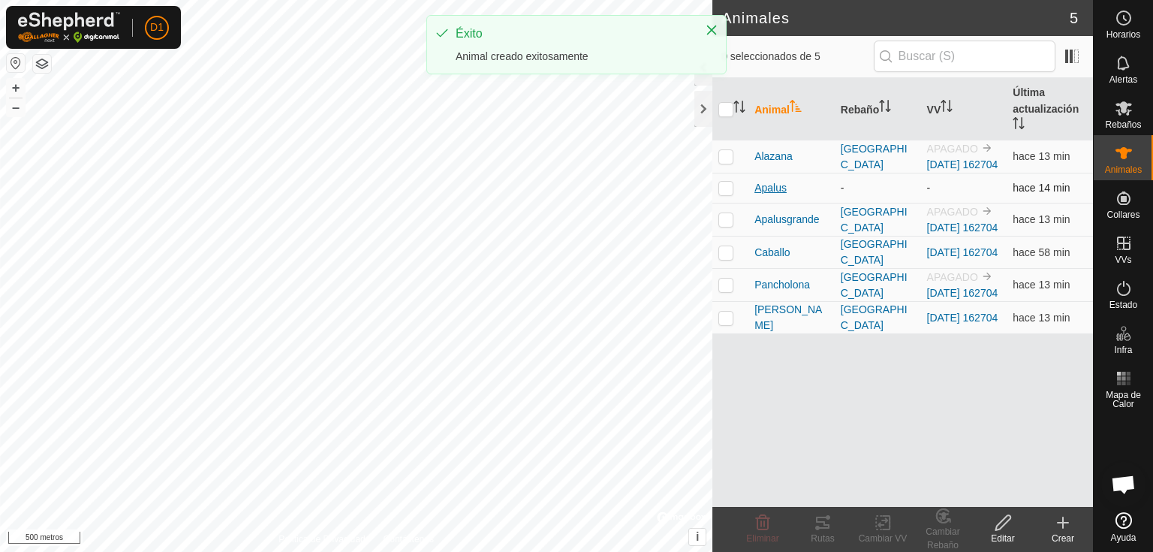
click at [770, 194] on font "Apalus" at bounding box center [771, 188] width 32 height 12
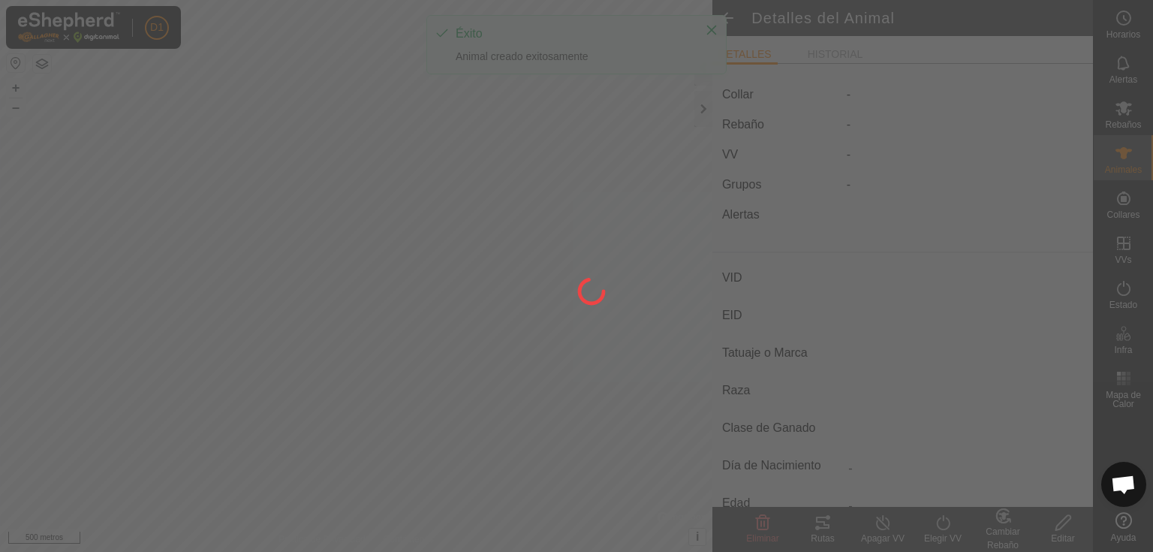
type input "Apalus"
type input "-"
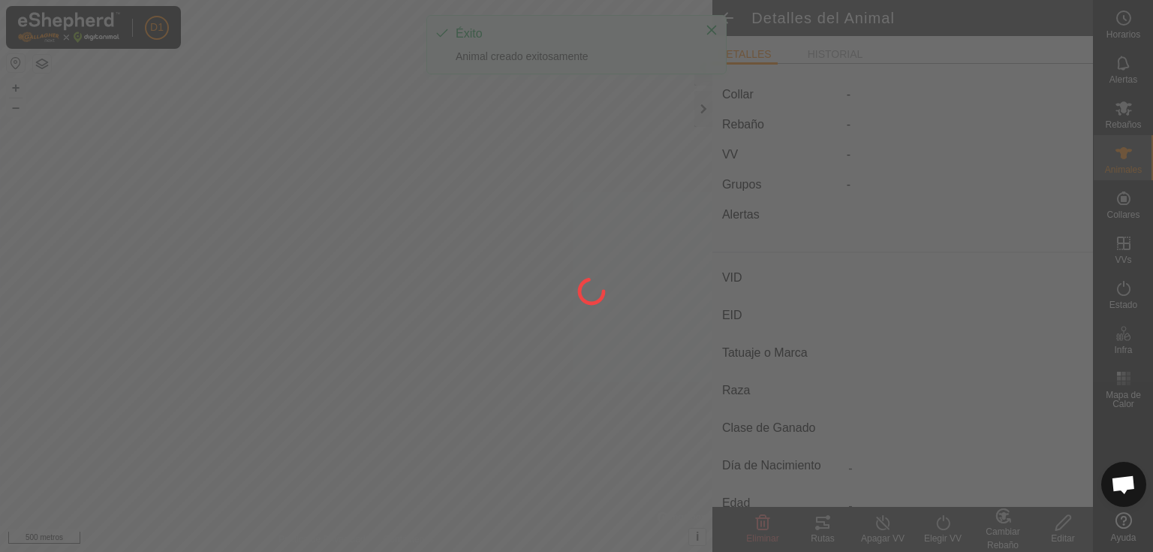
type input "0 kg"
type input "-"
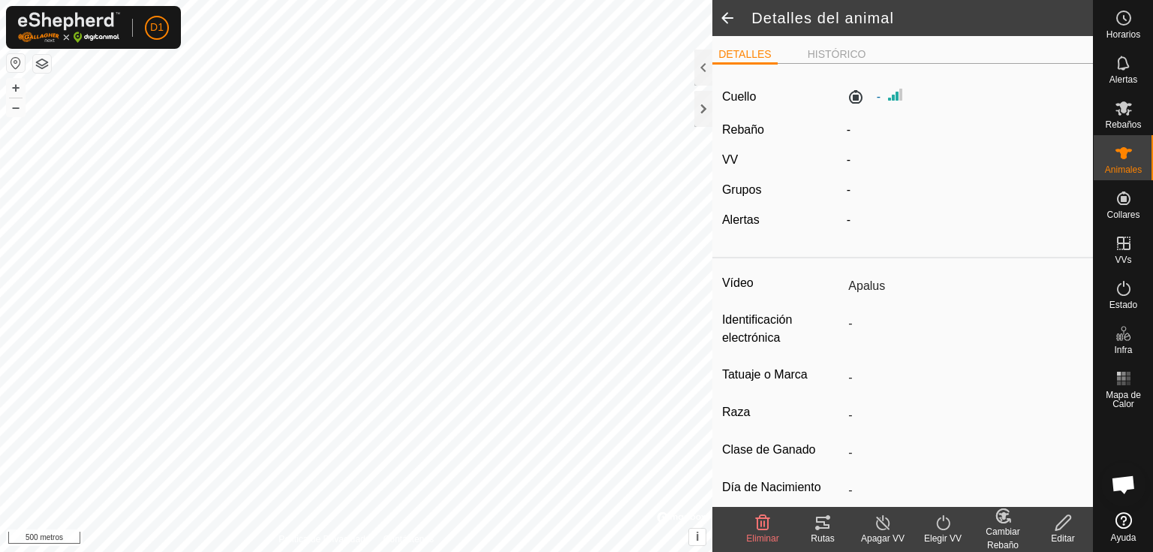
click at [988, 532] on font "Cambiar Rebaño" at bounding box center [1003, 538] width 34 height 24
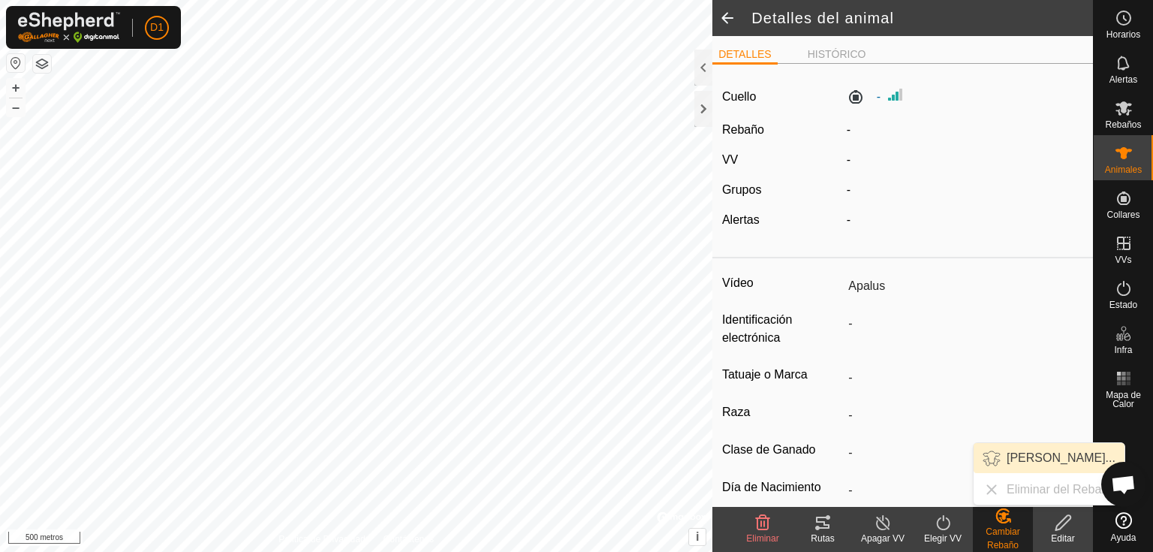
click at [1018, 459] on link "[PERSON_NAME]..." at bounding box center [1049, 458] width 151 height 30
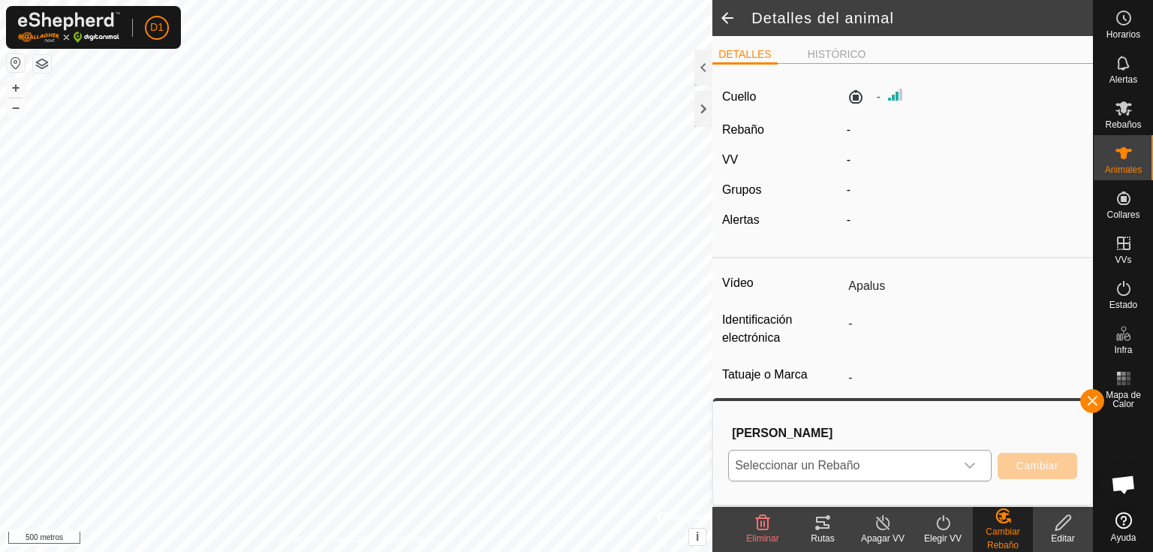
click at [902, 469] on span "Seleccionar un Rebaño" at bounding box center [841, 465] width 225 height 30
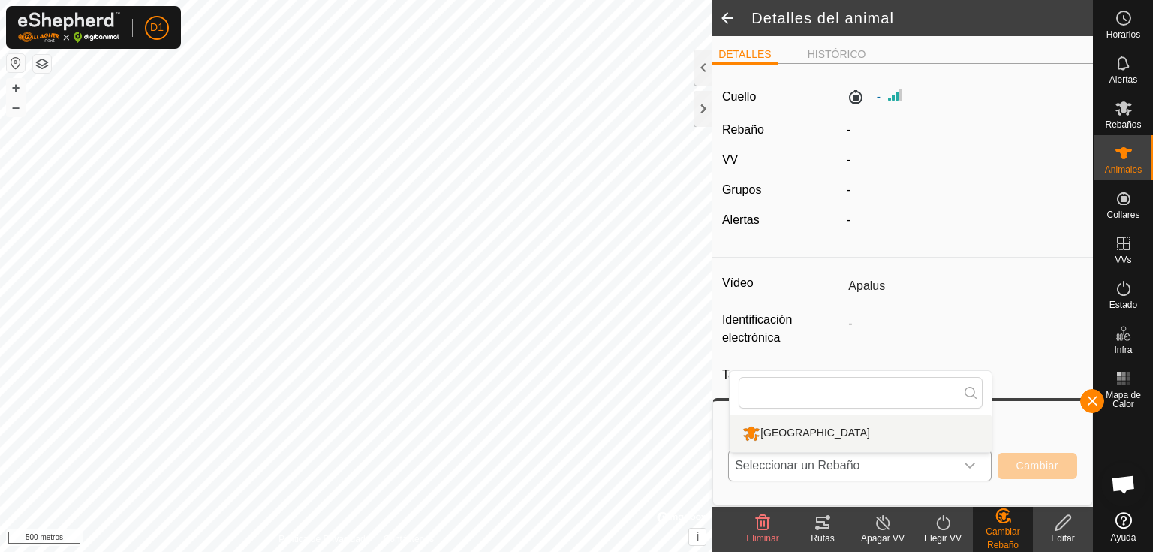
click at [804, 424] on li "[GEOGRAPHIC_DATA]" at bounding box center [861, 433] width 262 height 38
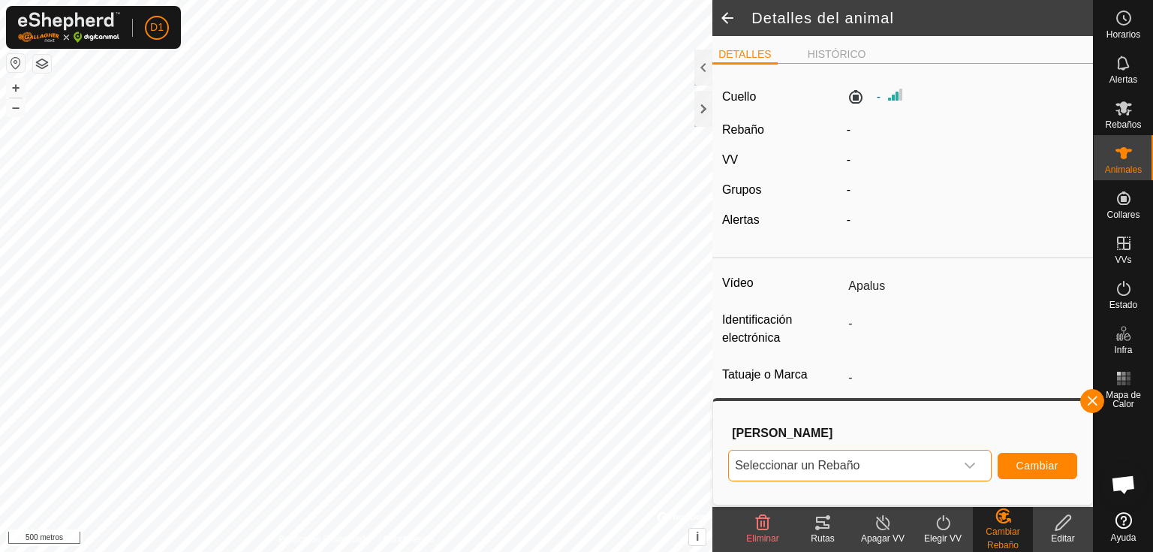
click at [943, 526] on icon at bounding box center [943, 523] width 19 height 18
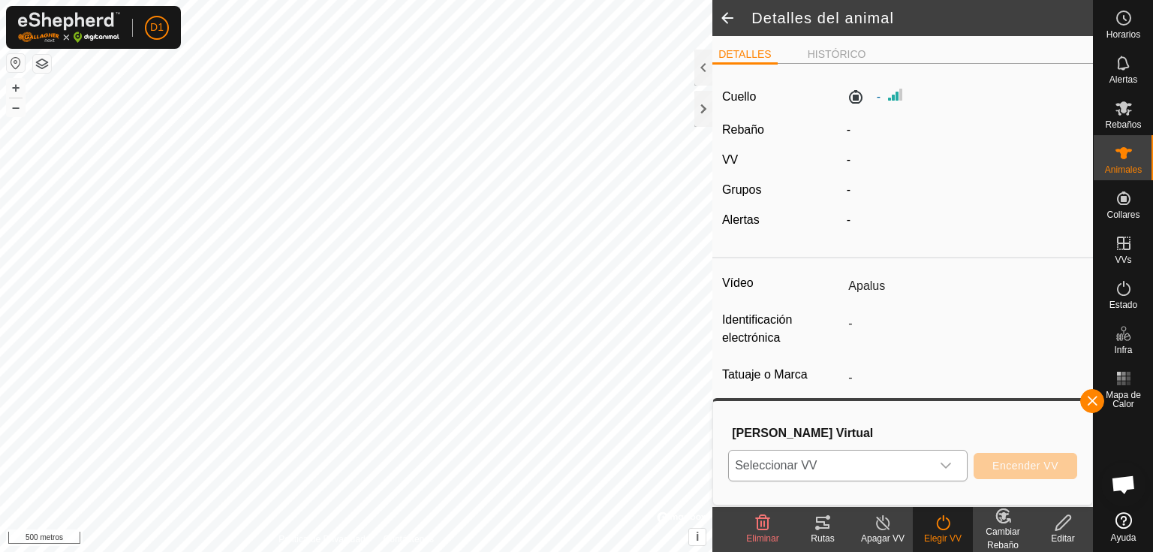
click at [941, 465] on icon "disparador desplegable" at bounding box center [946, 465] width 12 height 12
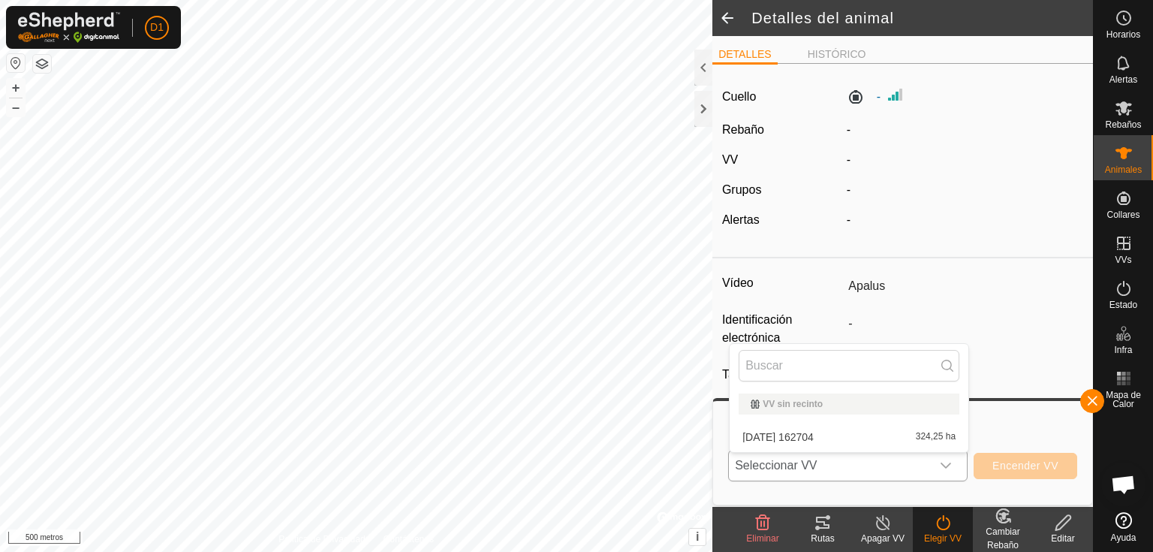
click at [791, 438] on li "[DATE] 162704 324,25 ha" at bounding box center [849, 437] width 239 height 30
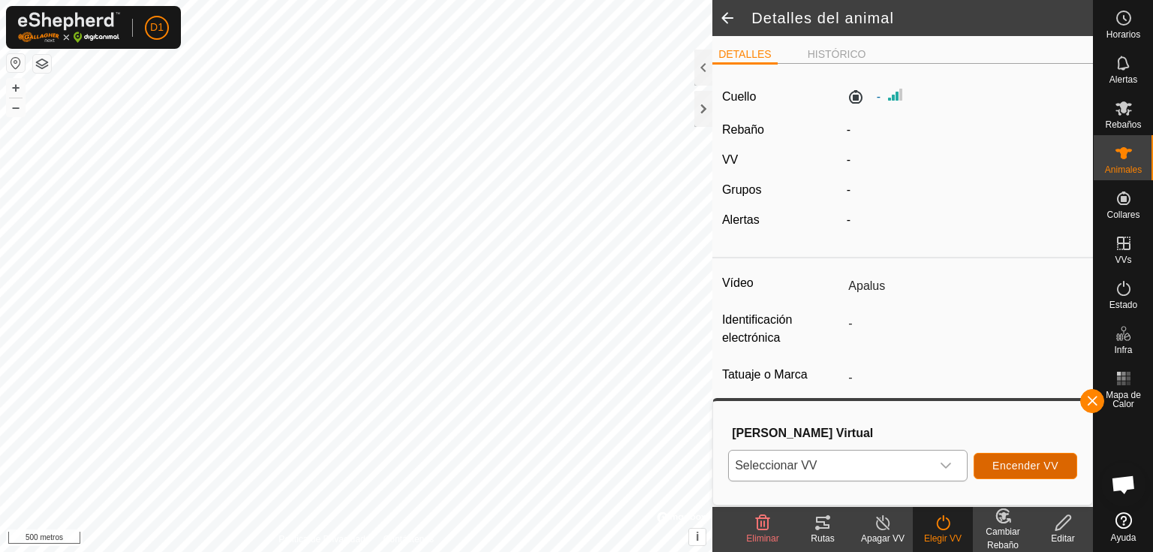
click at [1031, 460] on font "Encender VV" at bounding box center [1026, 465] width 66 height 12
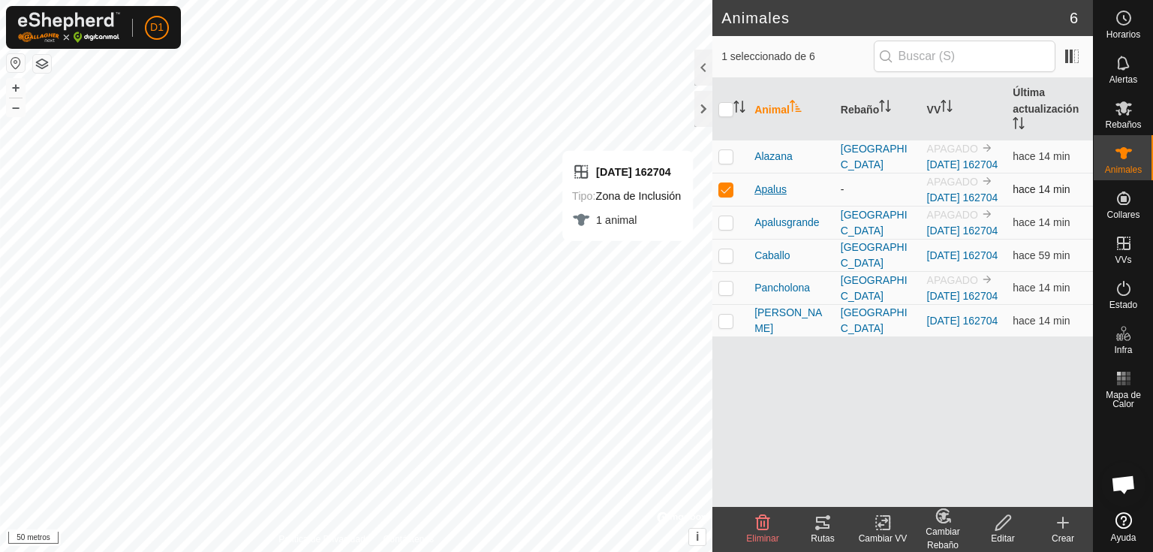
click at [772, 195] on font "Apalus" at bounding box center [771, 189] width 32 height 12
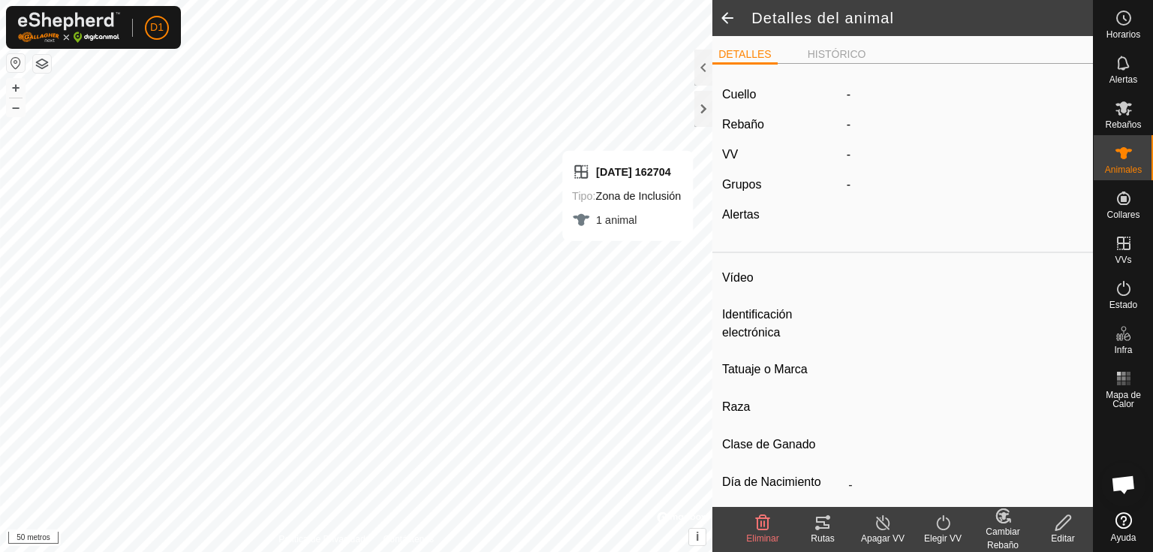
type input "Apalus"
type input "-"
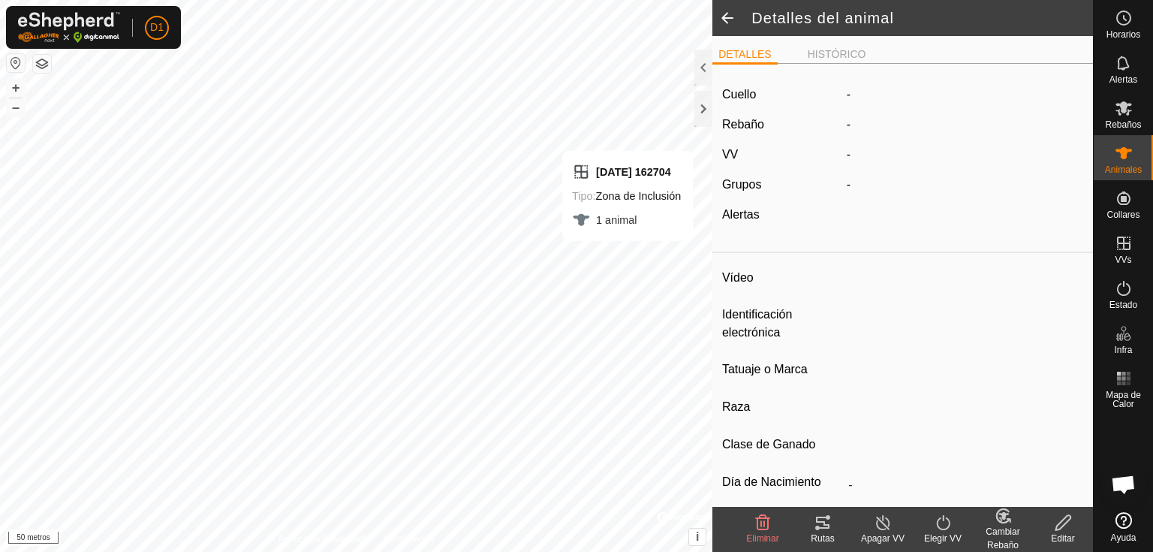
type input "0 kg"
type input "-"
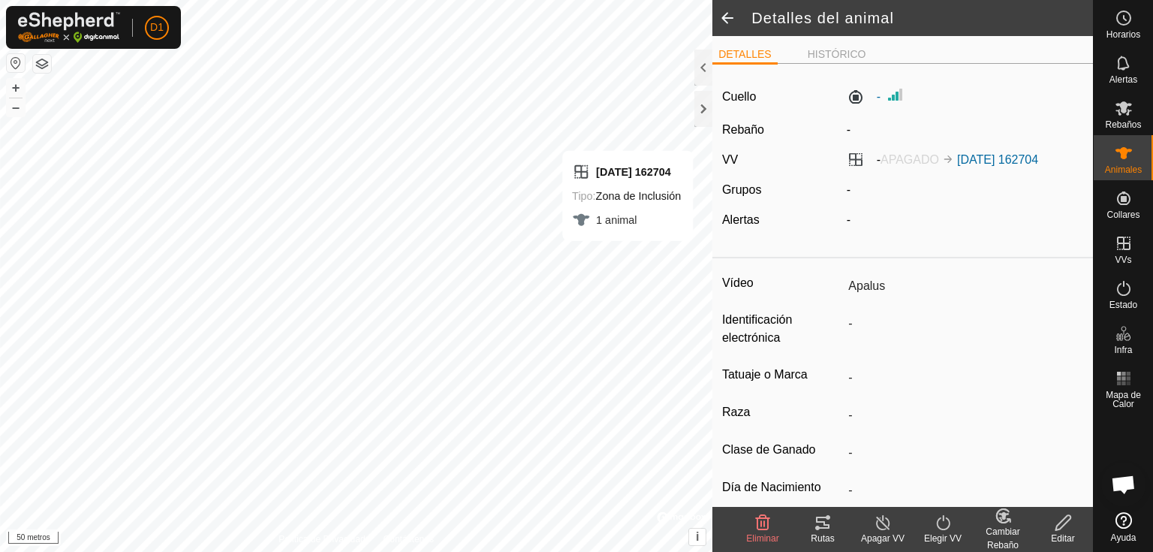
click at [1001, 527] on font "Cambiar Rebaño" at bounding box center [1003, 538] width 34 height 24
click at [1007, 465] on span "[PERSON_NAME]..." at bounding box center [1061, 458] width 109 height 18
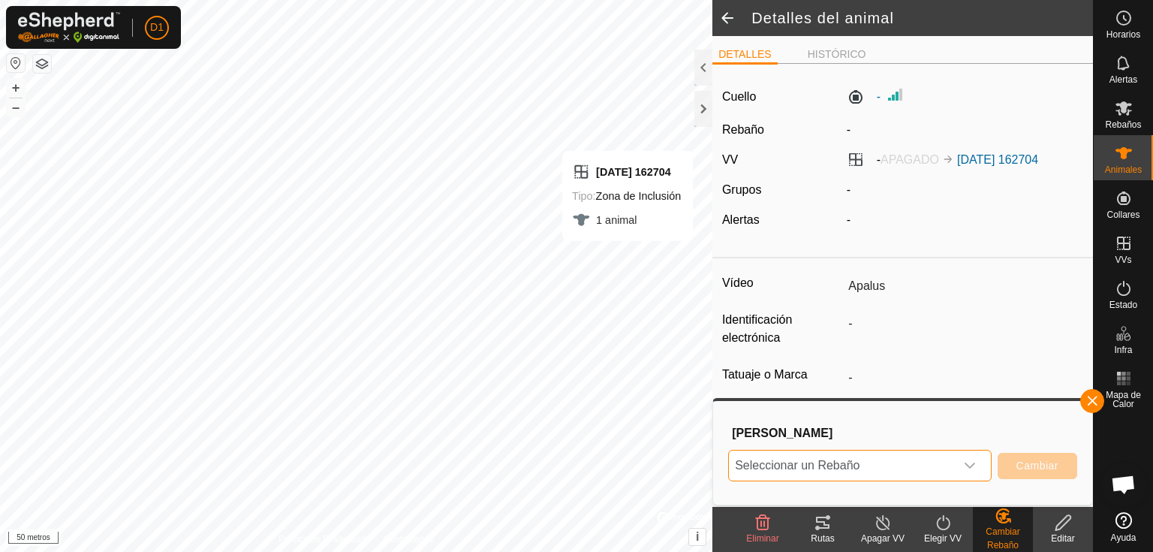
click at [940, 464] on span "Seleccionar un Rebaño" at bounding box center [841, 465] width 225 height 30
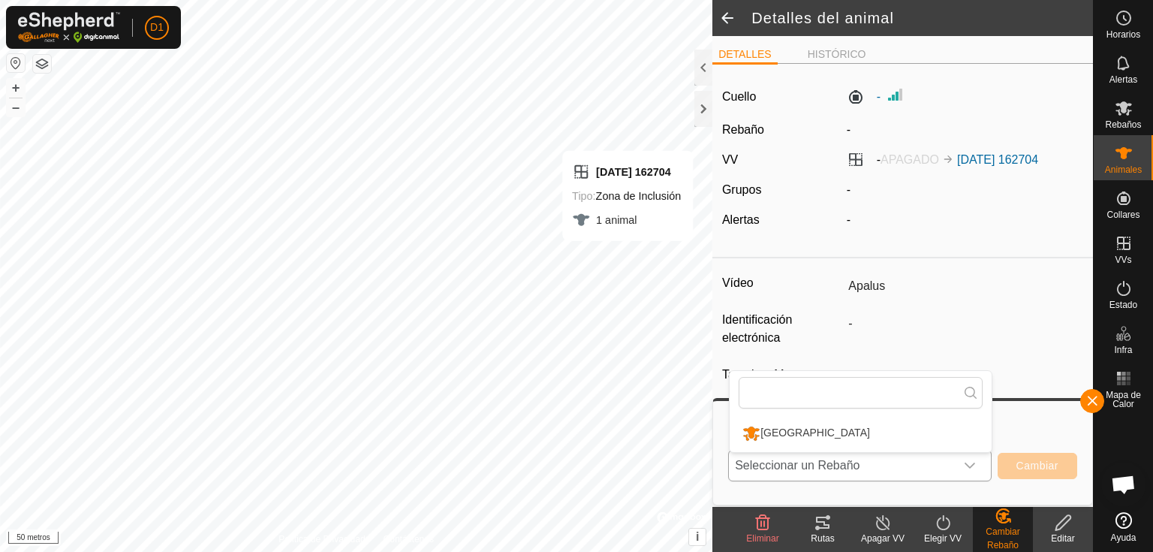
click at [778, 432] on li "[GEOGRAPHIC_DATA]" at bounding box center [861, 433] width 262 height 38
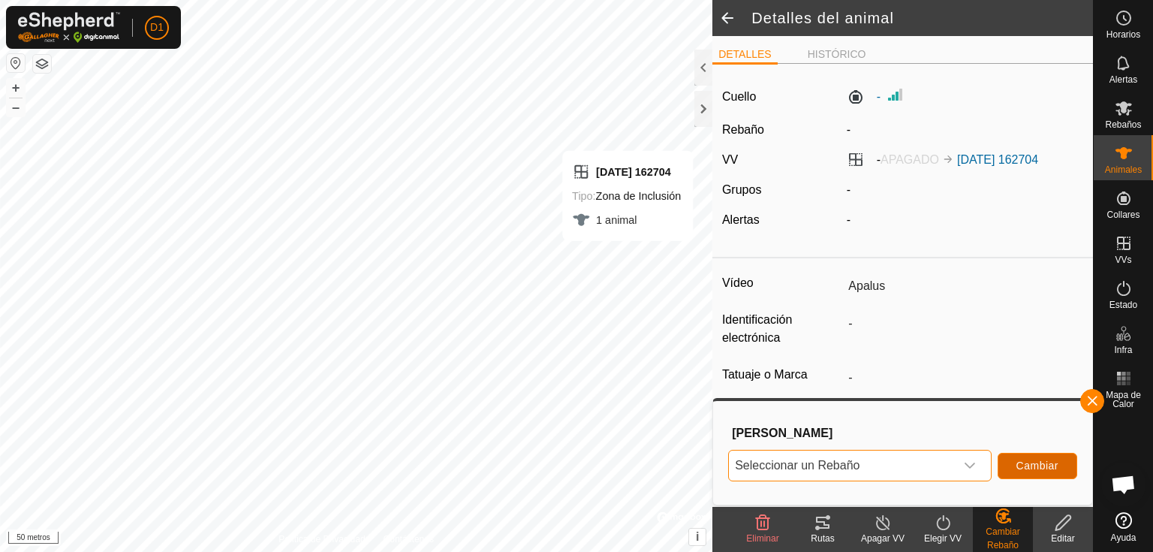
click at [1025, 465] on font "Cambiar" at bounding box center [1038, 465] width 42 height 12
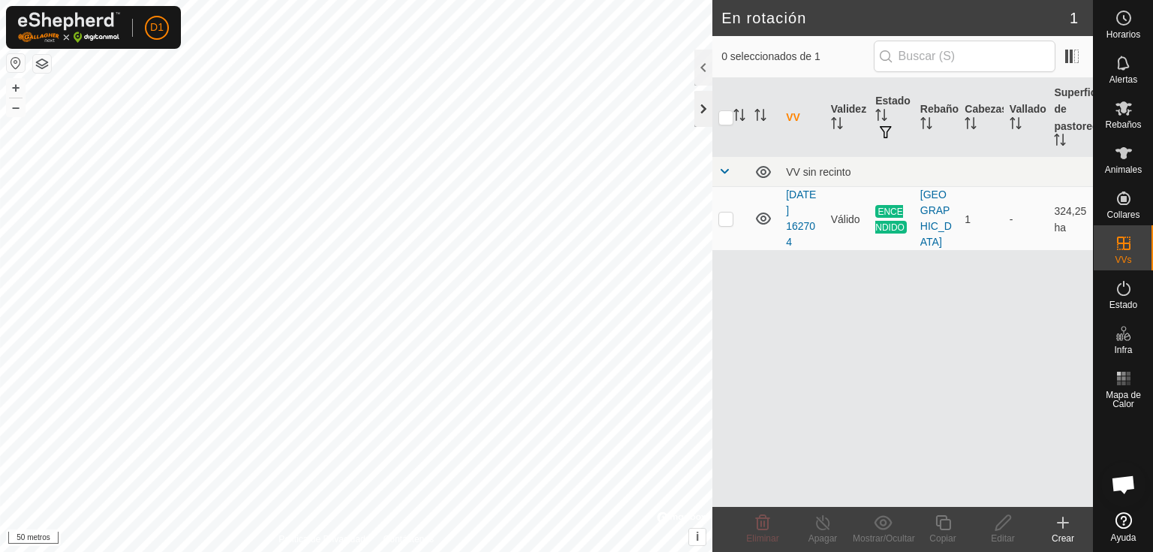
click at [702, 109] on div at bounding box center [703, 109] width 18 height 36
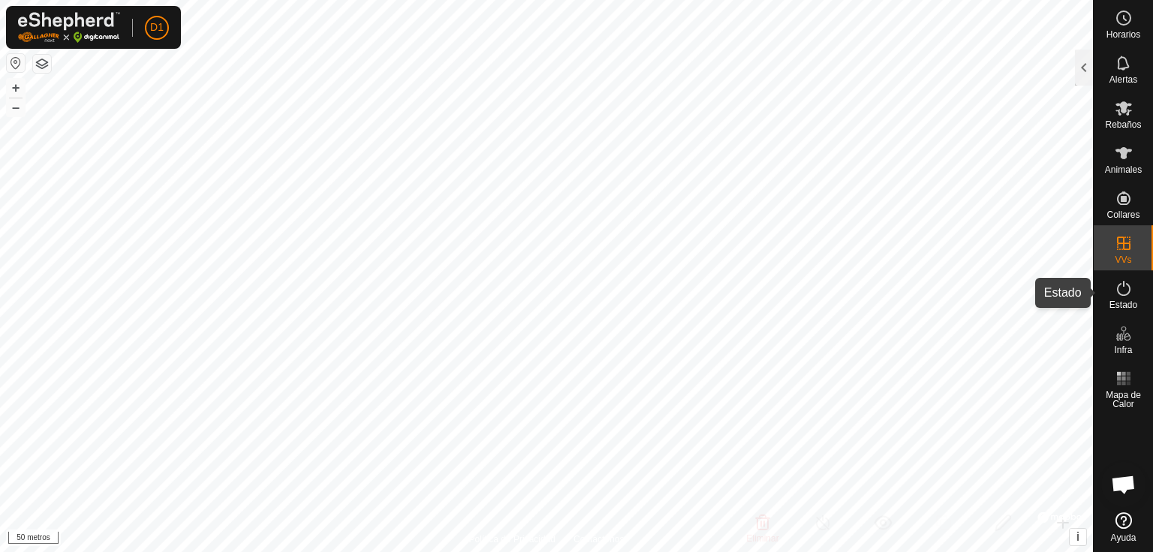
click at [1127, 290] on icon at bounding box center [1124, 288] width 18 height 18
click at [1118, 292] on icon at bounding box center [1124, 288] width 18 height 18
click at [1081, 75] on div at bounding box center [1084, 68] width 18 height 36
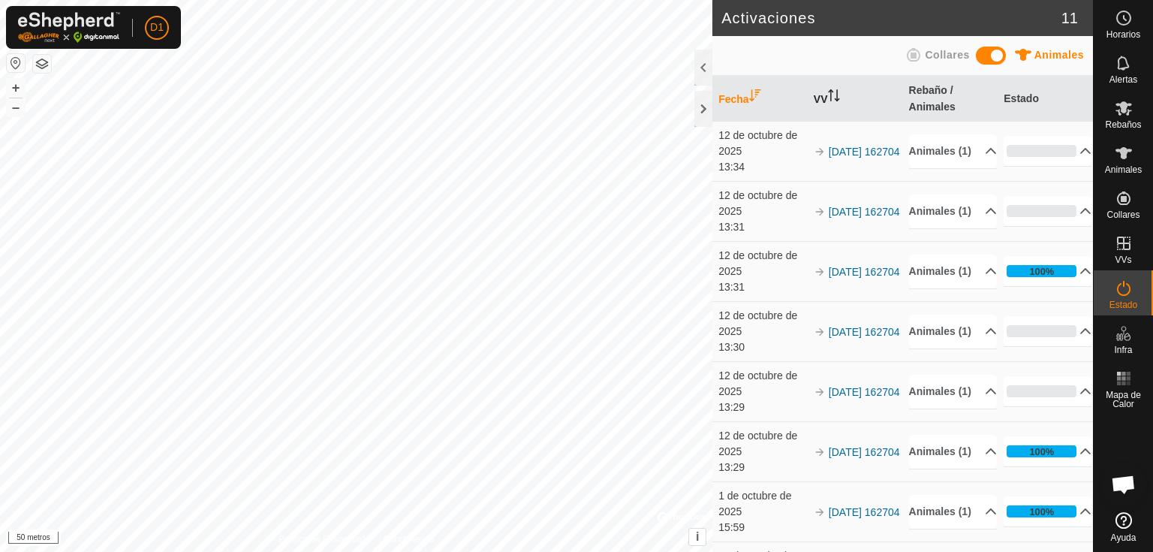
click at [828, 94] on icon "Activar para ordenar" at bounding box center [834, 95] width 12 height 12
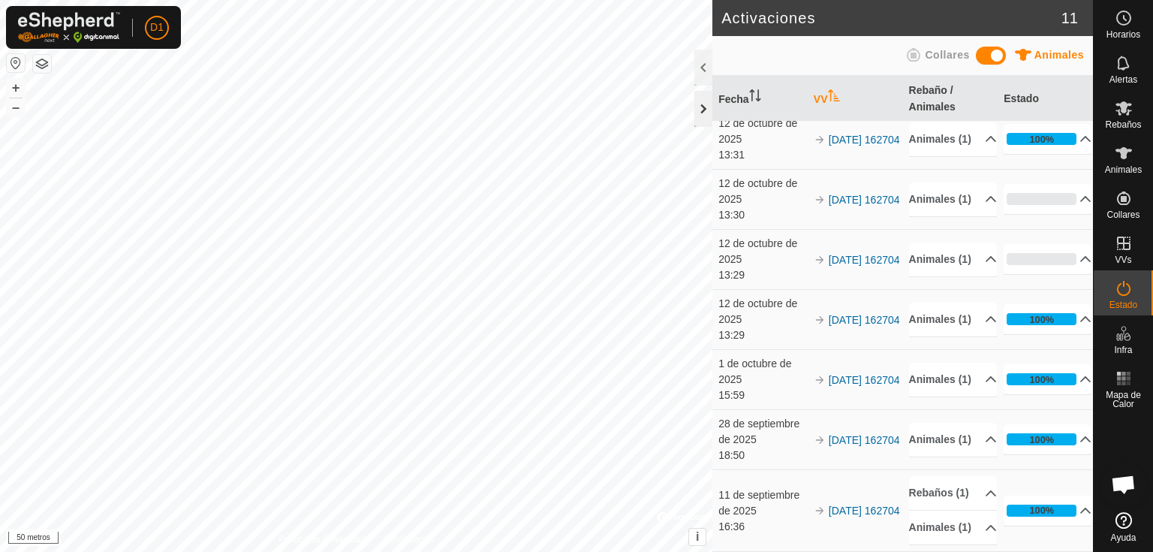
click at [702, 95] on div at bounding box center [703, 109] width 18 height 36
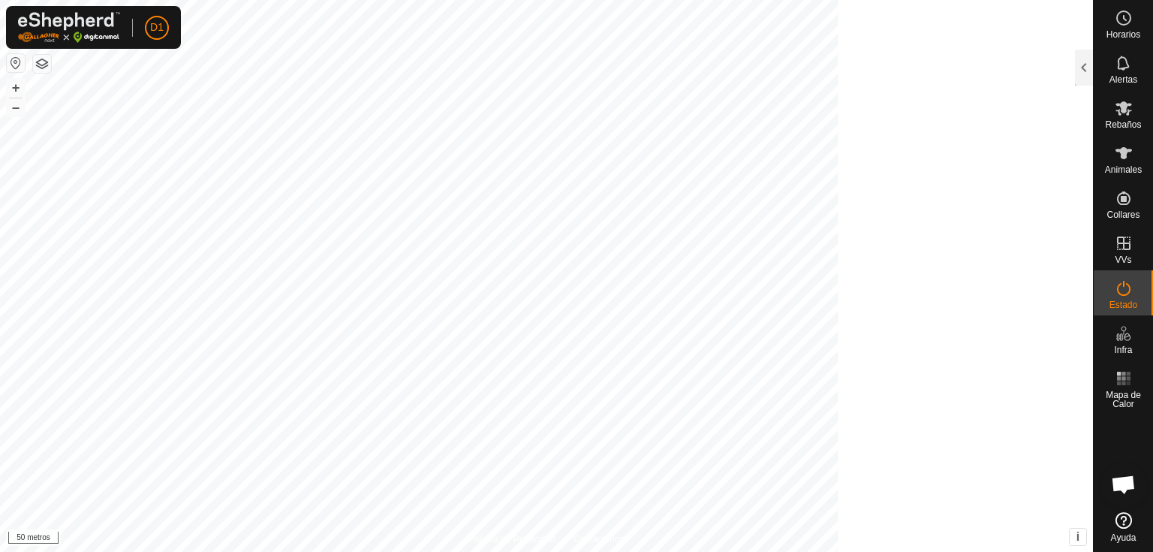
scroll to position [1597, 0]
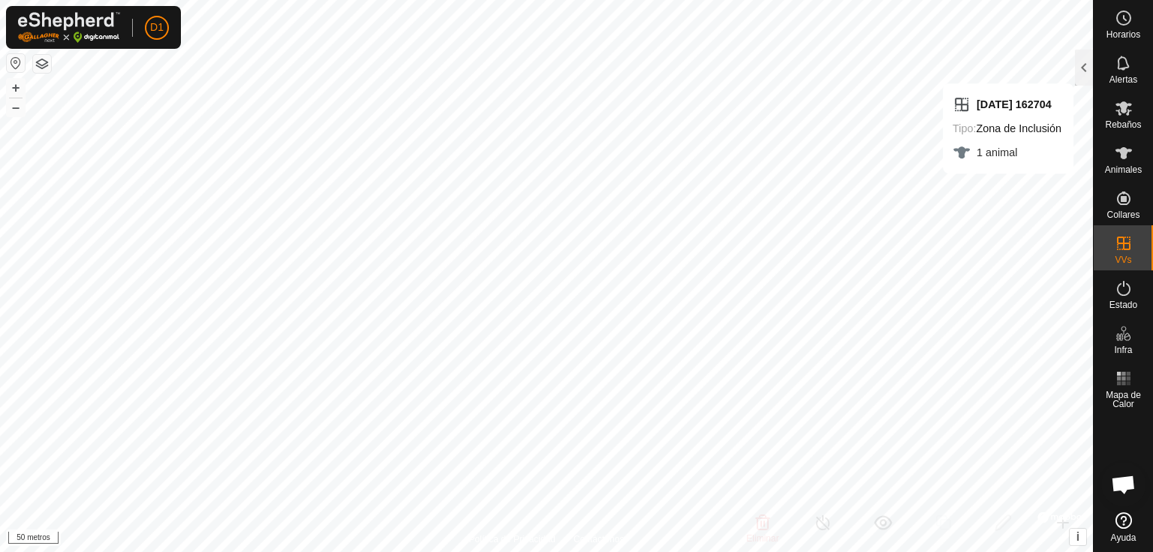
checkbox input "false"
click at [1087, 68] on div at bounding box center [1084, 68] width 18 height 36
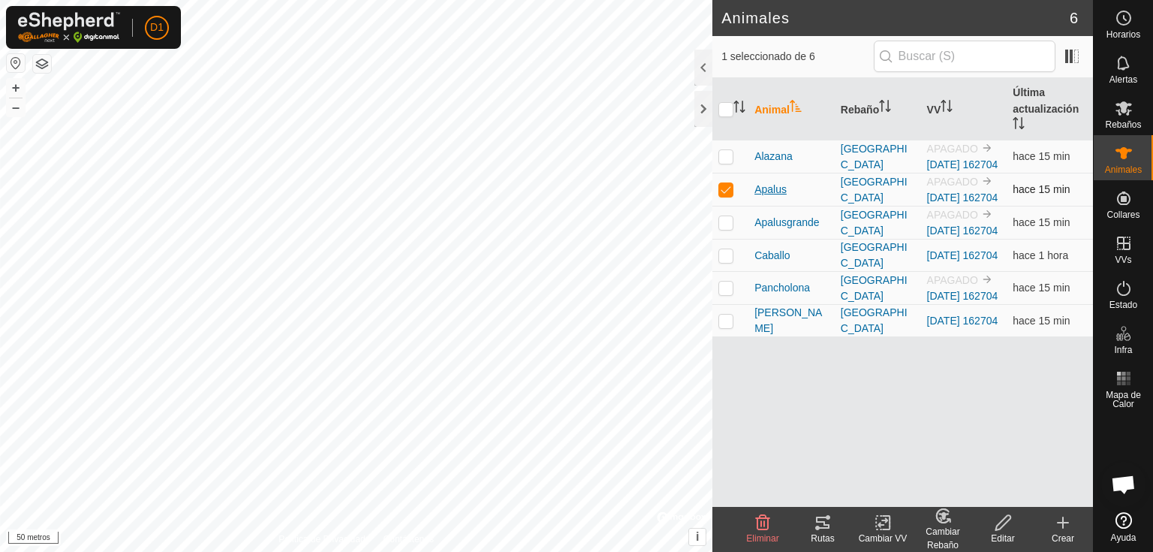
click at [773, 195] on font "Apalus" at bounding box center [771, 189] width 32 height 12
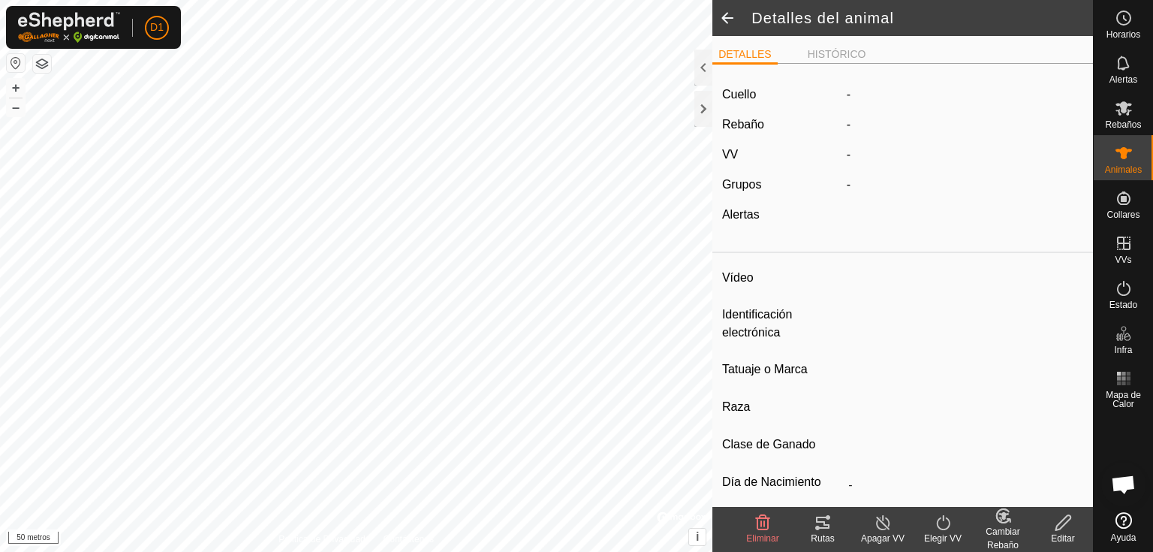
type input "Apalus"
type input "-"
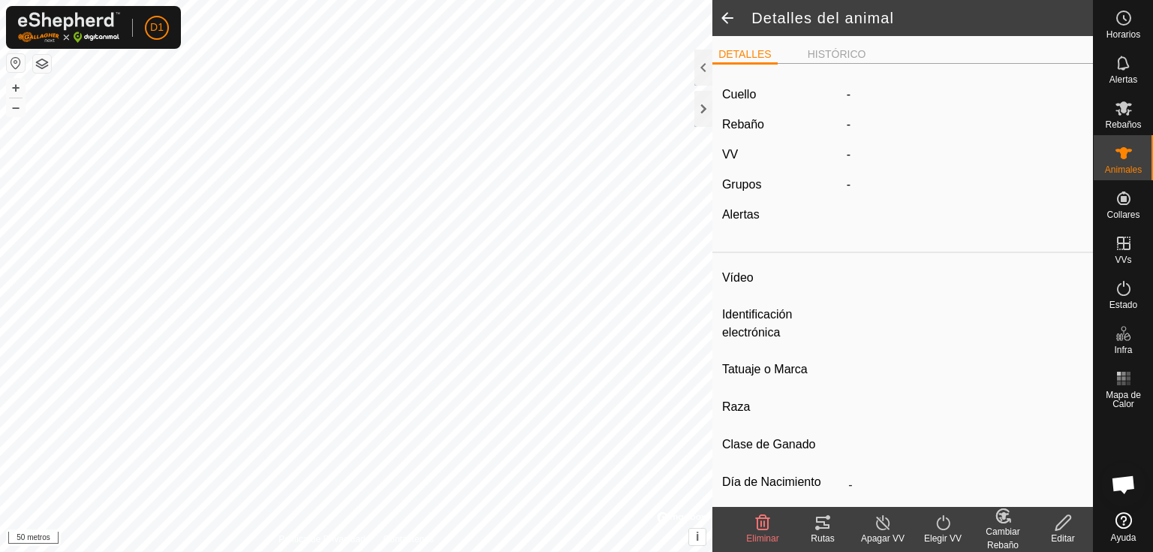
type input "0 kg"
type input "-"
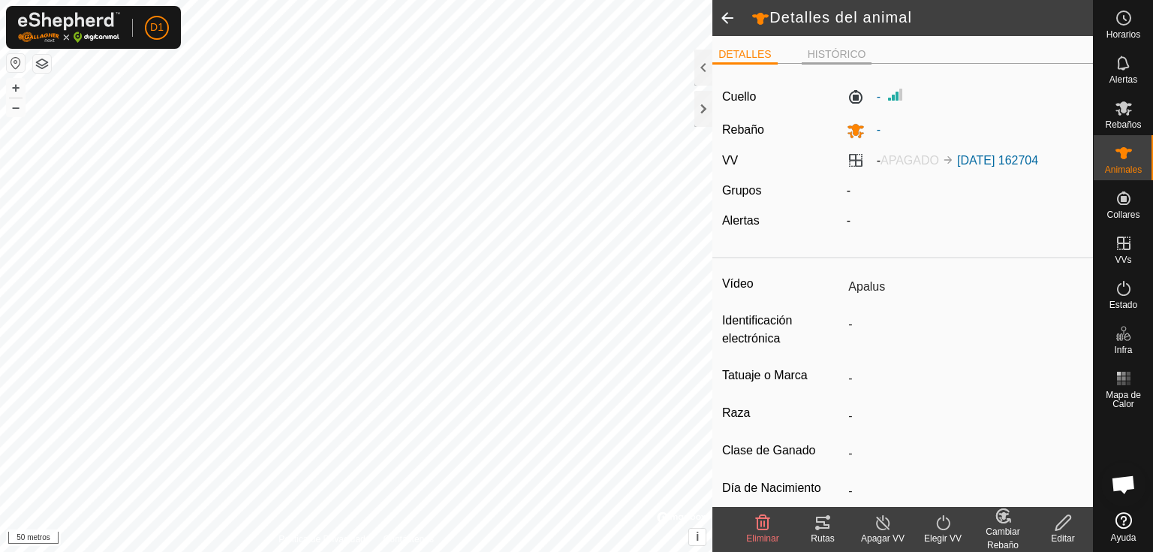
click at [827, 48] on li "HISTÓRICO" at bounding box center [837, 56] width 71 height 18
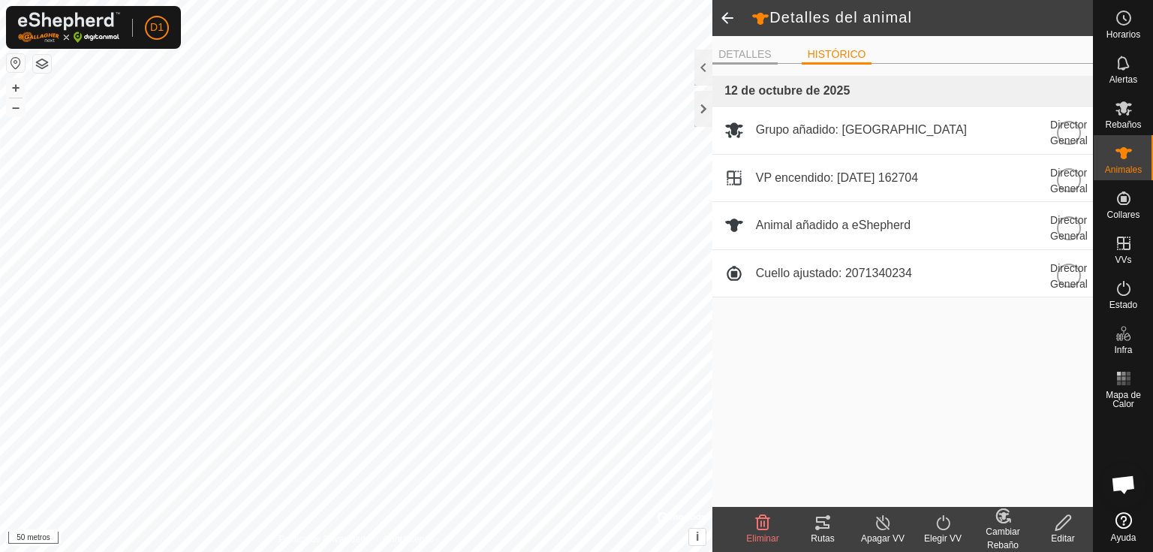
click at [738, 62] on ul "DETALLES HISTÓRICO" at bounding box center [902, 54] width 381 height 19
click at [739, 59] on font "DETALLES" at bounding box center [744, 54] width 53 height 12
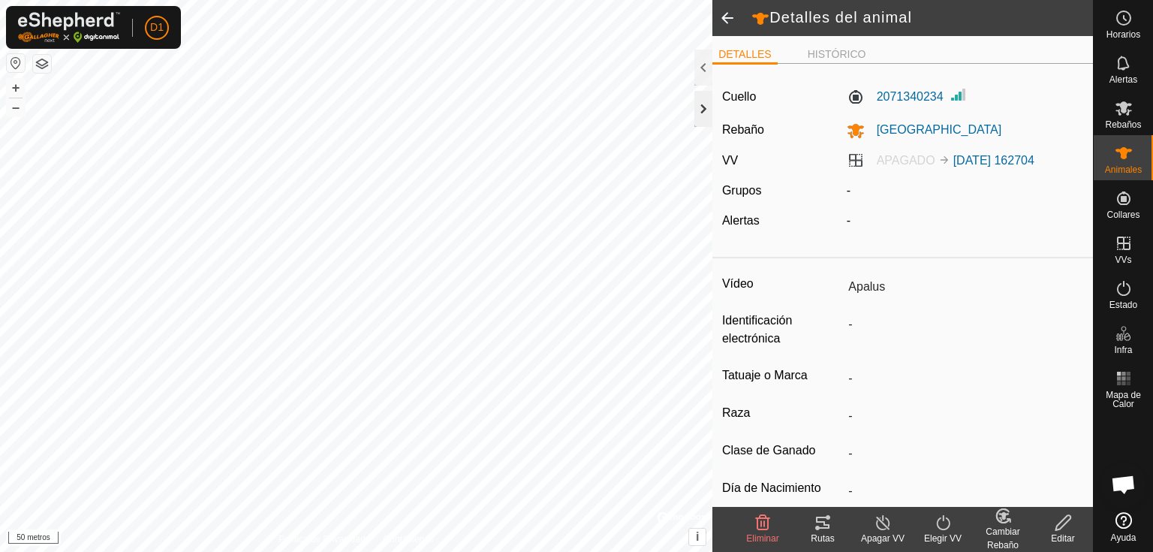
click at [709, 102] on div at bounding box center [703, 109] width 18 height 36
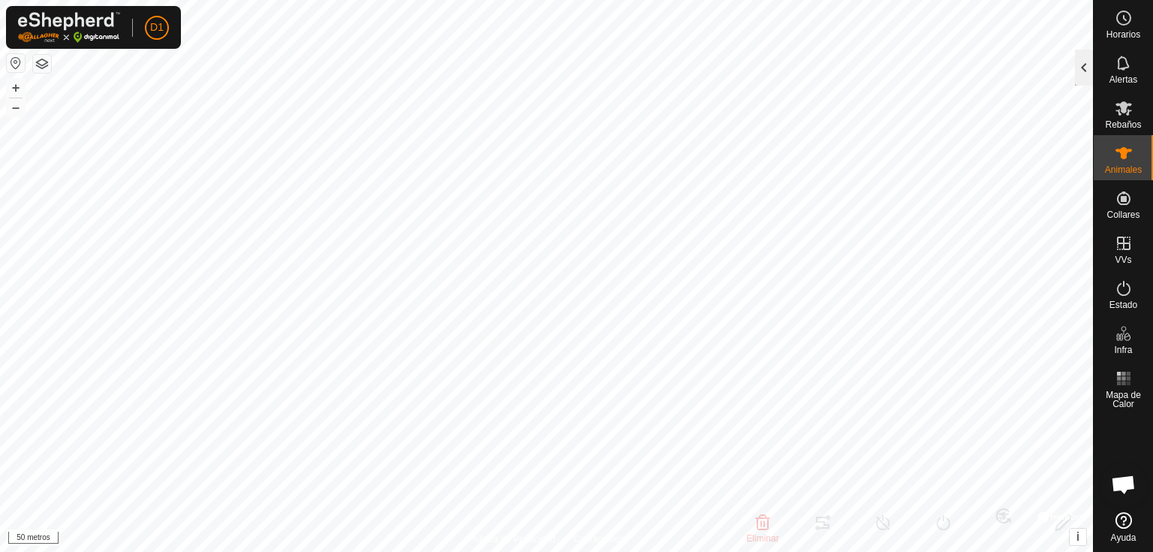
click at [1086, 78] on div at bounding box center [1084, 68] width 18 height 36
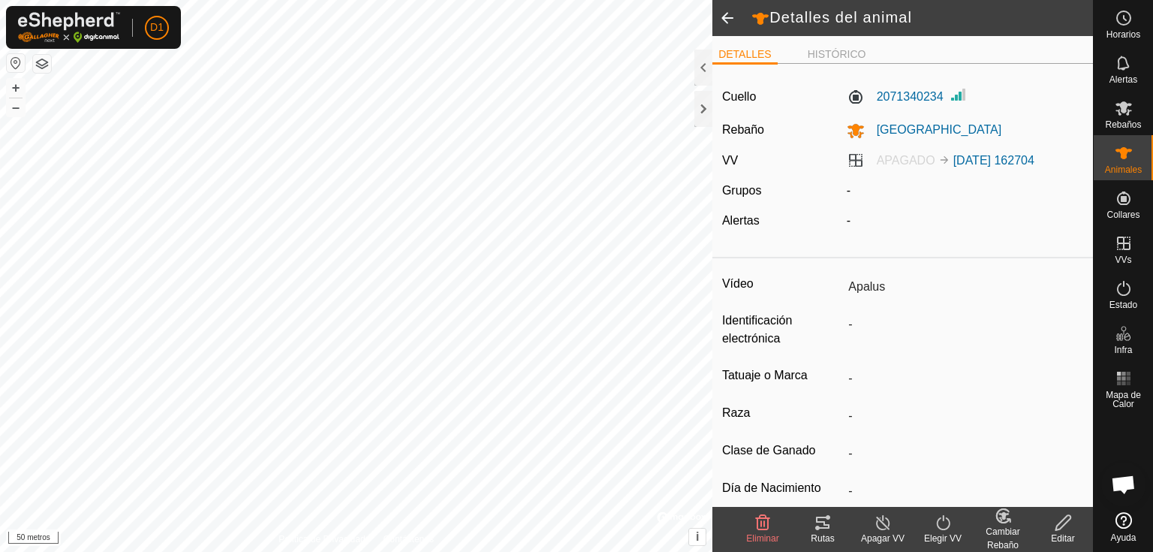
click at [820, 532] on div "Rutas" at bounding box center [823, 539] width 60 height 14
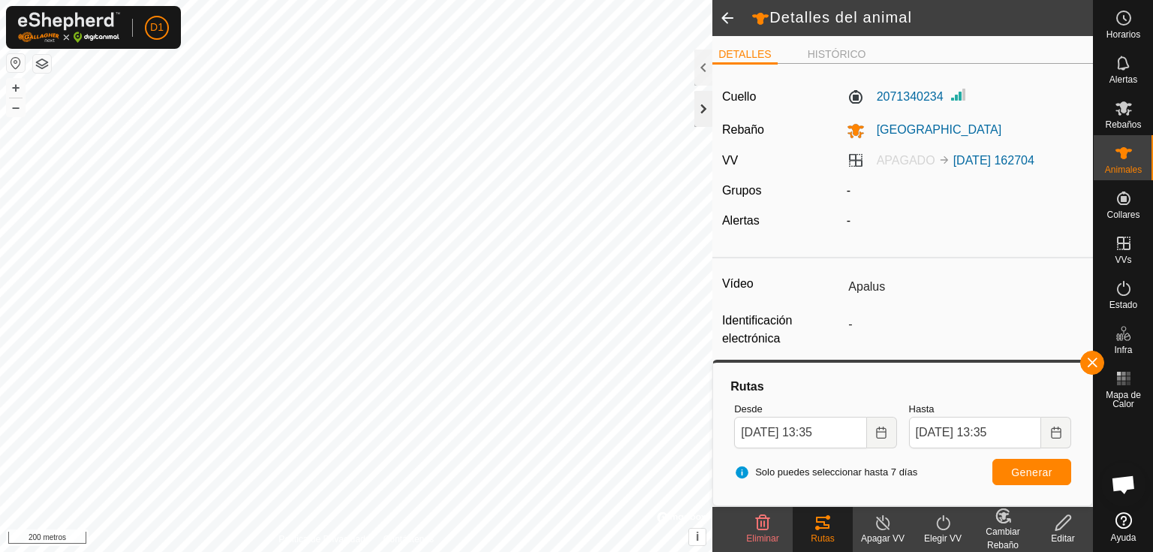
click at [706, 110] on div at bounding box center [703, 109] width 18 height 36
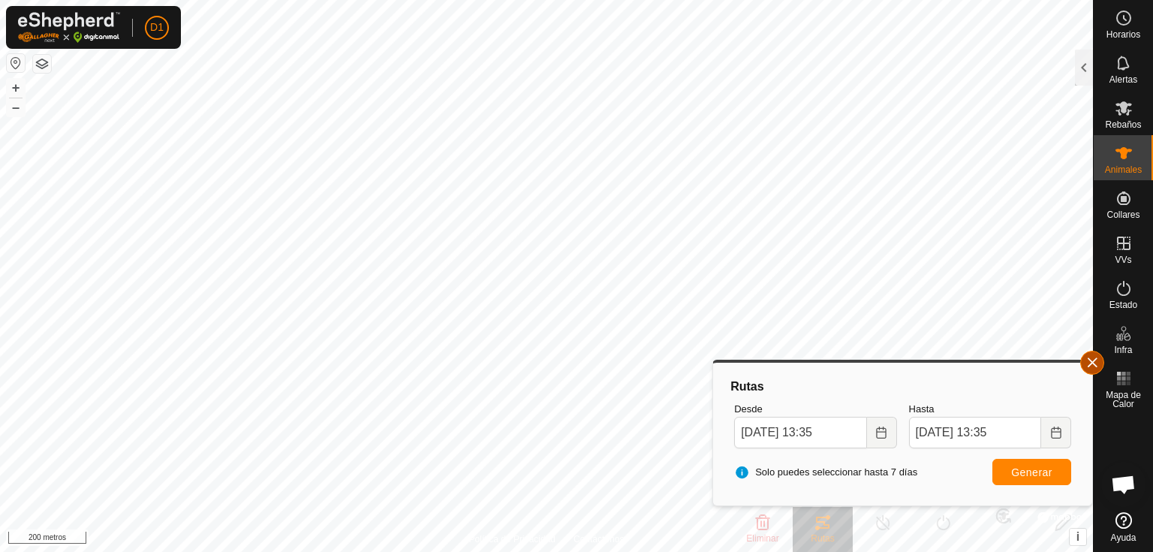
click at [1091, 360] on button "button" at bounding box center [1092, 363] width 24 height 24
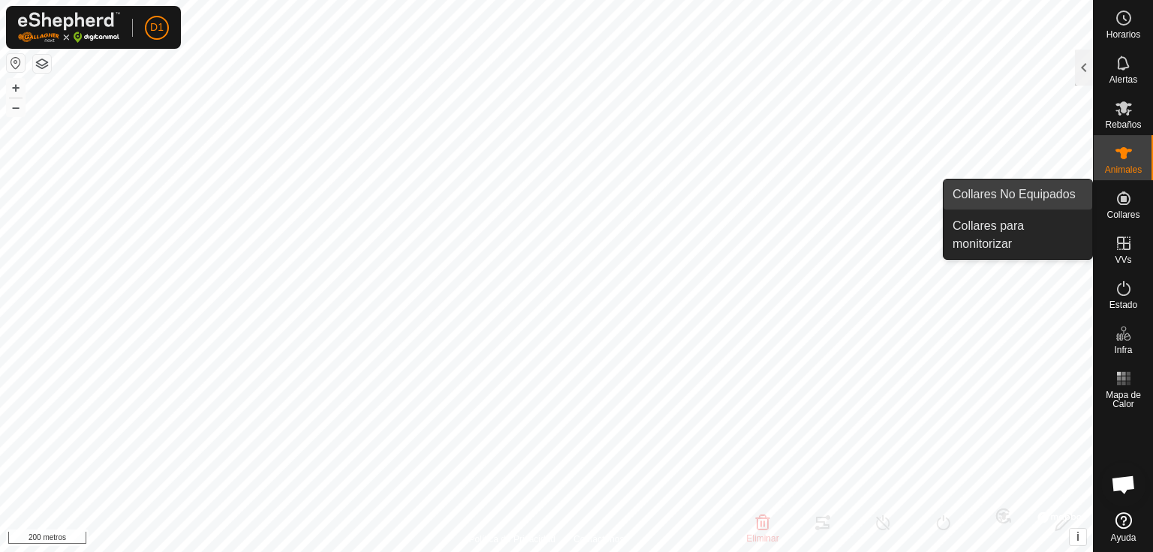
drag, startPoint x: 1128, startPoint y: 197, endPoint x: 1083, endPoint y: 197, distance: 44.3
click at [1127, 197] on icon at bounding box center [1124, 198] width 18 height 18
click at [1029, 197] on link "Collares No Equipados" at bounding box center [1018, 194] width 149 height 30
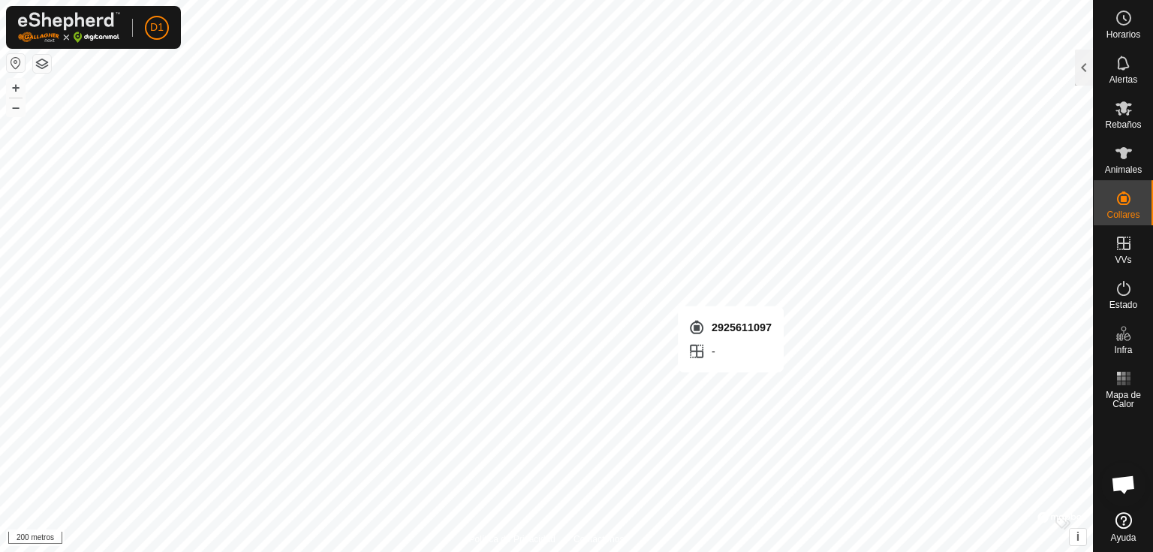
checkbox input "true"
